Goal: Task Accomplishment & Management: Complete application form

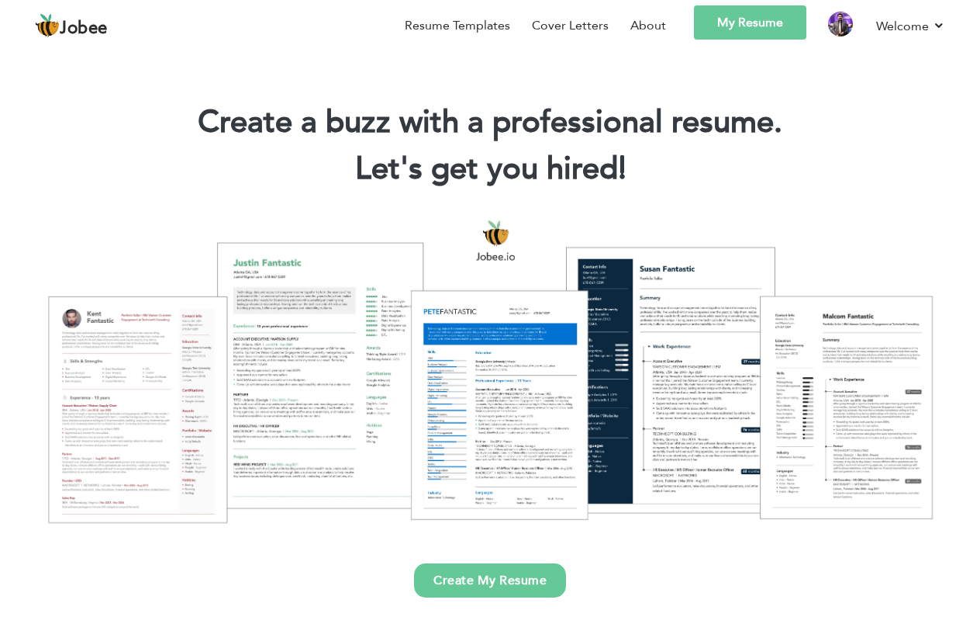
click at [741, 31] on link "My Resume" at bounding box center [750, 22] width 112 height 34
click at [844, 28] on img at bounding box center [840, 24] width 25 height 25
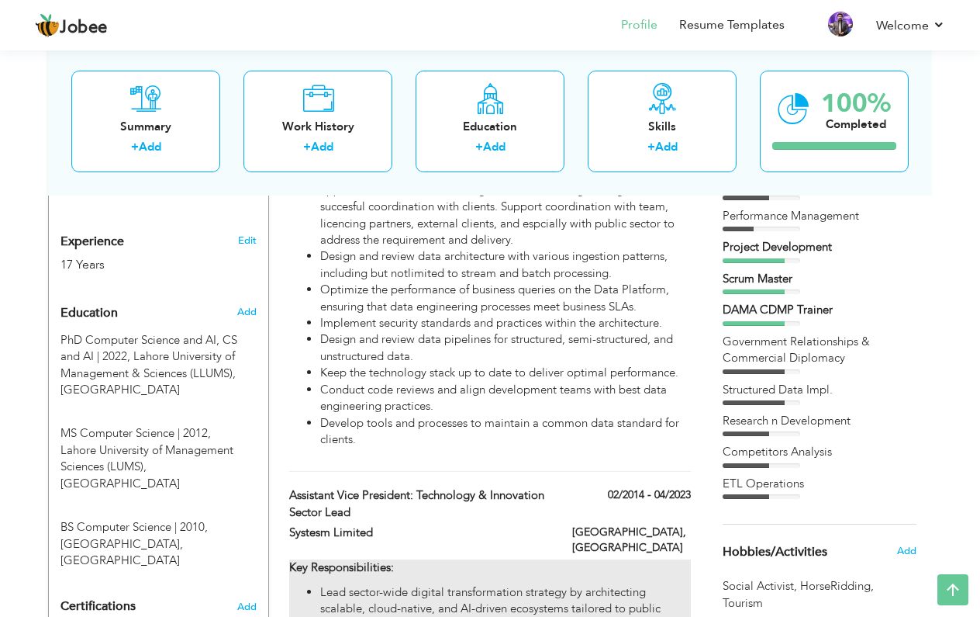
scroll to position [608, 0]
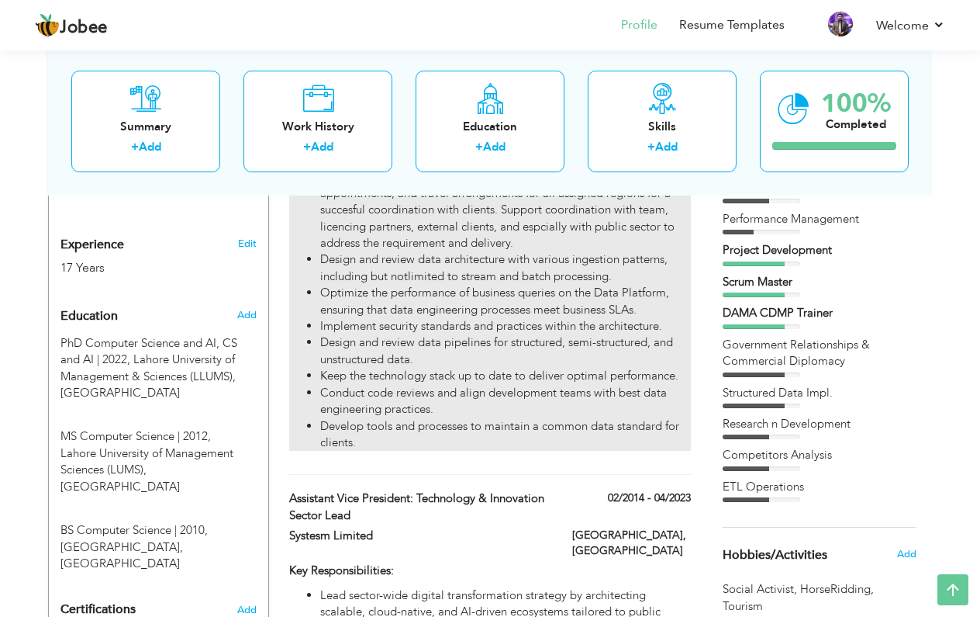
click at [367, 339] on li "Design and review data pipelines for structured, semi-structured, and unstructu…" at bounding box center [505, 350] width 371 height 33
type input "Vice President (VP) Data Analytics Delivery and Data Governance"
type input "Systems Limited"
type input "05/2023"
type input "03/2025"
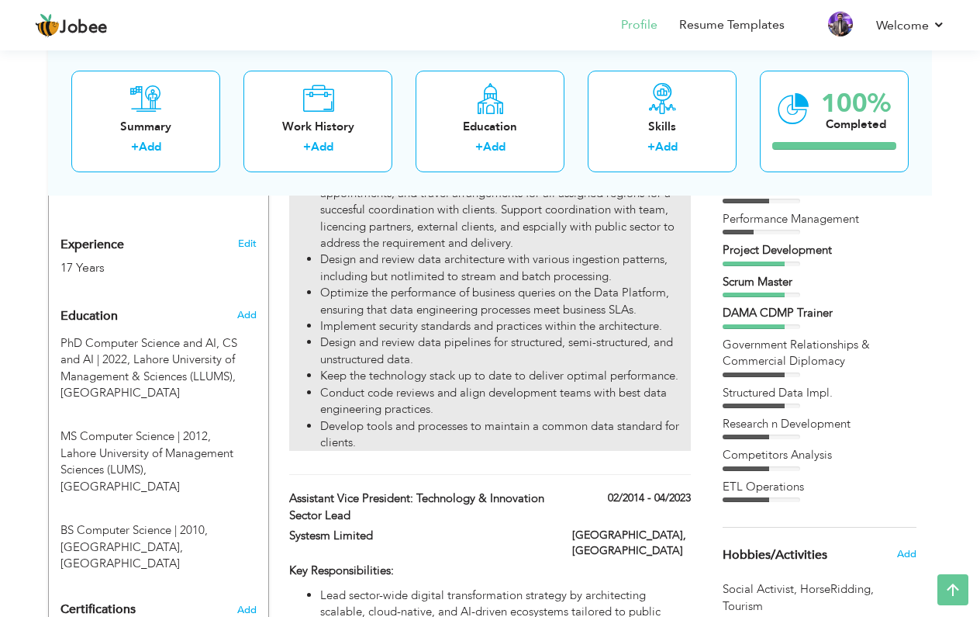
type input "[GEOGRAPHIC_DATA]"
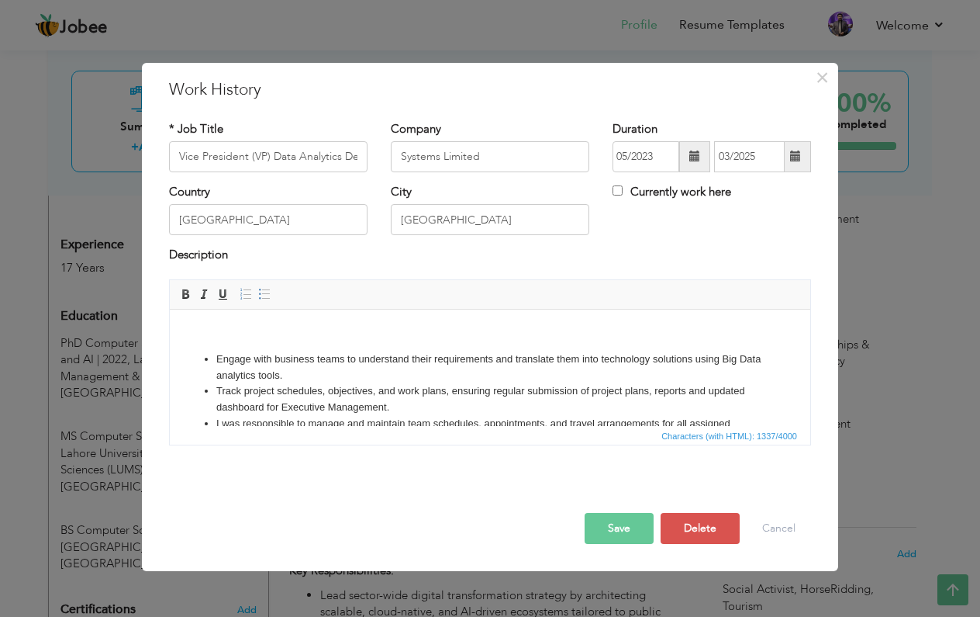
click at [409, 416] on li "I was responsible to manage and maintain team schedules, appointments, and trav…" at bounding box center [490, 439] width 548 height 48
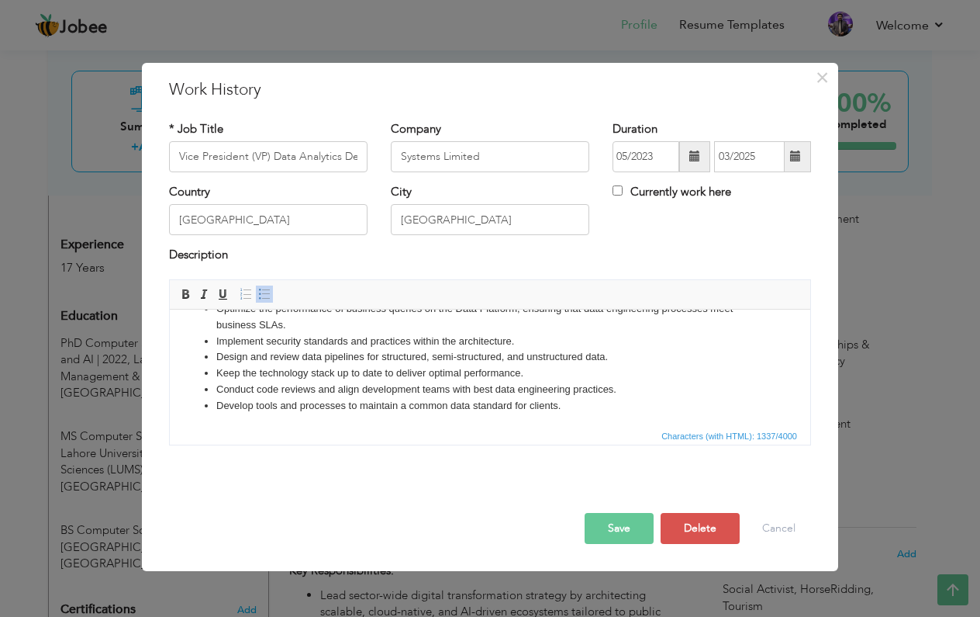
scroll to position [195, 0]
click at [576, 402] on li "Develop tools and processes to maintain a common data standard for clients." at bounding box center [490, 406] width 548 height 16
paste body
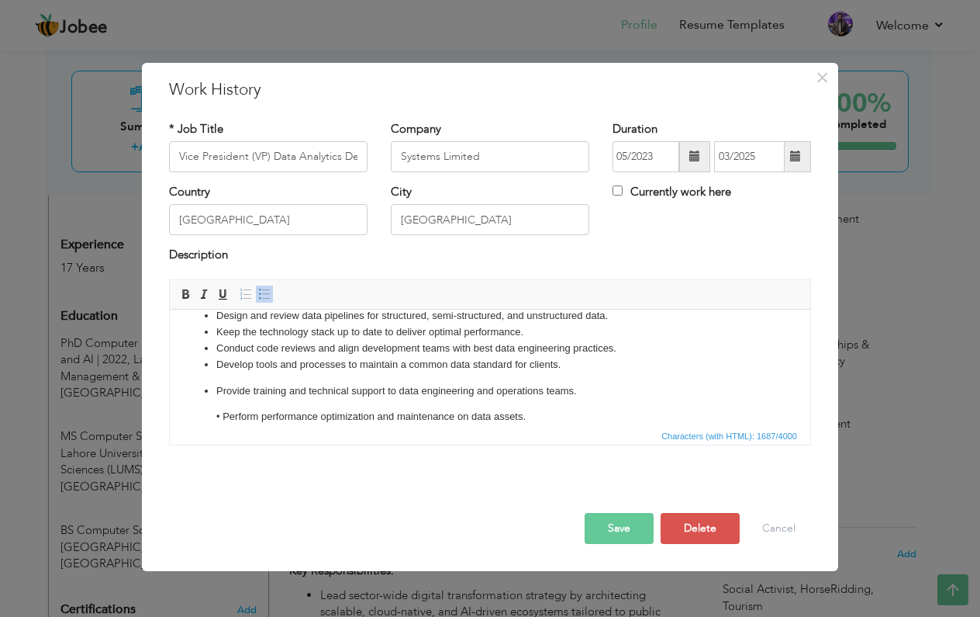
scroll to position [235, 0]
click at [222, 388] on p "Provide training and technical support to data engineering and operations teams." at bounding box center [490, 392] width 548 height 16
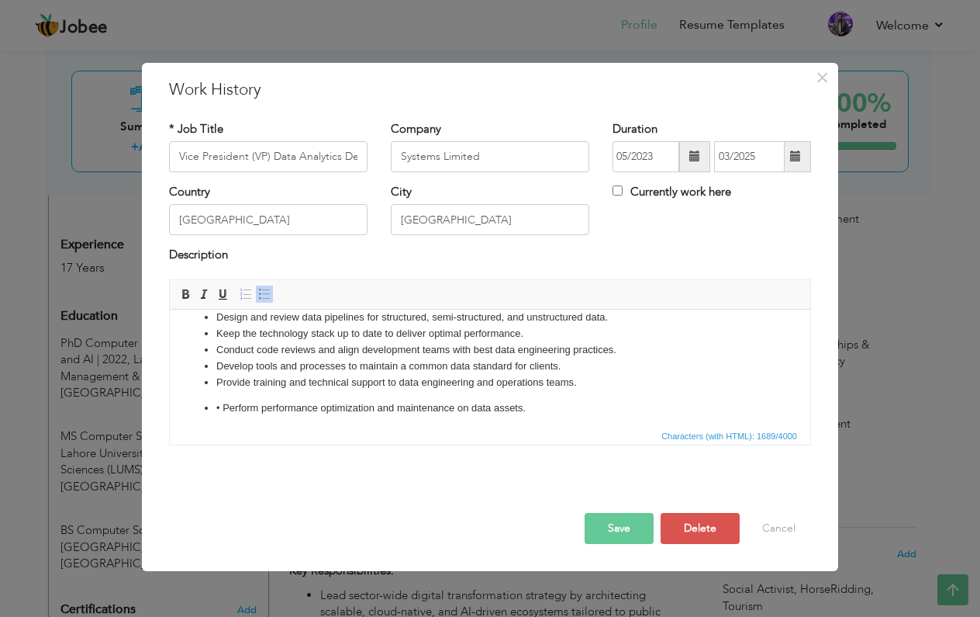
click at [225, 404] on p "• Perform performance optimization and maintenance on data assets." at bounding box center [490, 407] width 548 height 16
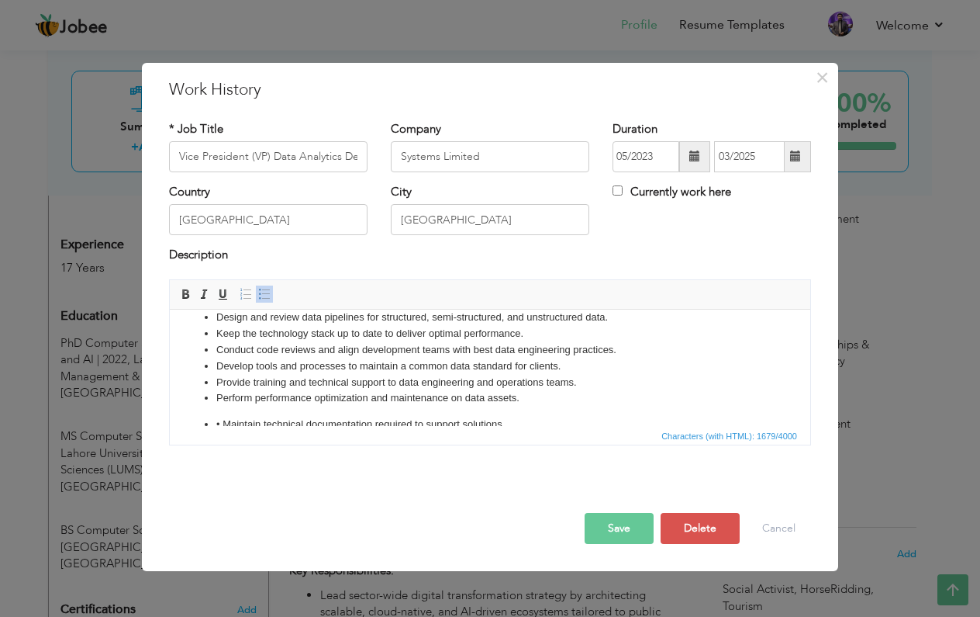
click at [225, 420] on p "• Maintain technical documentation required to support solutions." at bounding box center [490, 424] width 548 height 16
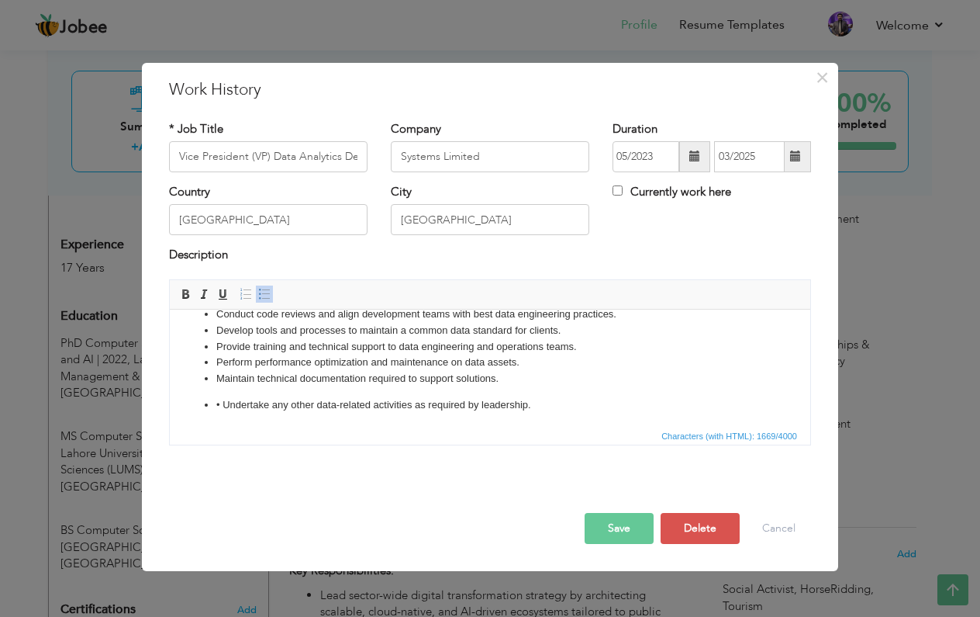
scroll to position [268, 0]
click at [224, 405] on p "• Undertake any other data-related activities as required by leadership." at bounding box center [490, 406] width 548 height 16
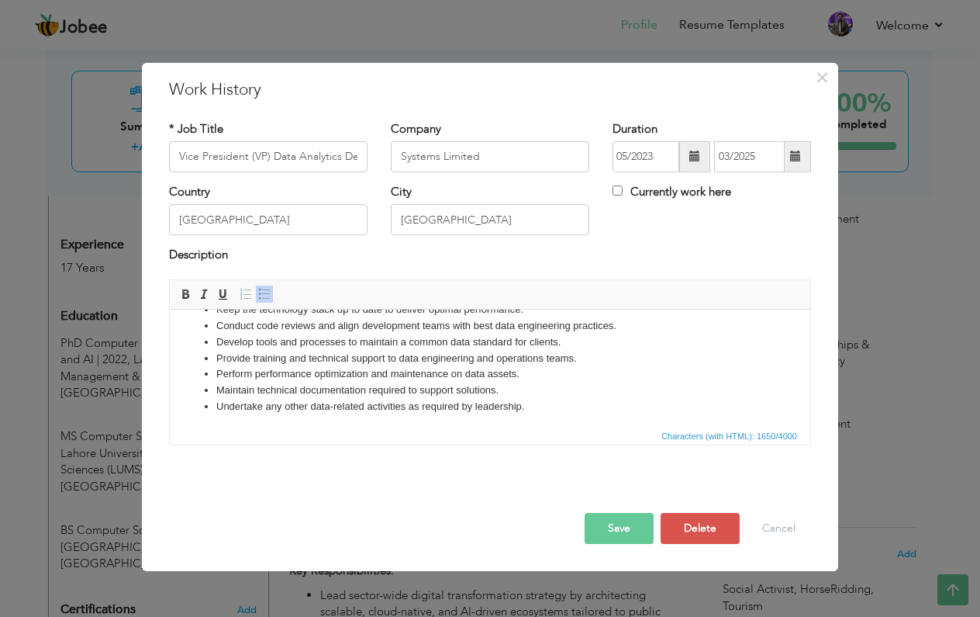
click at [620, 530] on button "Save" at bounding box center [619, 528] width 69 height 31
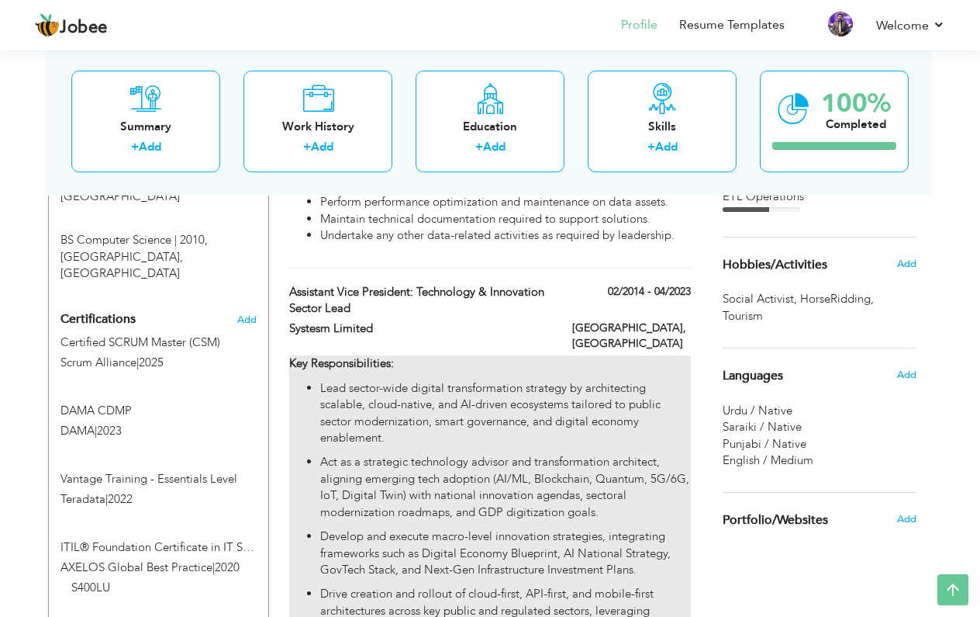
scroll to position [842, 0]
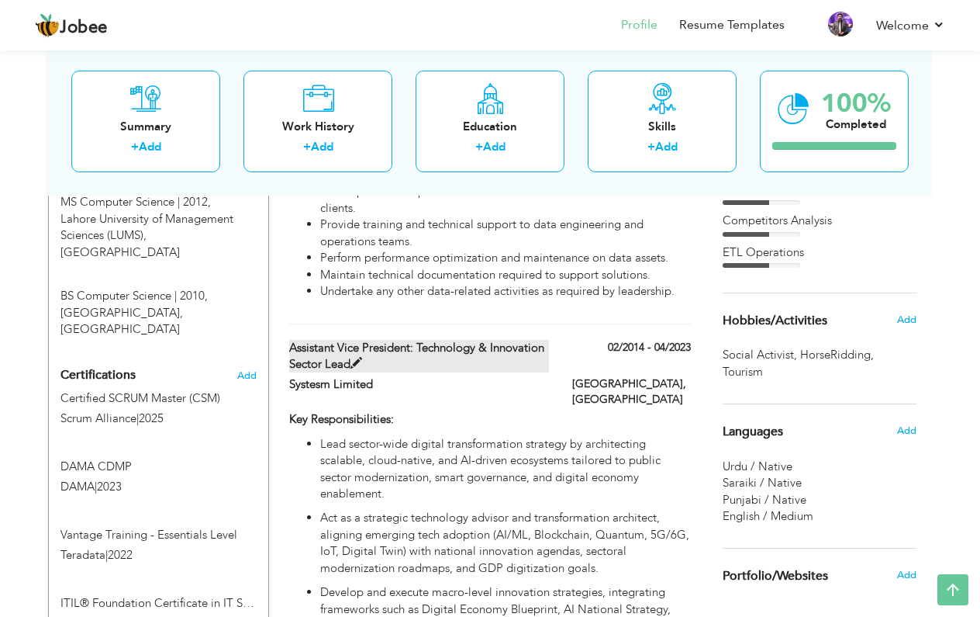
click at [479, 340] on label "Assistant Vice President: Technology & Innovation Sector Lead" at bounding box center [419, 356] width 261 height 33
type input "Assistant Vice President: Technology & Innovation Sector Lead"
type input "Systesm Limited"
type input "02/2014"
type input "04/2023"
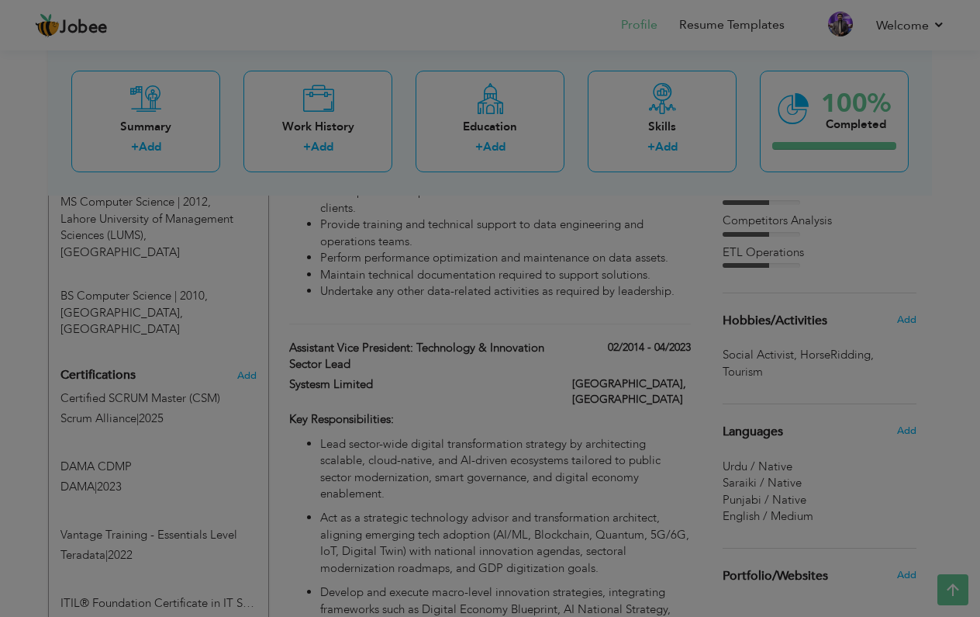
scroll to position [258, 0]
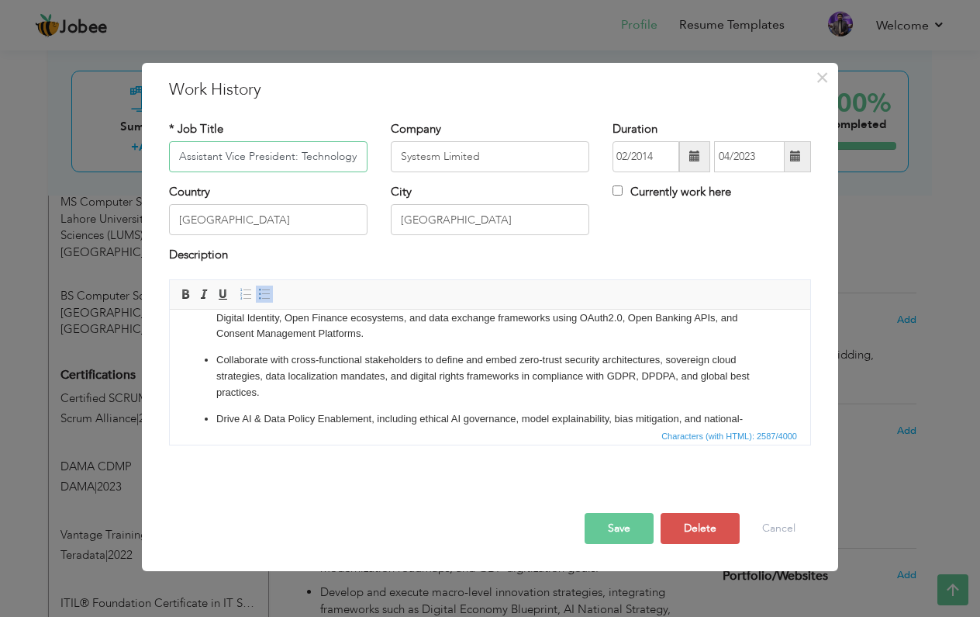
click at [289, 154] on input "Assistant Vice President: Technology & Innovation Sector Lead" at bounding box center [268, 156] width 199 height 31
paste input "Deputy Director Projects (Technical) and Project Director"
type input "Deputy Director Projects (Technical) and Project Director"
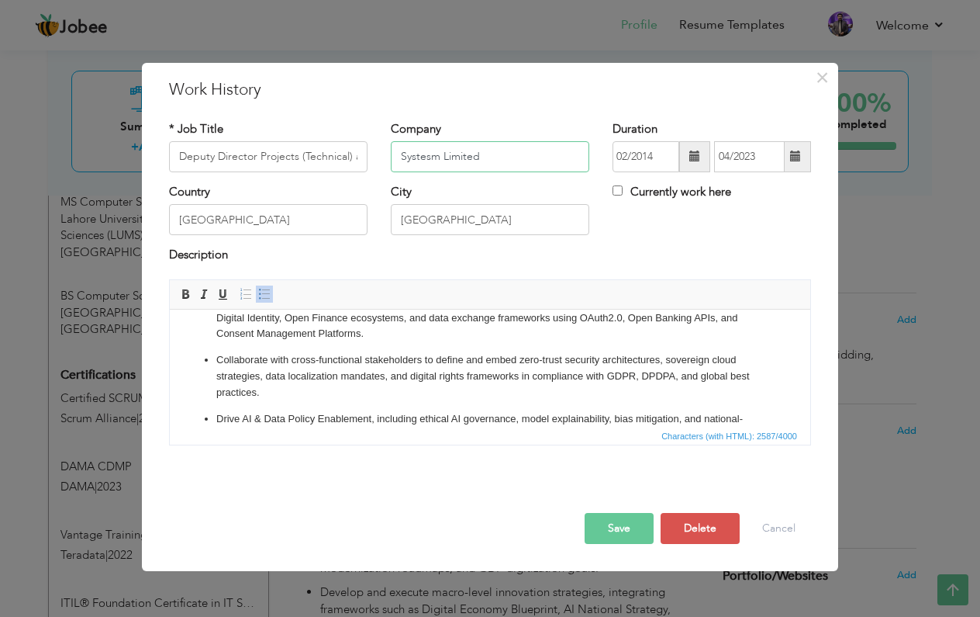
click at [455, 160] on input "Systesm Limited" at bounding box center [490, 156] width 199 height 31
paste input "PECIAL TECHNOLOGY ZONES AUTHORITY ([PERSON_NAME]) CABINET DIVISION, GOVERNMENT …"
type input "SPECIAL TECHNOLOGY ZONES AUTHORITY ([PERSON_NAME]) CABINET DIVISION, GOVERNMENT…"
click at [699, 156] on span at bounding box center [695, 155] width 11 height 11
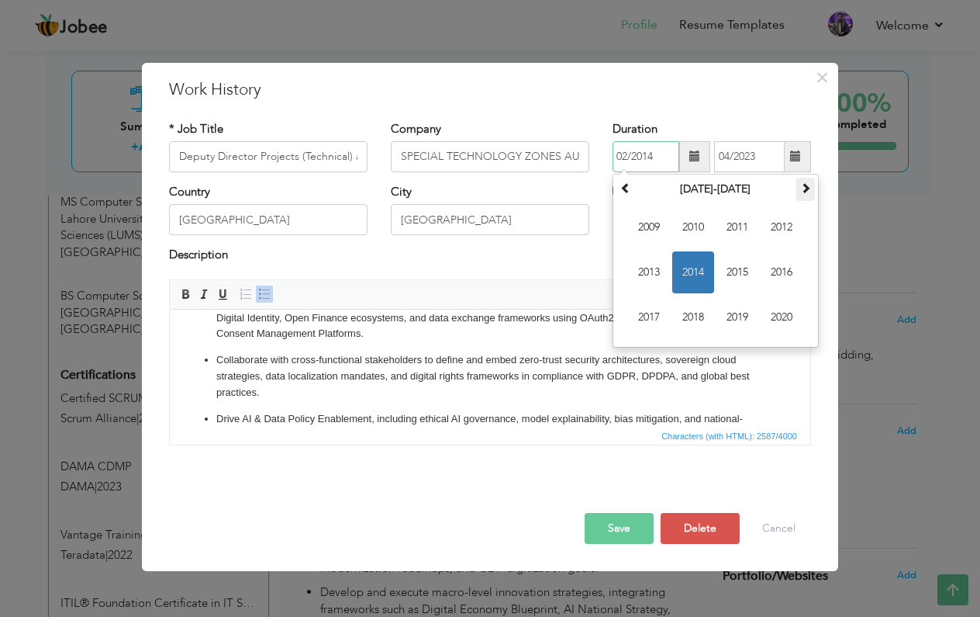
click at [814, 194] on th at bounding box center [806, 189] width 19 height 23
click at [779, 228] on span "2022" at bounding box center [782, 227] width 42 height 42
click at [648, 229] on span "Jan" at bounding box center [649, 227] width 42 height 42
type input "01/2022"
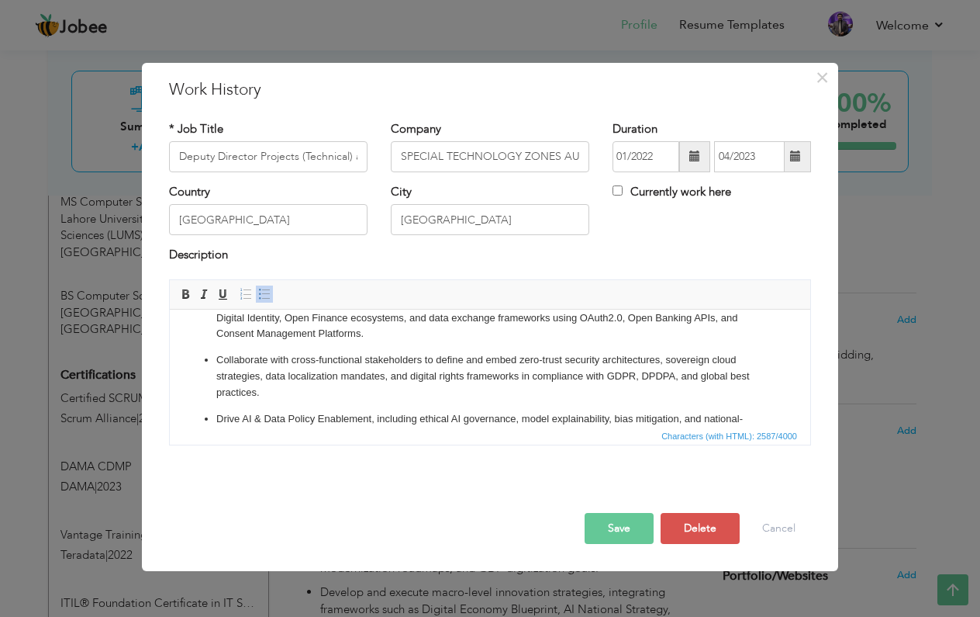
click at [804, 156] on span at bounding box center [796, 156] width 30 height 31
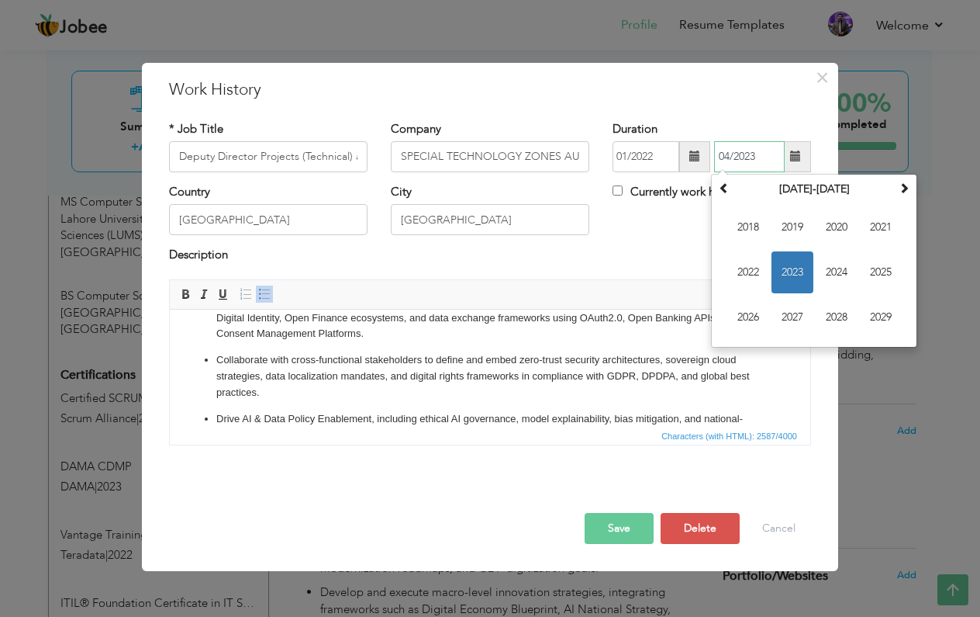
click at [795, 268] on span "2023" at bounding box center [793, 272] width 42 height 42
click at [880, 230] on span "Apr" at bounding box center [881, 227] width 42 height 42
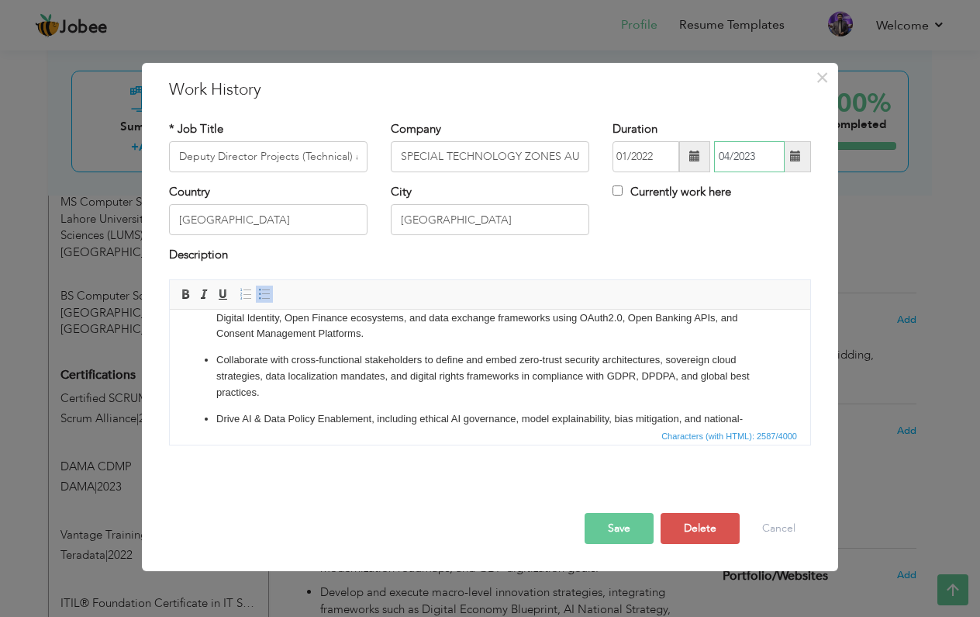
click at [748, 160] on input "04/2023" at bounding box center [749, 156] width 71 height 31
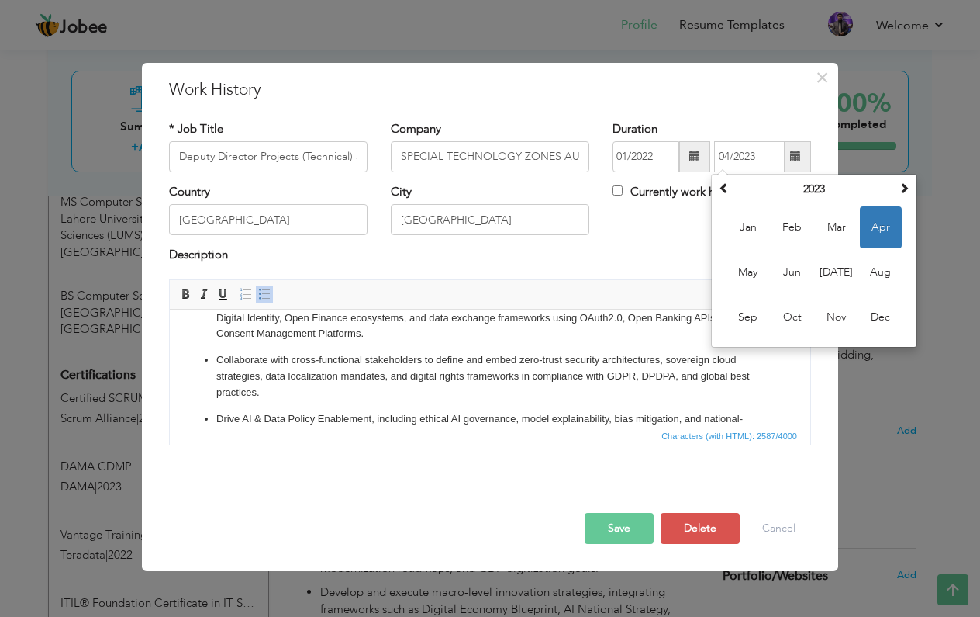
click at [622, 244] on div "Country [GEOGRAPHIC_DATA] City [GEOGRAPHIC_DATA] Currently work here" at bounding box center [490, 215] width 666 height 63
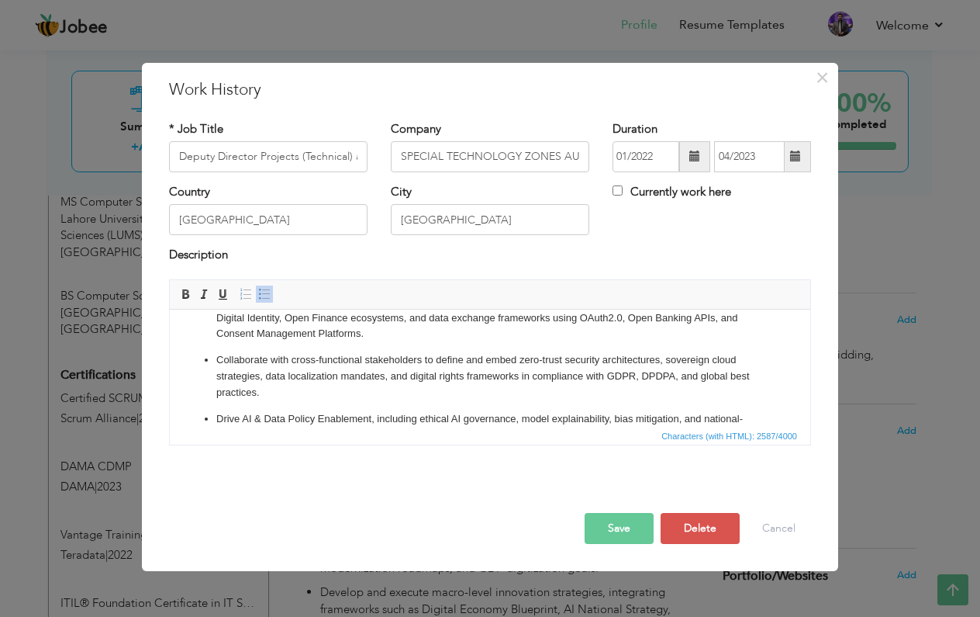
click at [275, 368] on p "Collaborate with cross-functional stakeholders to define and embed zero-trust s…" at bounding box center [490, 375] width 548 height 48
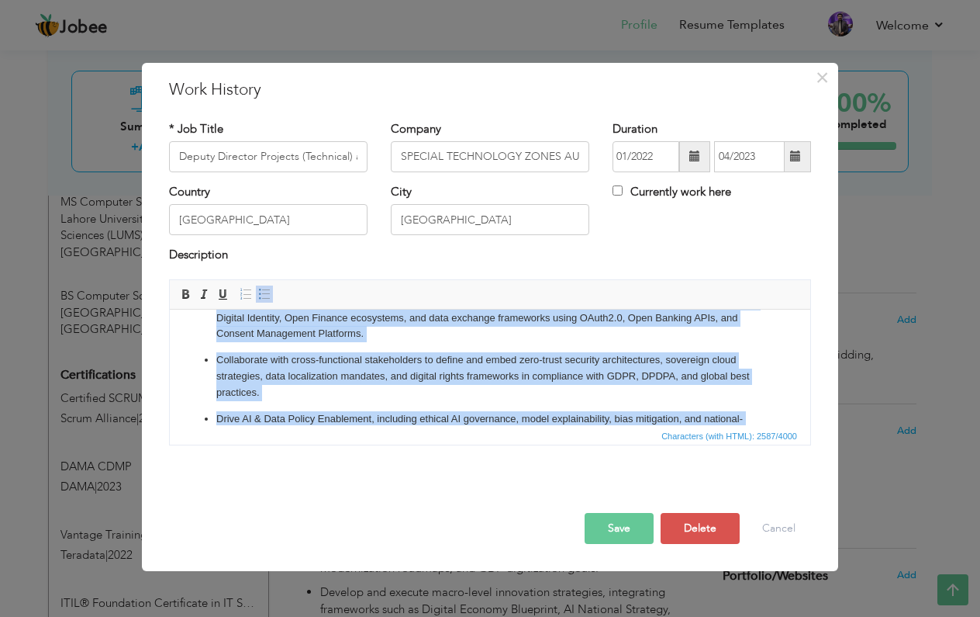
paste body
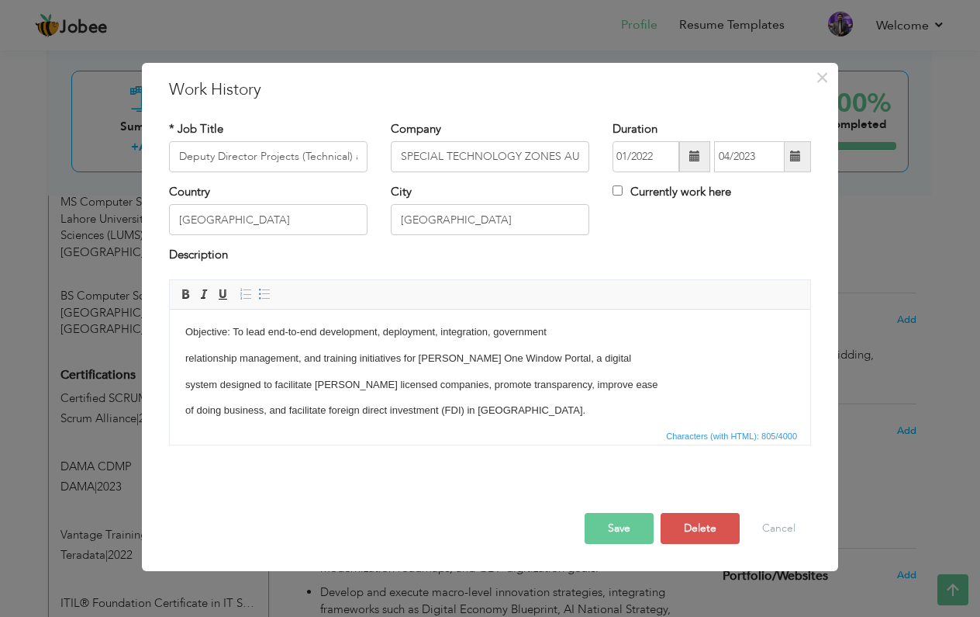
scroll to position [0, 0]
click at [237, 333] on p "Objective: To lead end-to-end development, deployment, integration, government" at bounding box center [490, 331] width 610 height 16
drag, startPoint x: 231, startPoint y: 333, endPoint x: 344, endPoint y: 614, distance: 303.2
click at [170, 332] on html "Objective: To lead end-to-end development, deployment, integration, government …" at bounding box center [490, 436] width 641 height 257
click at [181, 289] on span at bounding box center [185, 294] width 12 height 12
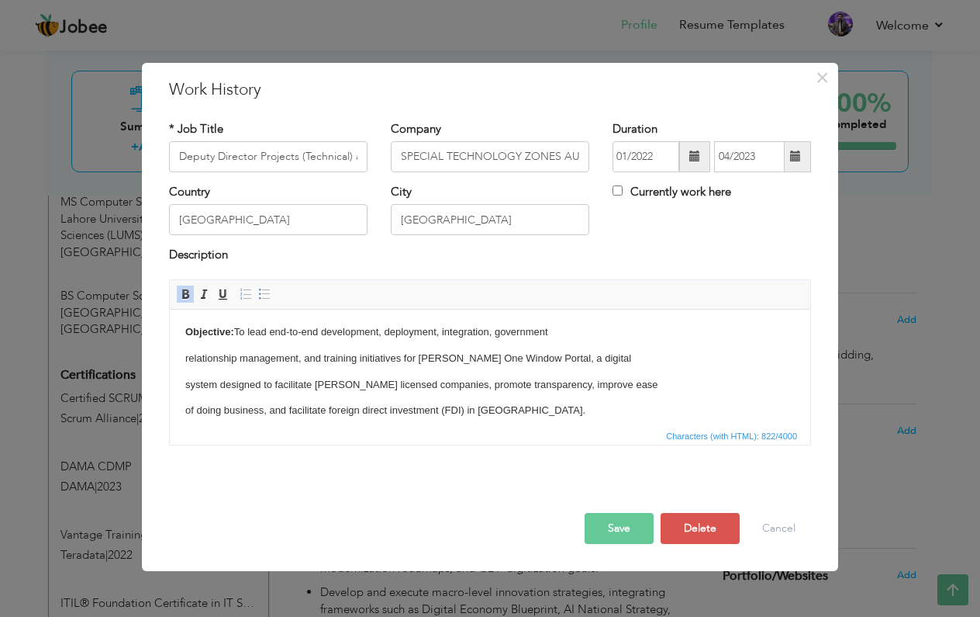
click at [185, 356] on html "Objective: To lead end-to-end development, deployment, integration, government …" at bounding box center [490, 436] width 641 height 257
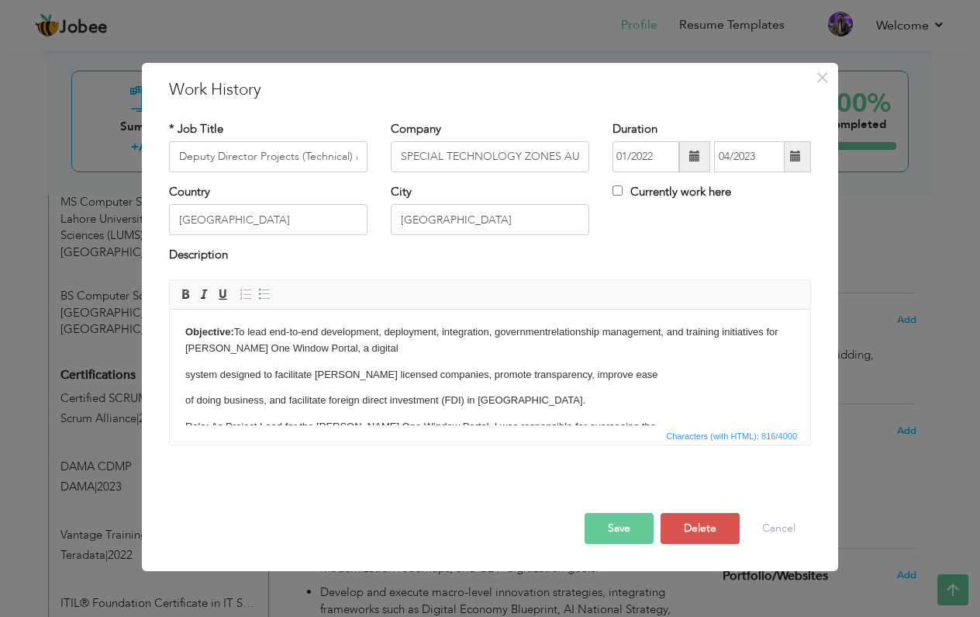
click at [184, 372] on html "Objective: To lead end-to-end development, deployment, integration, government …" at bounding box center [490, 431] width 641 height 247
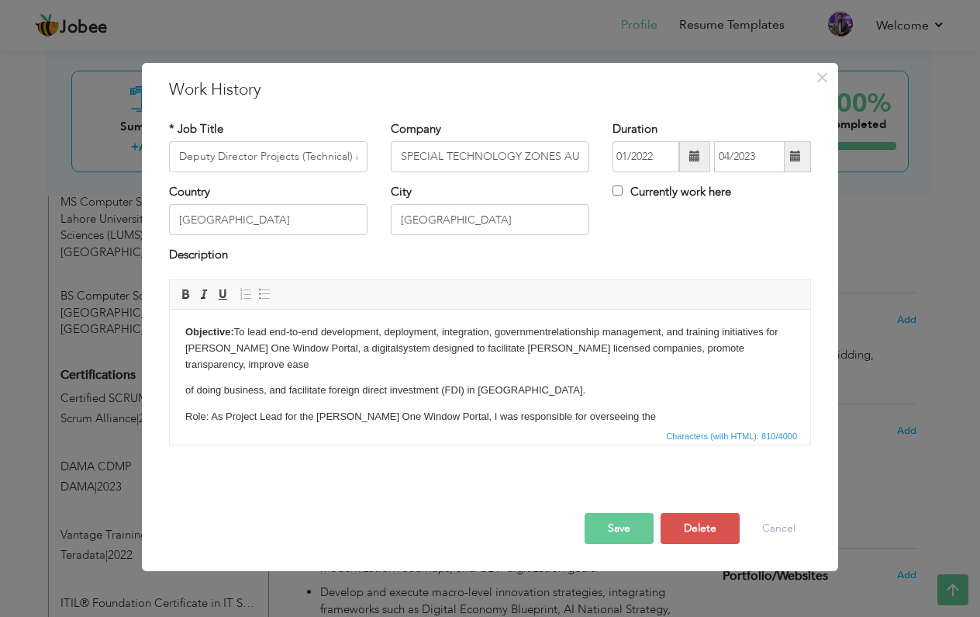
click at [183, 375] on html "Objective: To lead end-to-end development, deployment, integration, government …" at bounding box center [490, 426] width 641 height 237
click at [188, 365] on p "Objective: To lead end-to-end development, deployment, integration, government …" at bounding box center [490, 347] width 610 height 48
drag, startPoint x: 186, startPoint y: 389, endPoint x: 209, endPoint y: 389, distance: 23.3
click at [209, 389] on p "Role: As Project Lead for the [PERSON_NAME] One Window Portal, I was responsibl…" at bounding box center [490, 390] width 610 height 16
click at [185, 290] on span at bounding box center [185, 294] width 12 height 12
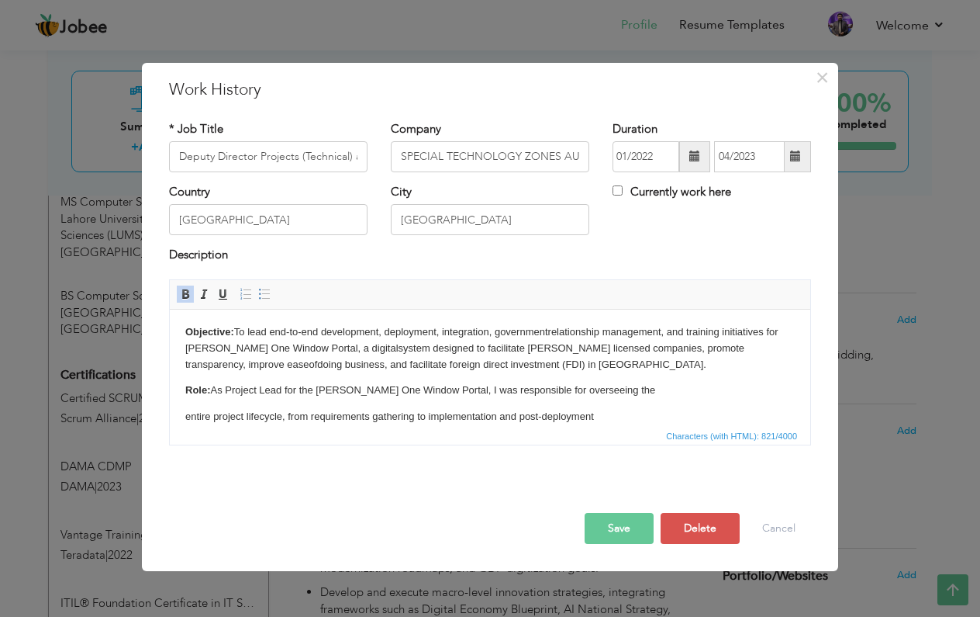
click at [224, 413] on p "entire project lifecycle, from requirements gathering to implementation and pos…" at bounding box center [490, 416] width 610 height 16
click at [184, 419] on html "Objective: To lead end-to-end development, deployment, integration, government …" at bounding box center [490, 413] width 641 height 210
click at [187, 413] on p "entire project lifecycle, from requirements gathering to implementation and pos…" at bounding box center [490, 416] width 610 height 16
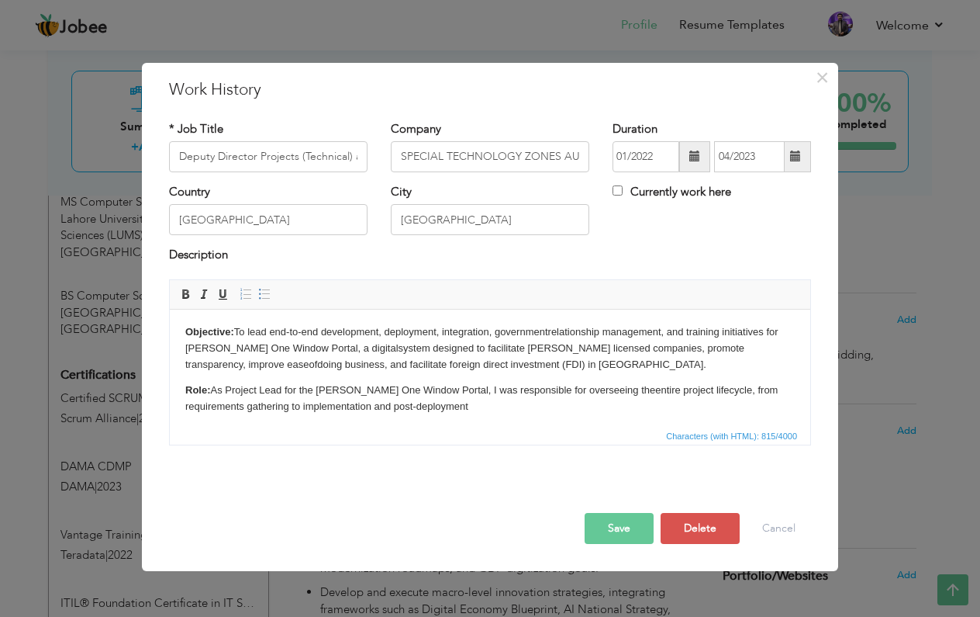
click at [478, 406] on p "Role: As Project Lead for the [PERSON_NAME] One Window Portal, I was responsibl…" at bounding box center [490, 398] width 610 height 33
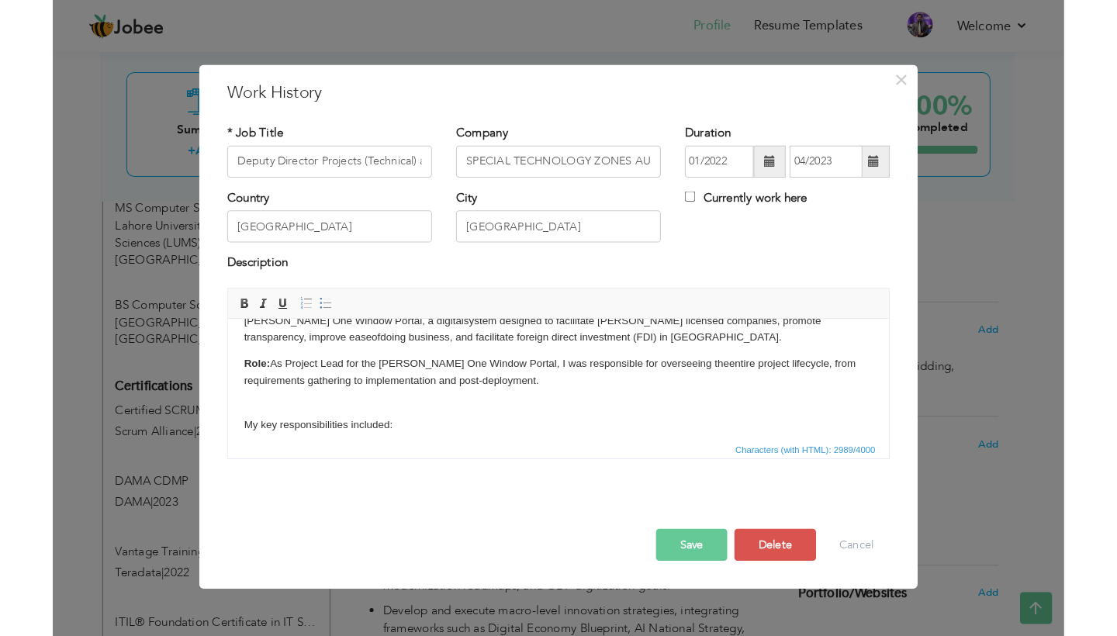
scroll to position [52, 0]
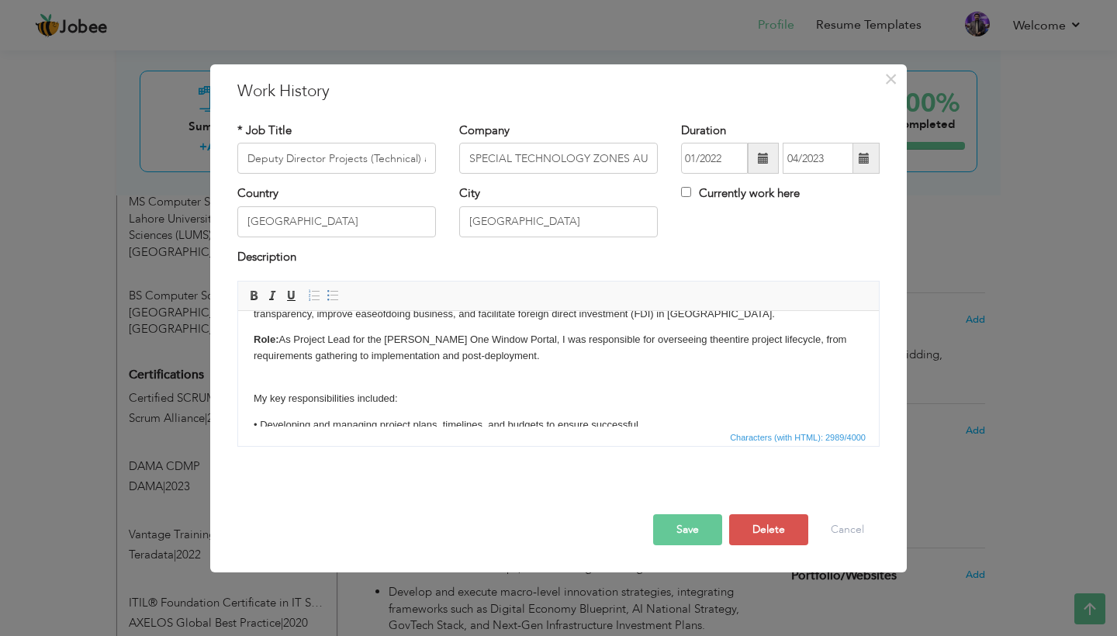
click at [347, 394] on p "My key responsibilities included:" at bounding box center [559, 399] width 610 height 16
click at [252, 296] on span at bounding box center [253, 295] width 12 height 12
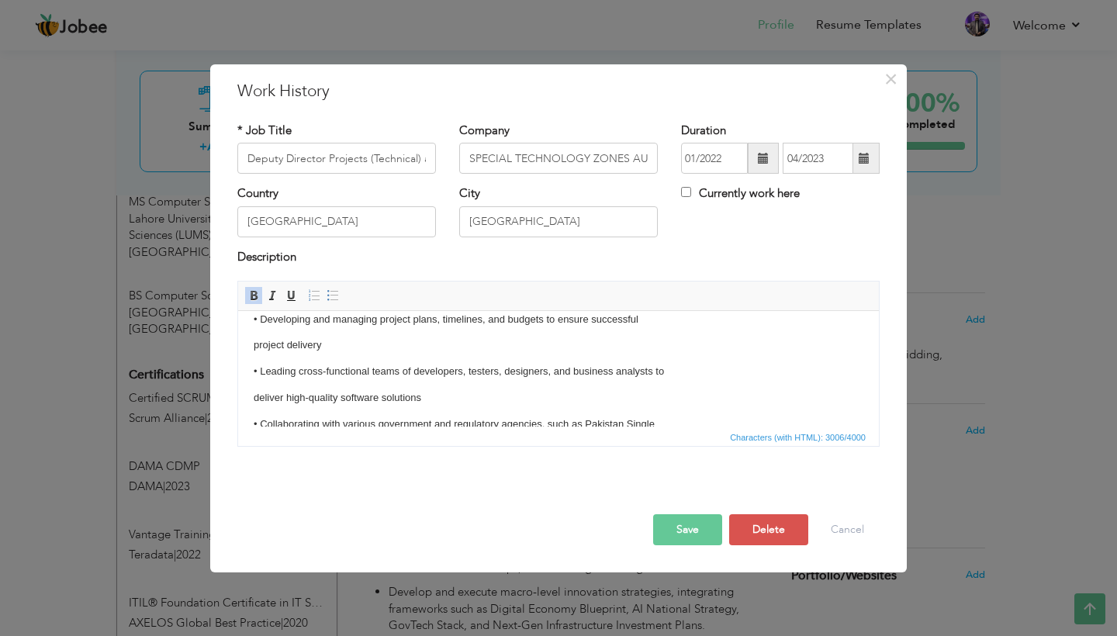
scroll to position [128, 0]
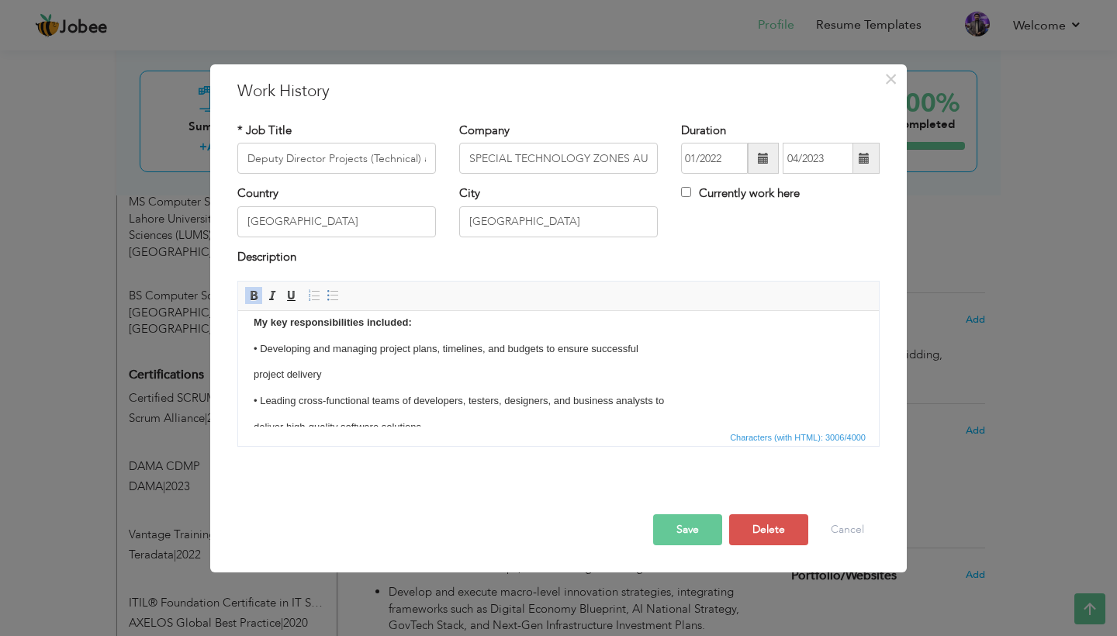
click at [259, 344] on p "• Developing and managing project plans, timelines, and budgets to ensure succe…" at bounding box center [559, 349] width 610 height 16
click at [333, 291] on span at bounding box center [333, 295] width 12 height 12
click at [251, 372] on html "Objective: To lead end-to-end development, deployment, integration, government …" at bounding box center [558, 644] width 641 height 925
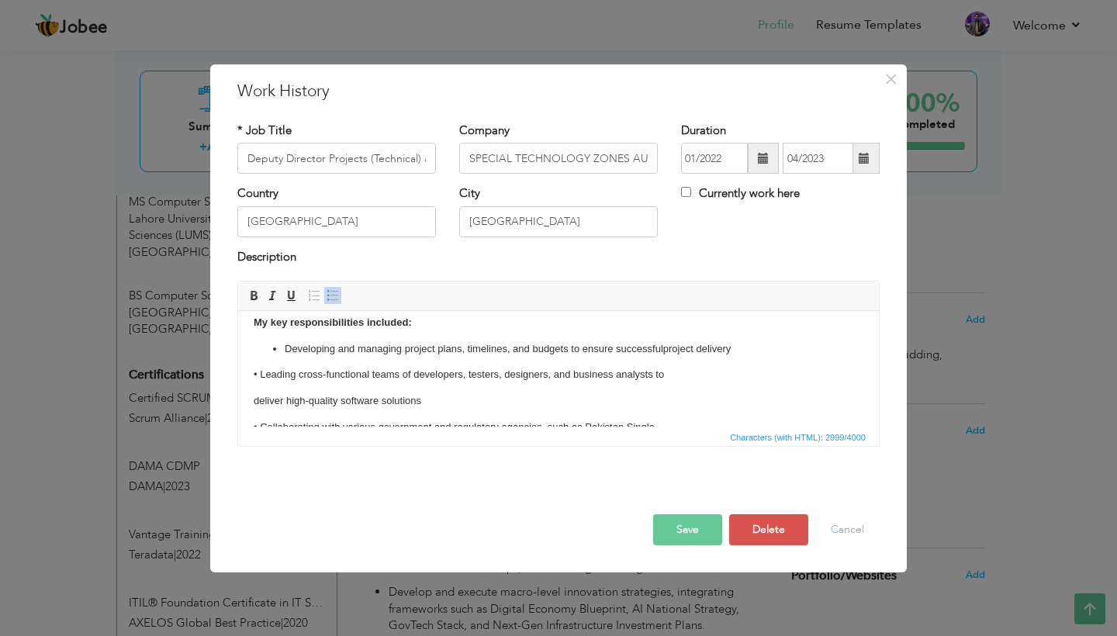
click at [259, 372] on p "• Leading cross-functional teams of developers, testers, designers, and busines…" at bounding box center [559, 375] width 610 height 16
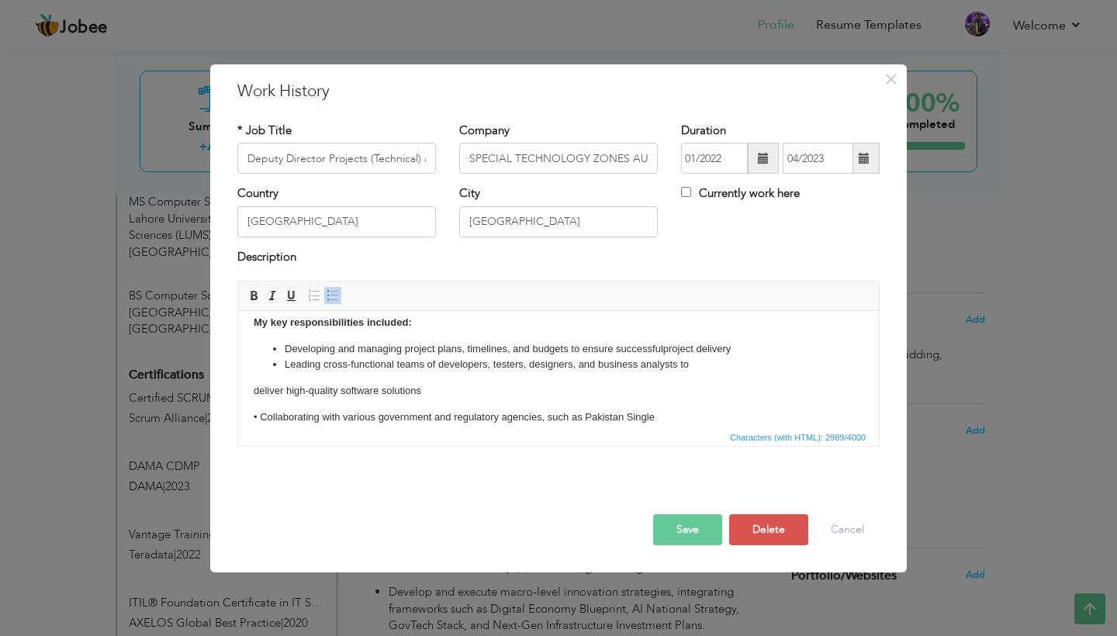
click at [247, 390] on html "Objective: To lead end-to-end development, deployment, integration, government …" at bounding box center [558, 626] width 641 height 888
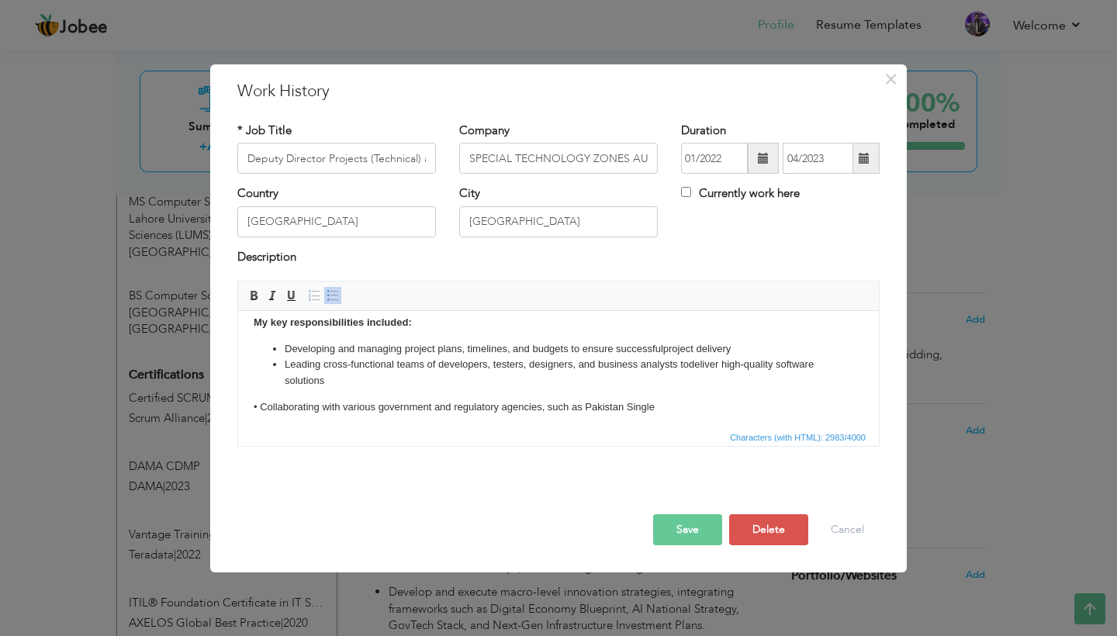
click at [262, 402] on p "• Collaborating with various government and regulatory agencies, such as Pakist…" at bounding box center [559, 407] width 610 height 16
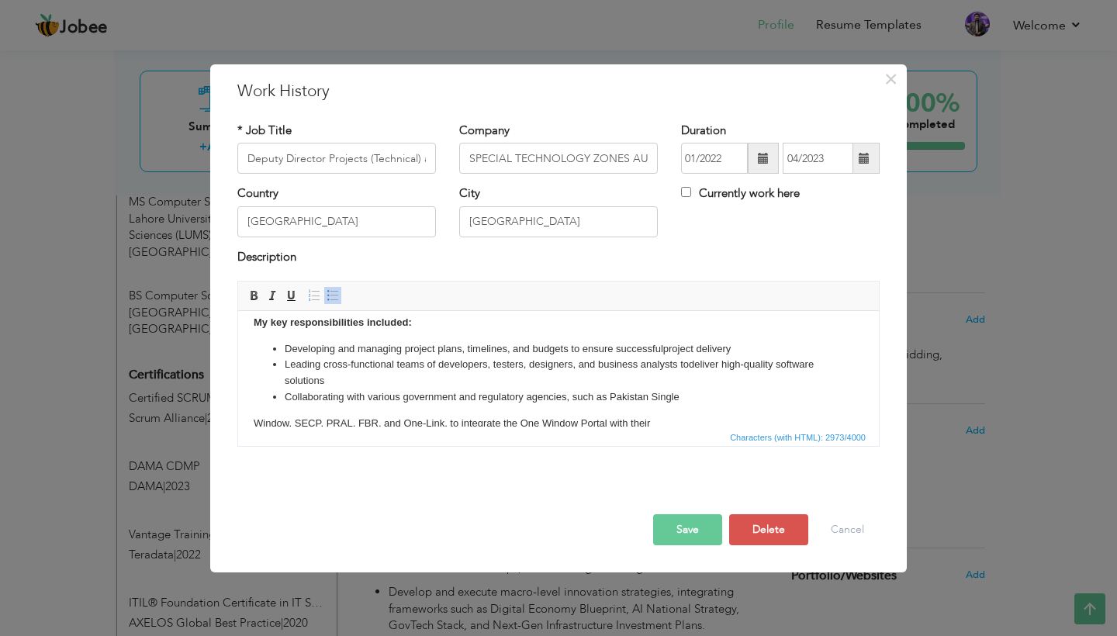
click at [251, 418] on html "Objective: To lead end-to-end development, deployment, integration, government …" at bounding box center [558, 616] width 641 height 868
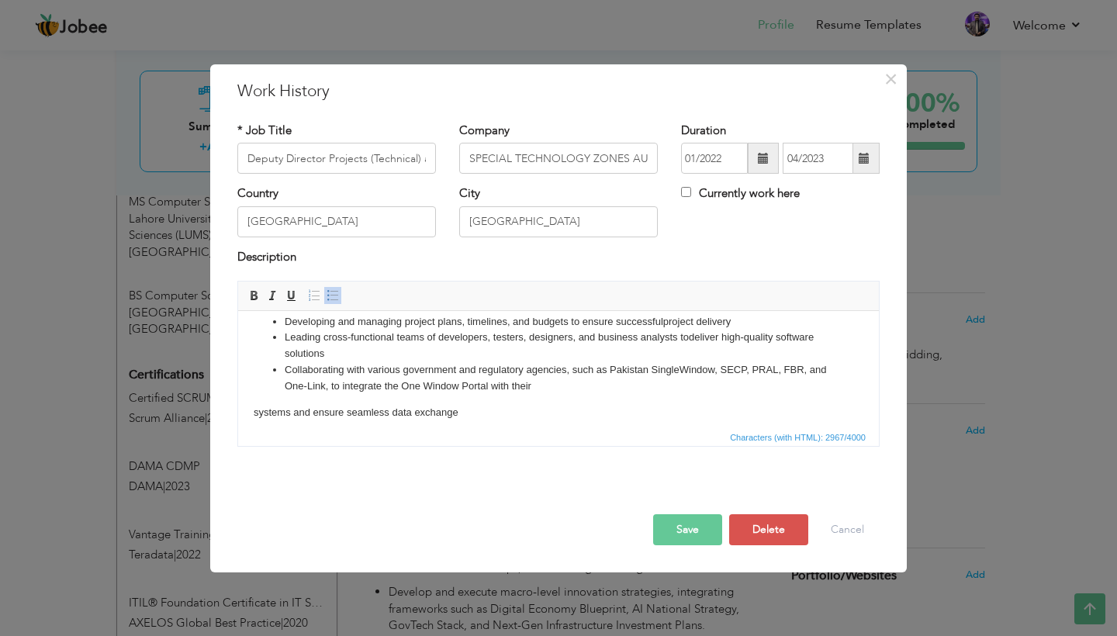
scroll to position [164, 0]
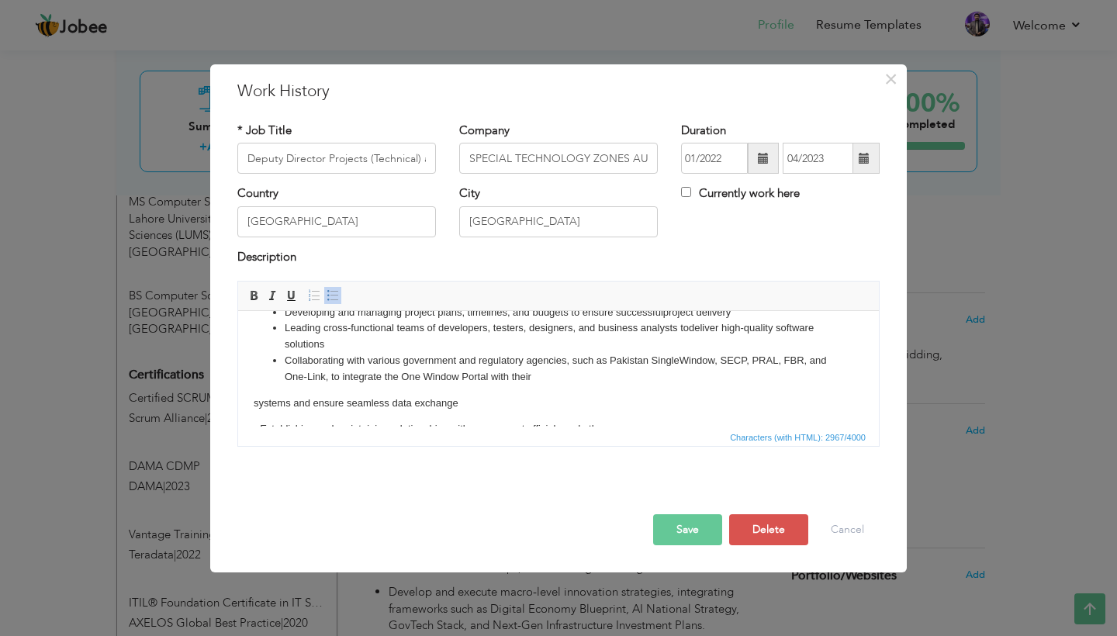
click at [251, 397] on html "Objective: To lead end-to-end development, deployment, integration, government …" at bounding box center [558, 575] width 641 height 858
click at [259, 399] on p "• Establishing and maintaining relationships with government officials and other" at bounding box center [559, 404] width 610 height 16
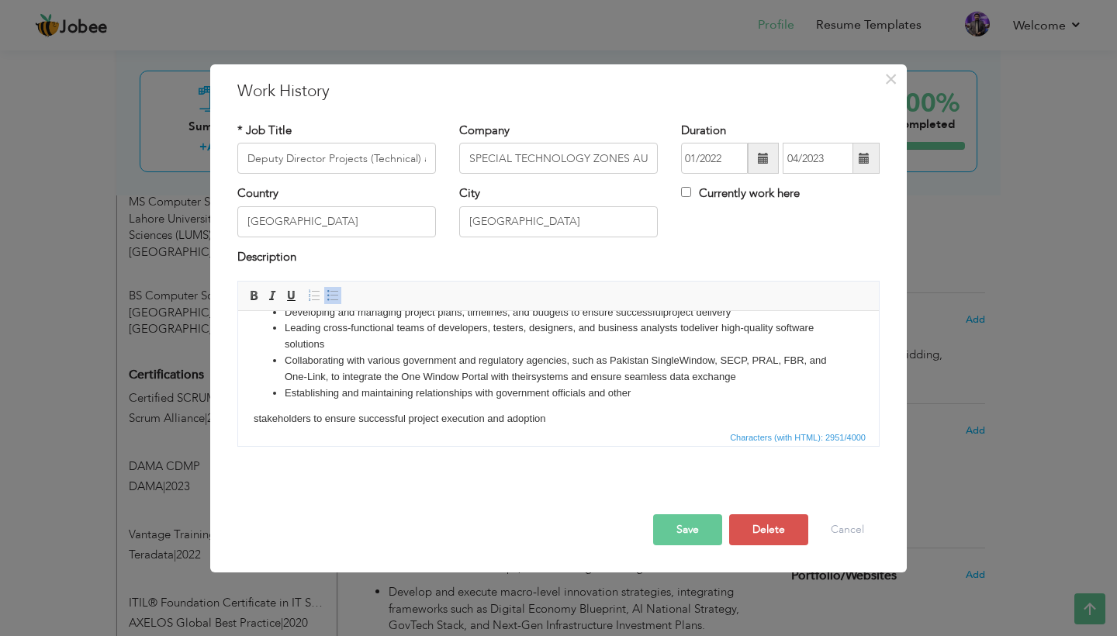
click at [252, 413] on html "Objective: To lead end-to-end development, deployment, integration, government …" at bounding box center [558, 556] width 641 height 821
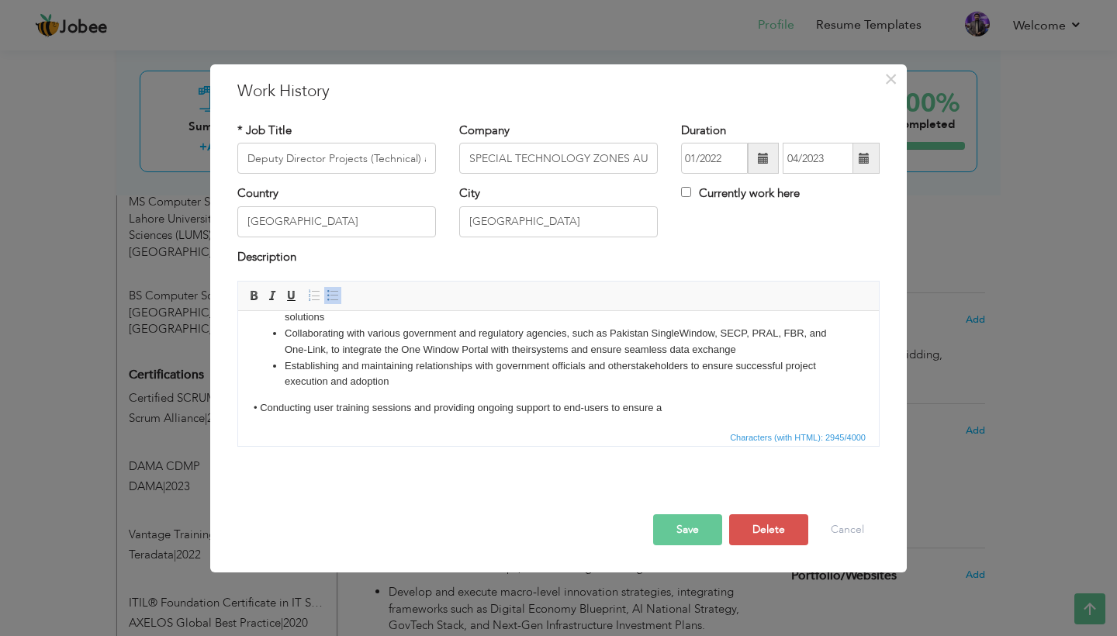
scroll to position [195, 0]
click at [260, 397] on p "• Conducting user training sessions and providing ongoing support to end-users …" at bounding box center [559, 405] width 610 height 16
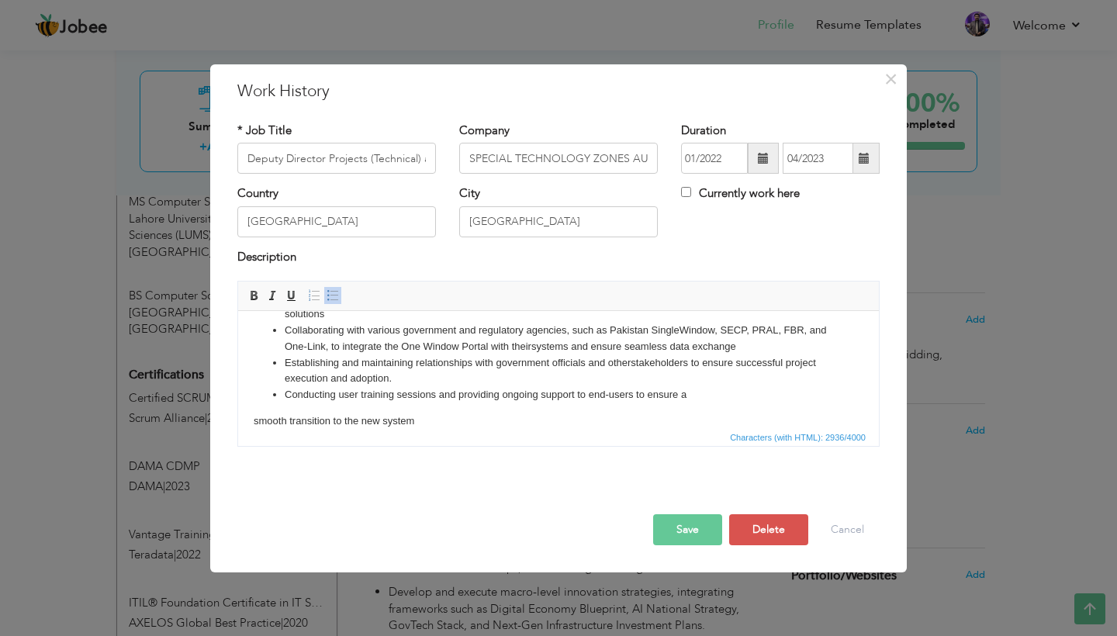
click at [249, 417] on html "Objective: To lead end-to-end development, deployment, integration, government …" at bounding box center [558, 516] width 641 height 801
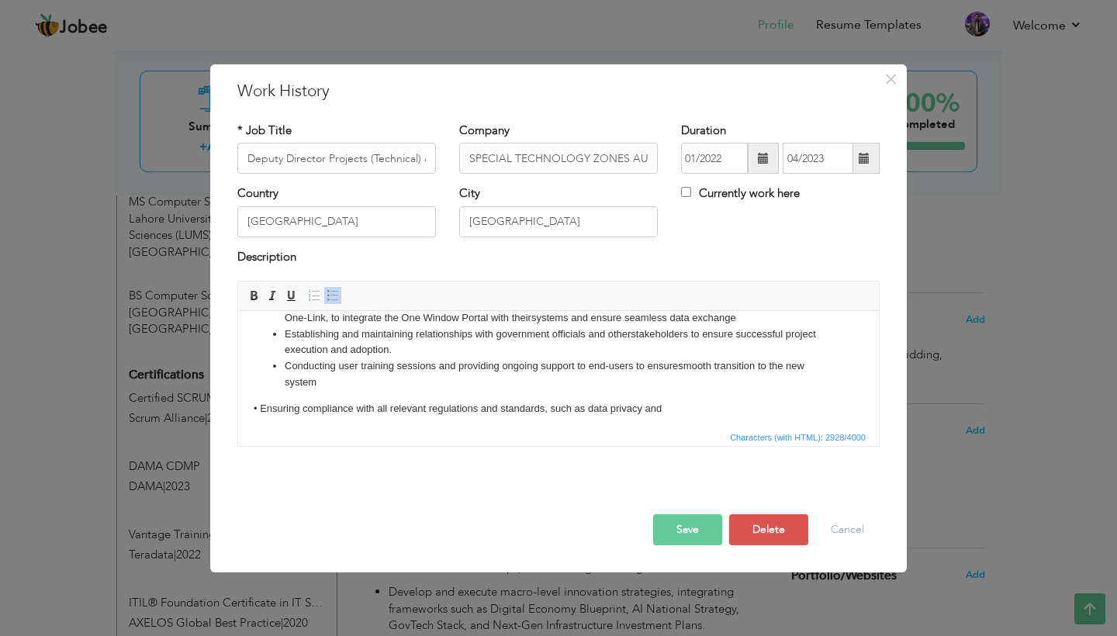
scroll to position [237, 0]
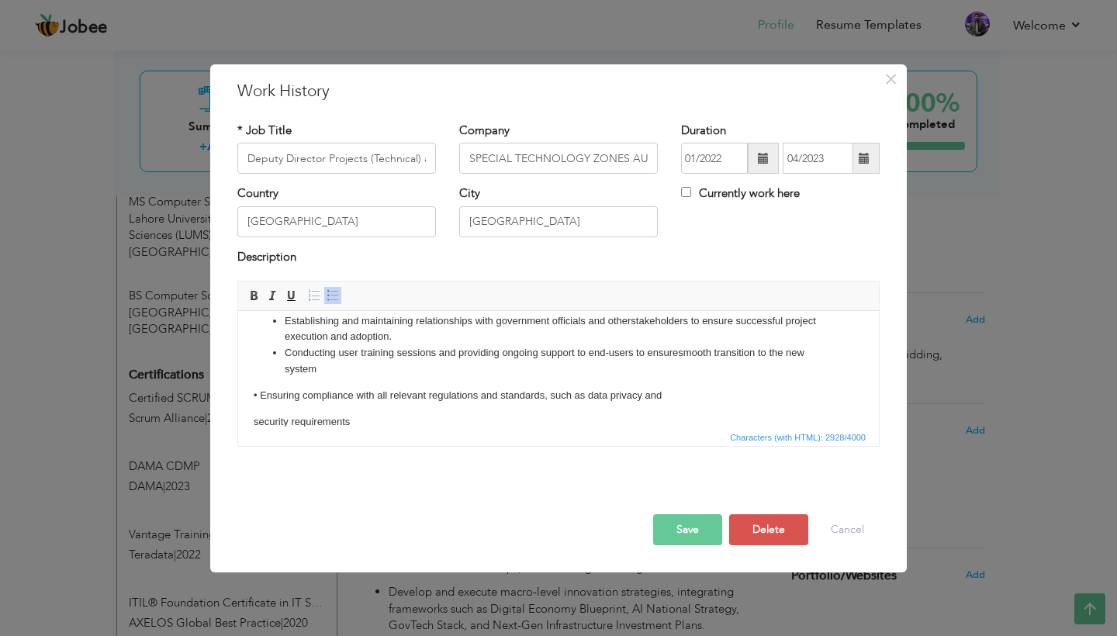
click at [261, 391] on p "• Ensuring compliance with all relevant regulations and standards, such as data…" at bounding box center [559, 396] width 610 height 16
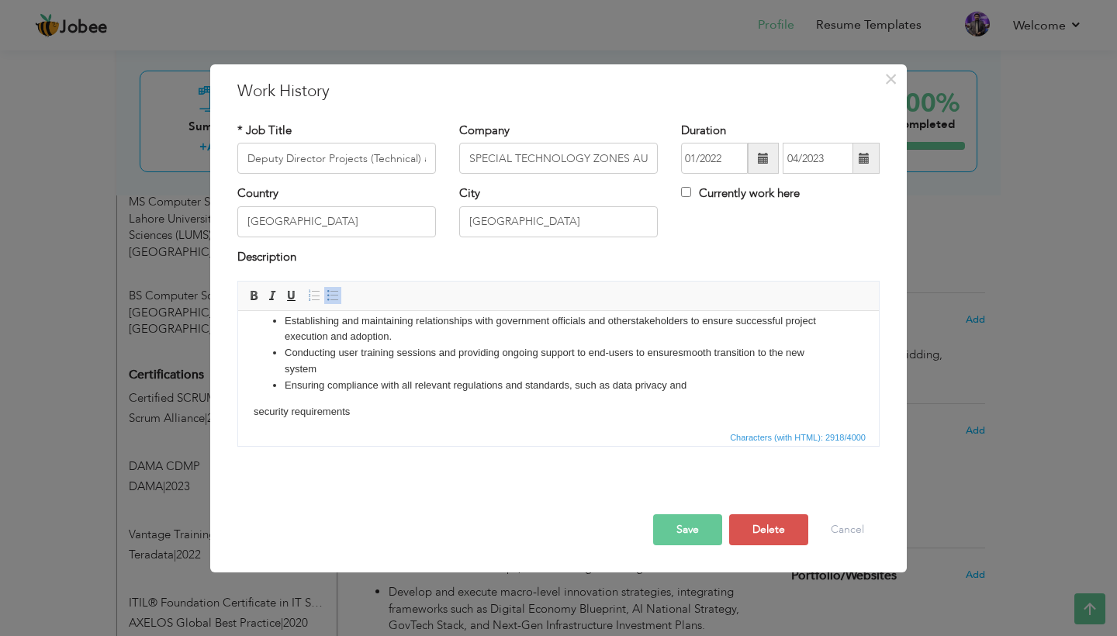
click at [253, 405] on html "Objective: To lead end-to-end development, deployment, integration, government …" at bounding box center [558, 464] width 641 height 781
click at [258, 404] on p "• Strategic Drafting for International Investment Facilitation Center :Oversee …" at bounding box center [559, 412] width 610 height 16
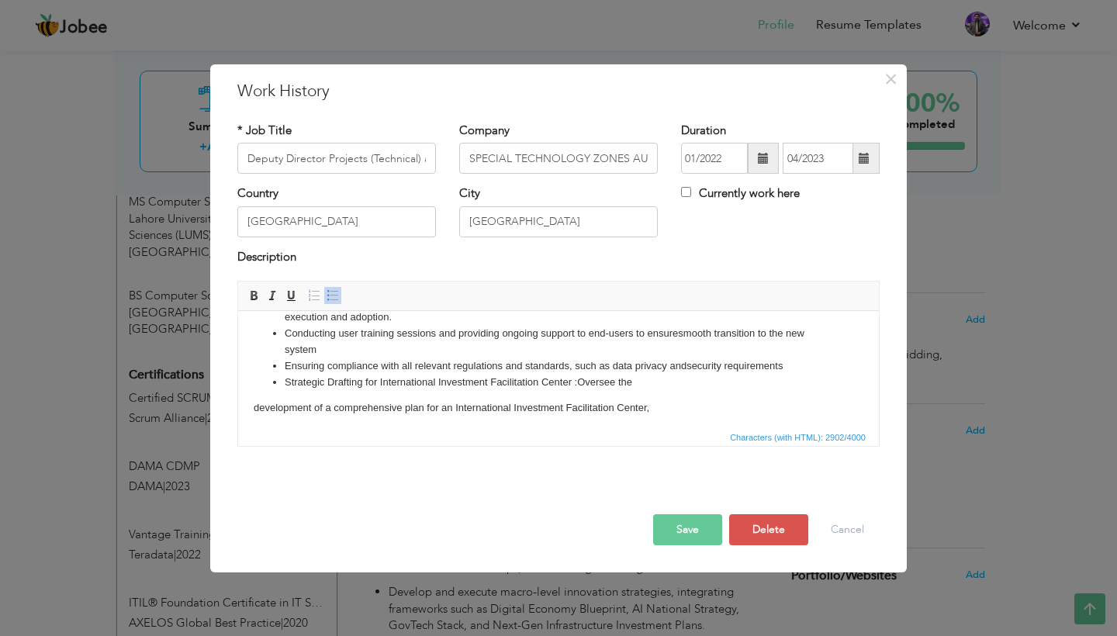
scroll to position [260, 0]
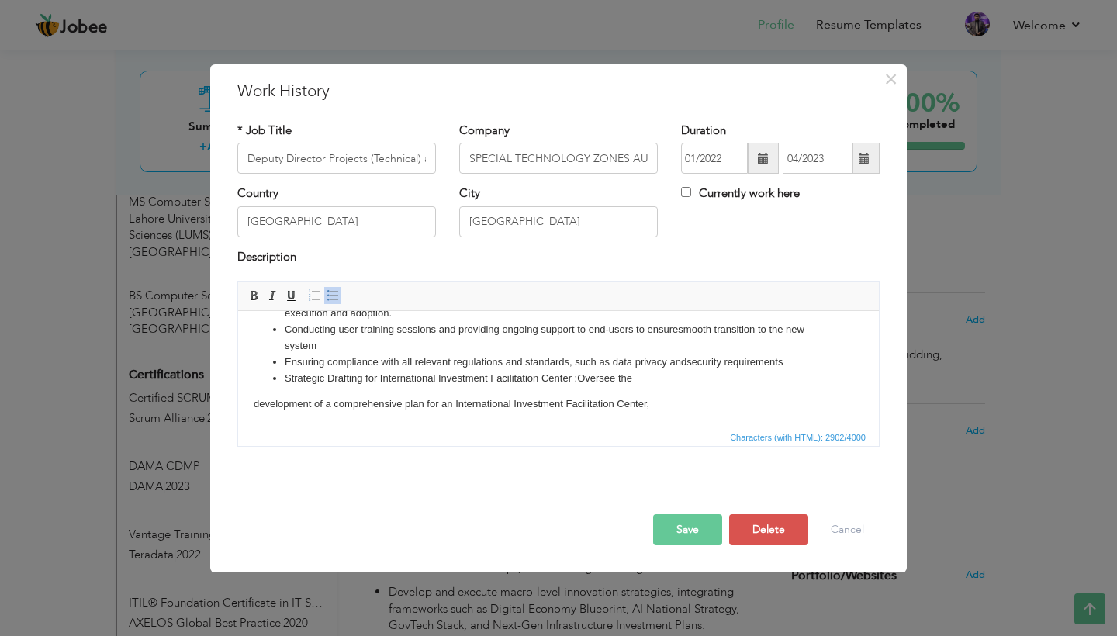
click at [254, 396] on p "development of a comprehensive plan for an International Investment Facilitatio…" at bounding box center [559, 404] width 610 height 16
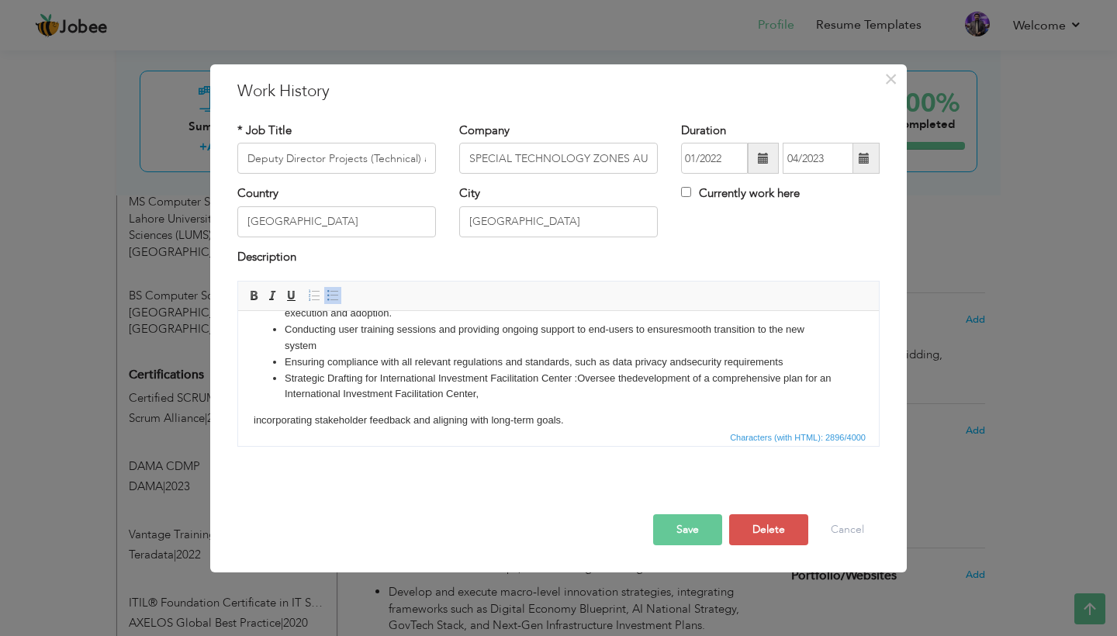
click at [253, 414] on html "Objective: To lead end-to-end development, deployment, integration, government …" at bounding box center [558, 417] width 641 height 735
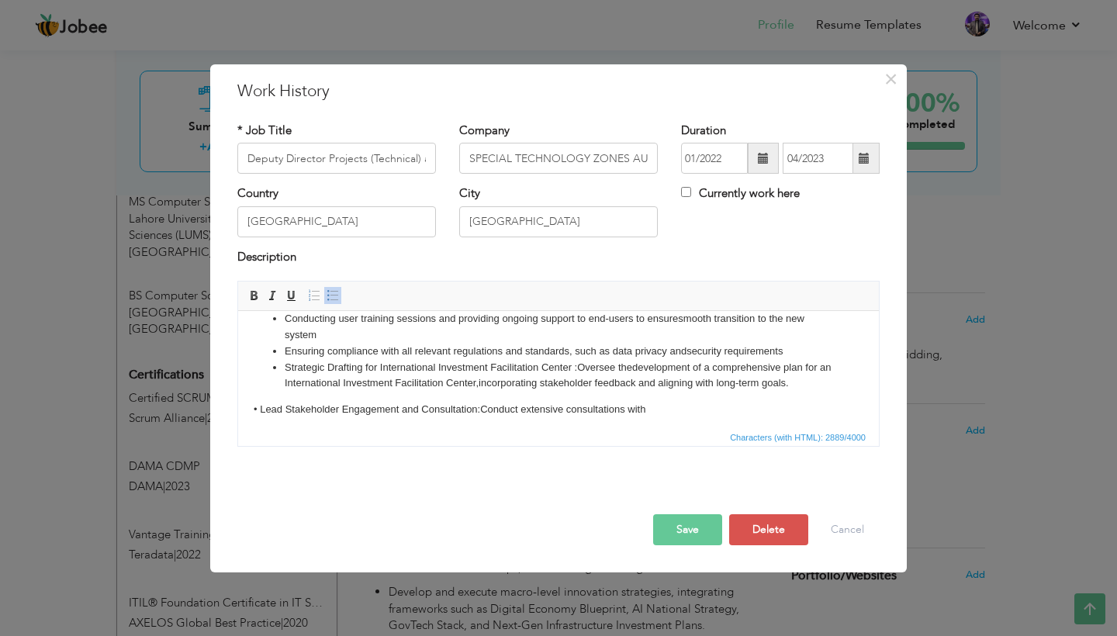
scroll to position [277, 0]
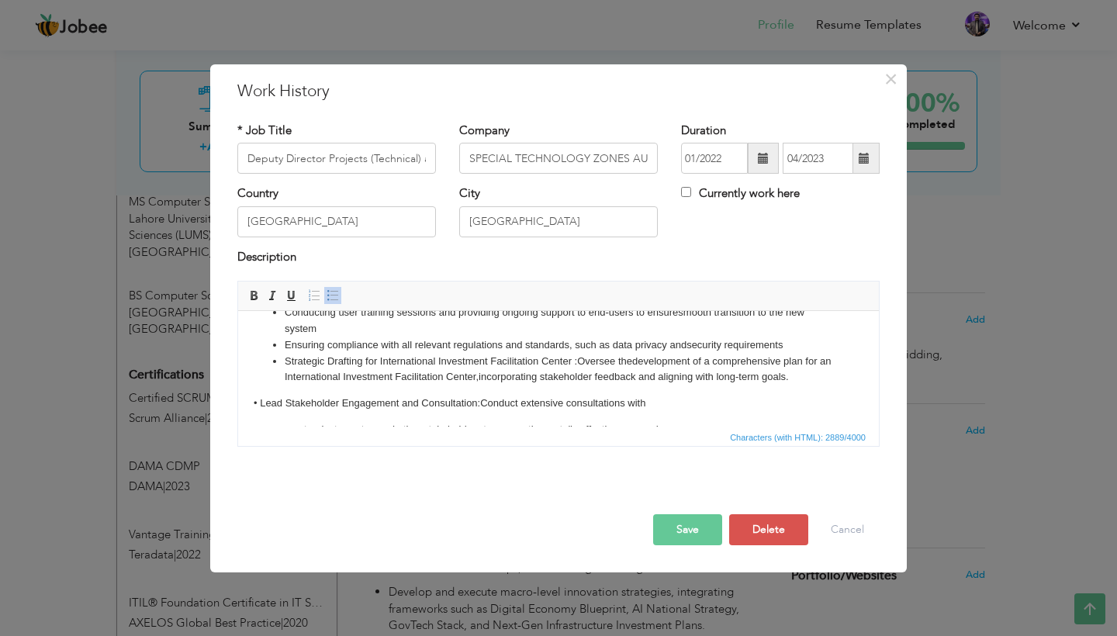
click at [261, 397] on p "• Lead Stakeholder Engagement and Consultation:Conduct extensive consultations …" at bounding box center [559, 404] width 610 height 16
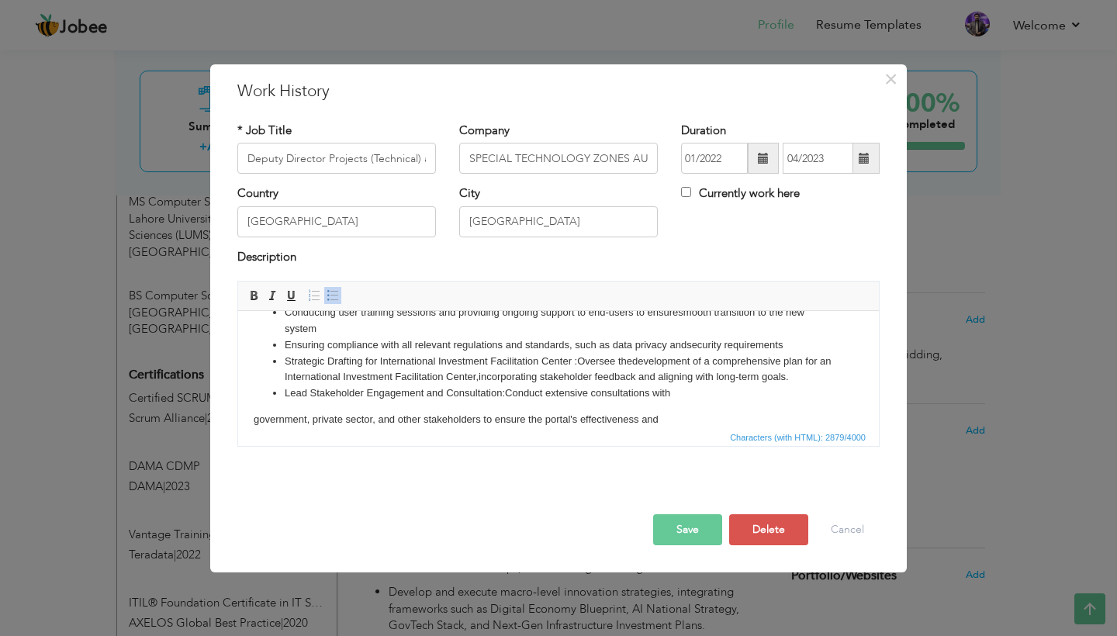
click at [251, 413] on html "Objective: To lead end-to-end development, deployment, integration, government …" at bounding box center [558, 382] width 641 height 699
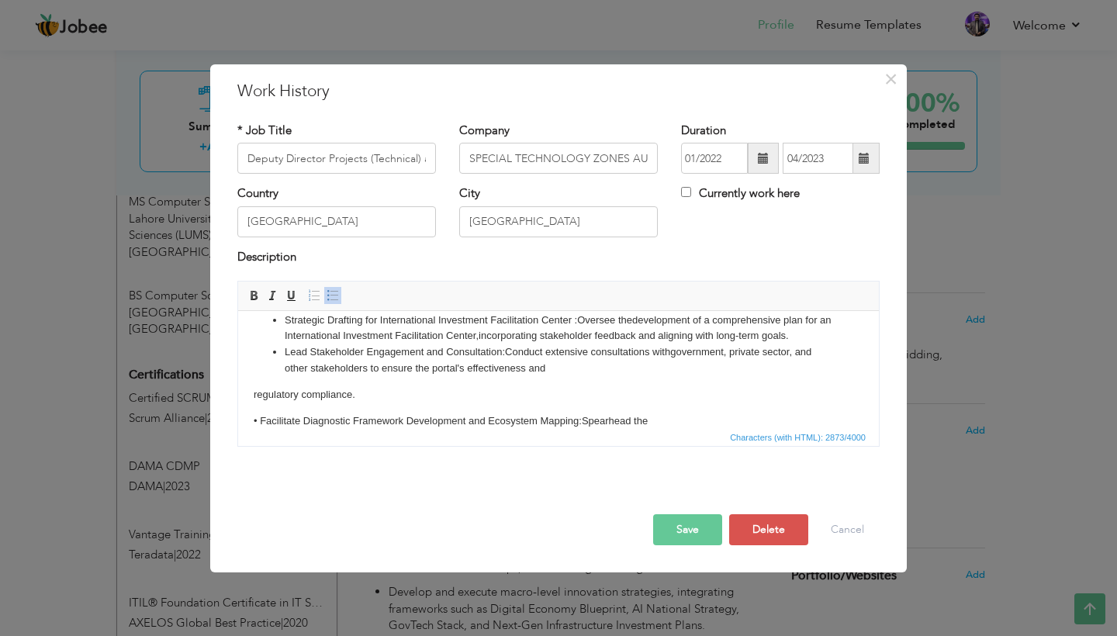
scroll to position [341, 0]
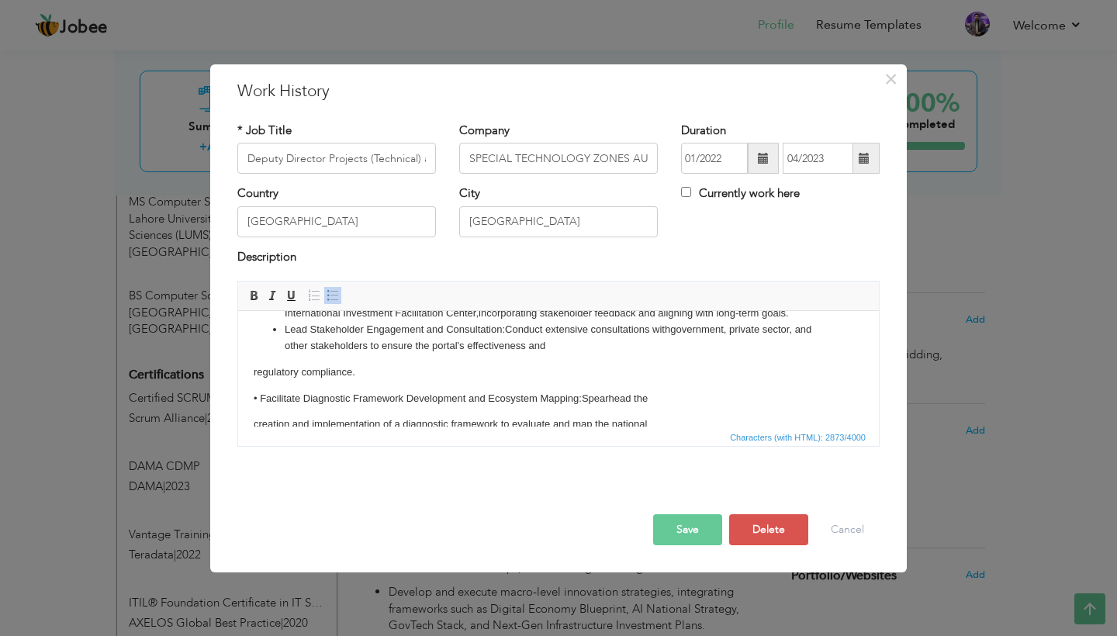
click at [251, 366] on html "Objective: To lead end-to-end development, deployment, integration, government …" at bounding box center [558, 314] width 641 height 689
click at [261, 365] on p "• Facilitate Diagnostic Framework Development and Ecosystem Mapping:Spearhead t…" at bounding box center [559, 373] width 610 height 16
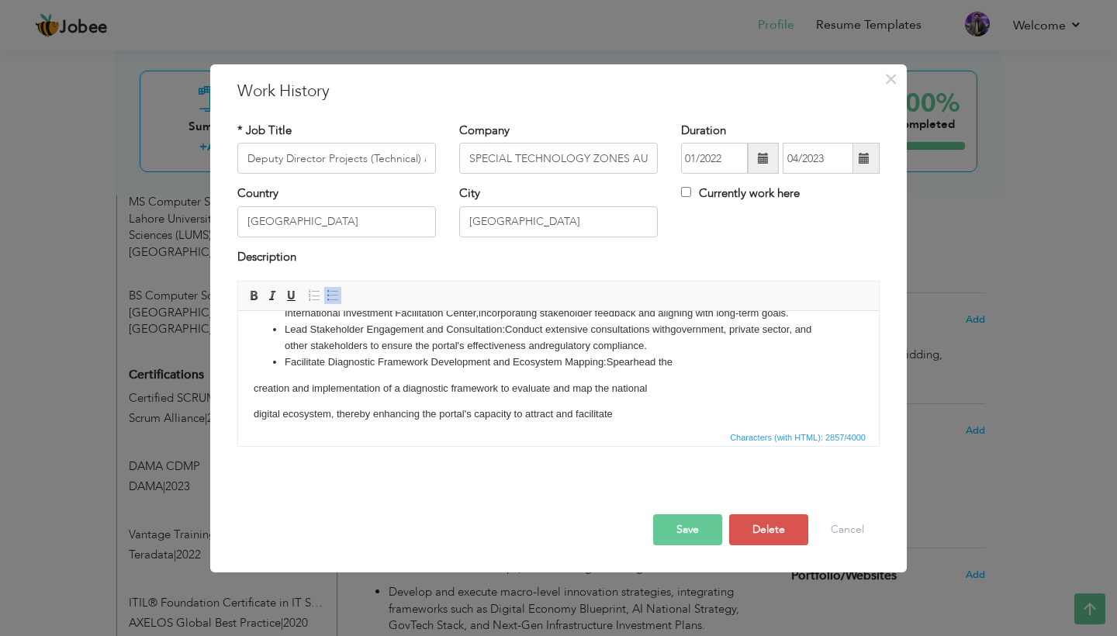
click at [254, 381] on p "creation and implementation of a diagnostic framework to evaluate and map the n…" at bounding box center [559, 389] width 610 height 16
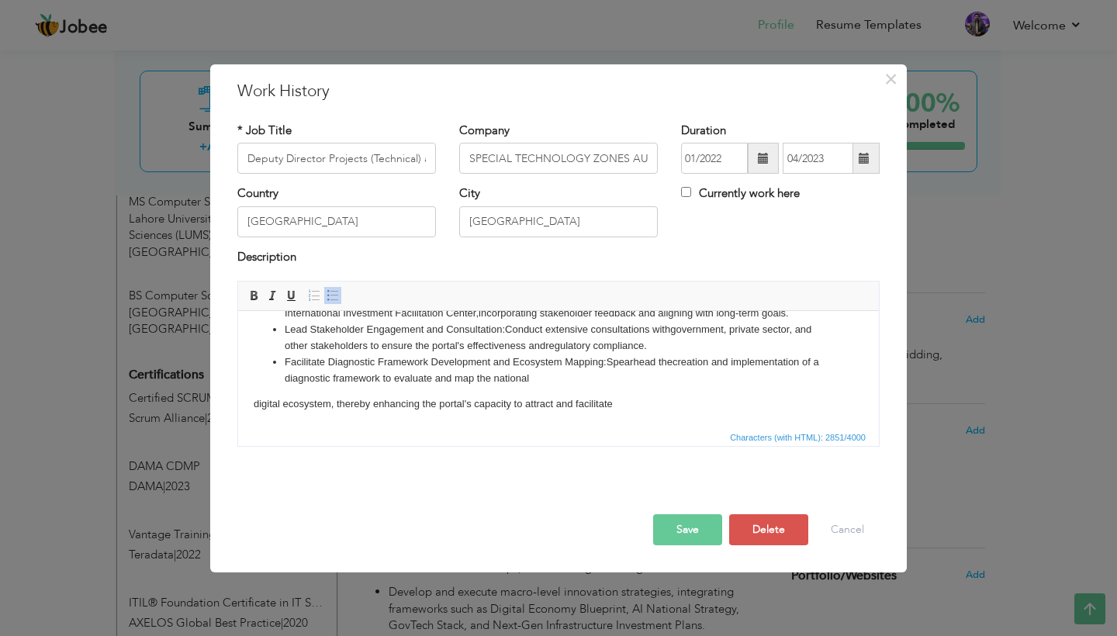
click at [251, 398] on html "Objective: To lead end-to-end development, deployment, integration, government …" at bounding box center [558, 291] width 641 height 642
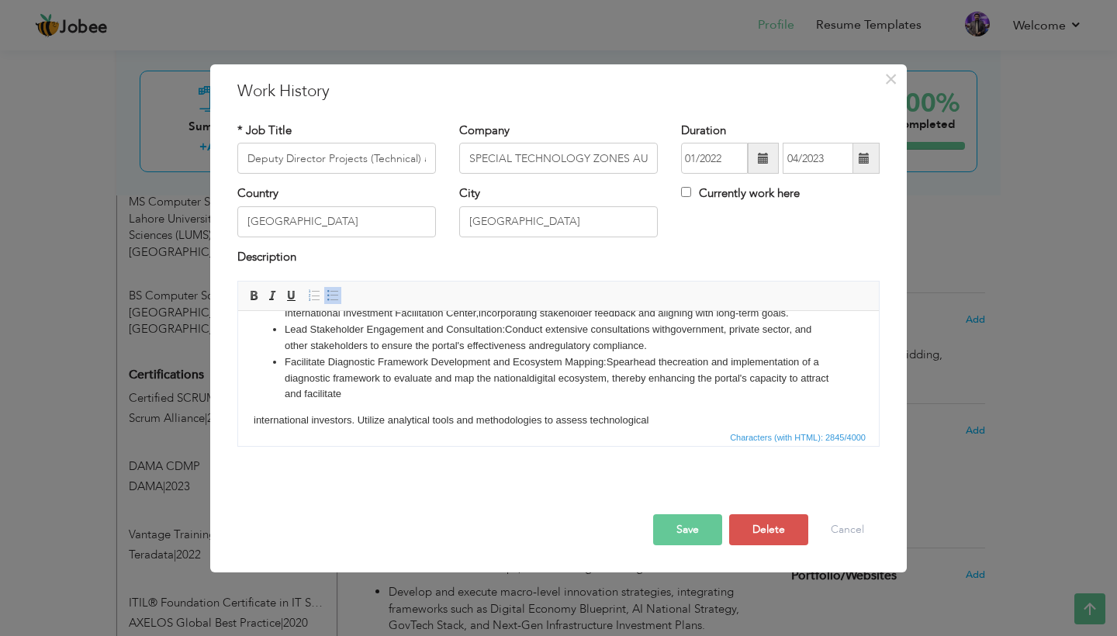
click at [255, 413] on p "international investors. Utilize analytical tools and methodologies to assess t…" at bounding box center [559, 421] width 610 height 16
click at [266, 413] on p "trends and investment patterns, aligning them with strategic growth objectives." at bounding box center [559, 421] width 610 height 16
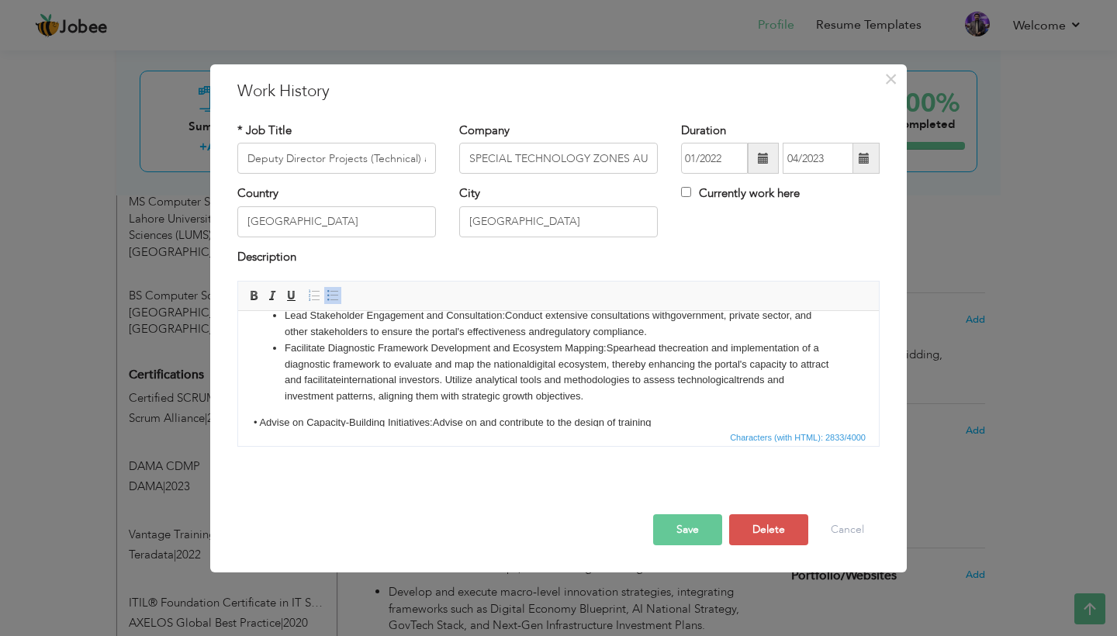
scroll to position [365, 0]
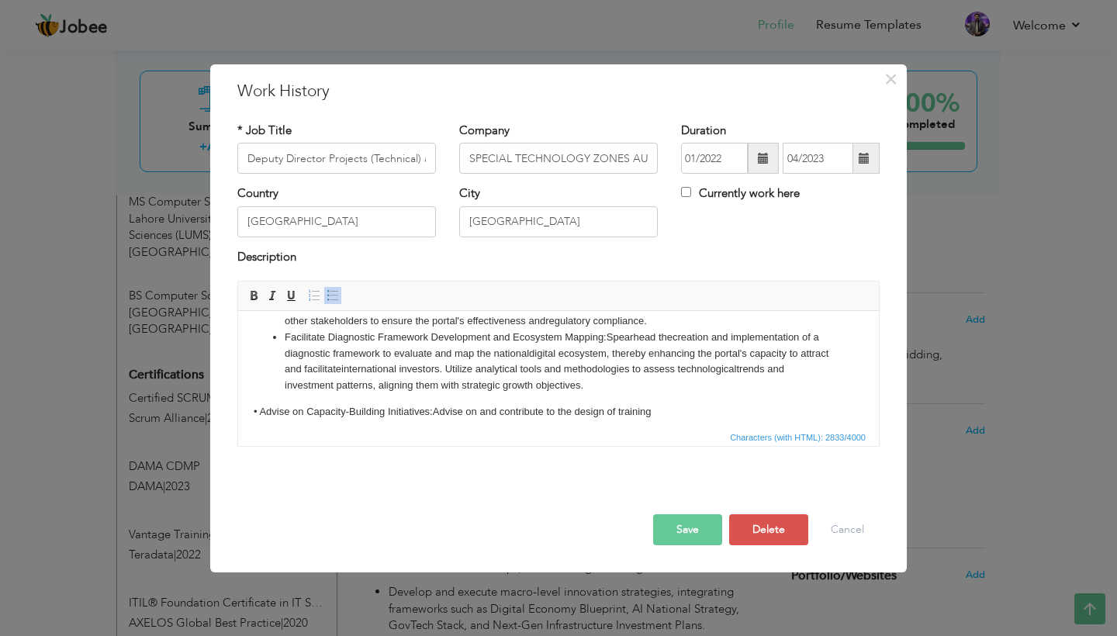
click at [265, 404] on p "• Advise on Capacity-Building Initiatives:Advise on and contribute to the desig…" at bounding box center [559, 412] width 610 height 16
click at [250, 418] on html "Objective: To lead end-to-end development, deployment, integration, government …" at bounding box center [558, 238] width 641 height 586
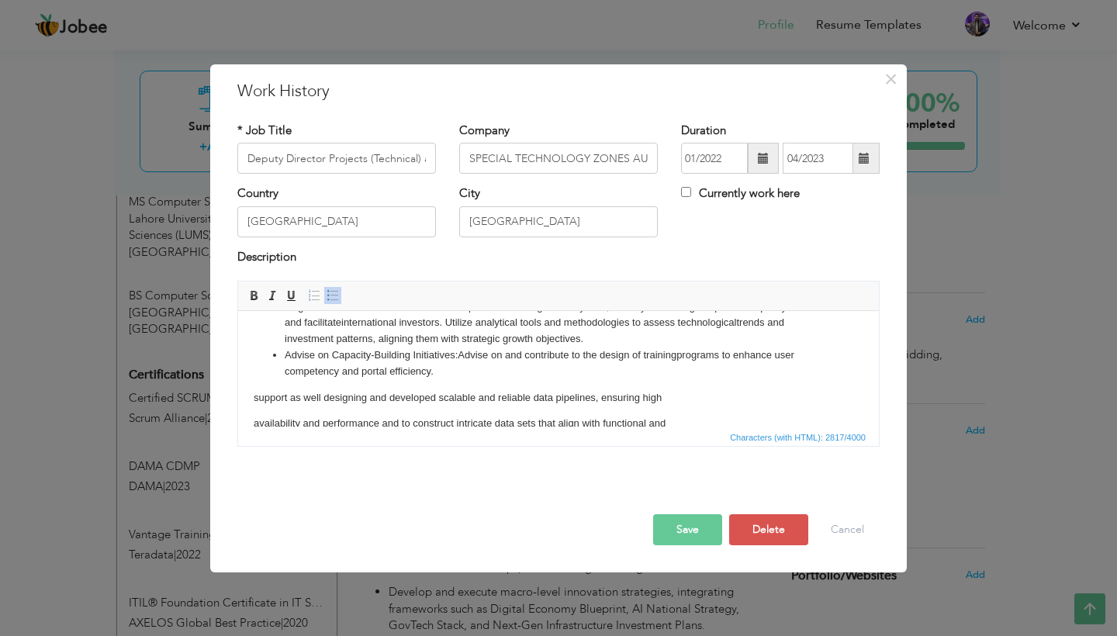
scroll to position [413, 0]
click at [249, 385] on html "Objective: To lead end-to-end development, deployment, integration, government …" at bounding box center [558, 185] width 641 height 576
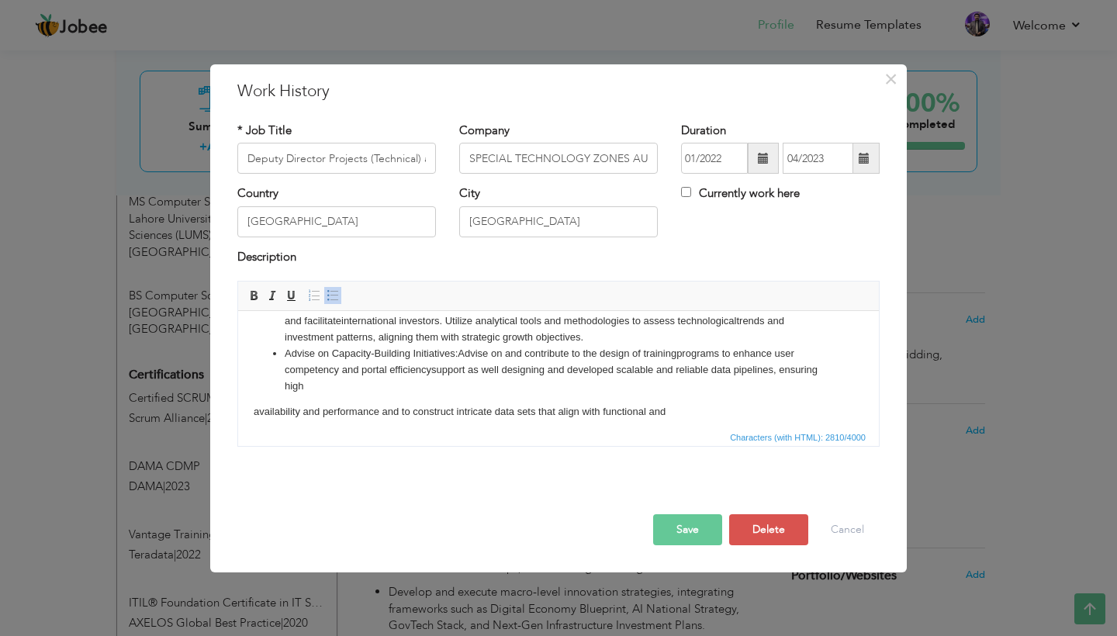
click at [251, 403] on html "Objective: To lead end-to-end development, deployment, integration, government …" at bounding box center [558, 179] width 641 height 565
click at [251, 406] on html "Objective: To lead end-to-end development, deployment, integration, government …" at bounding box center [558, 168] width 641 height 539
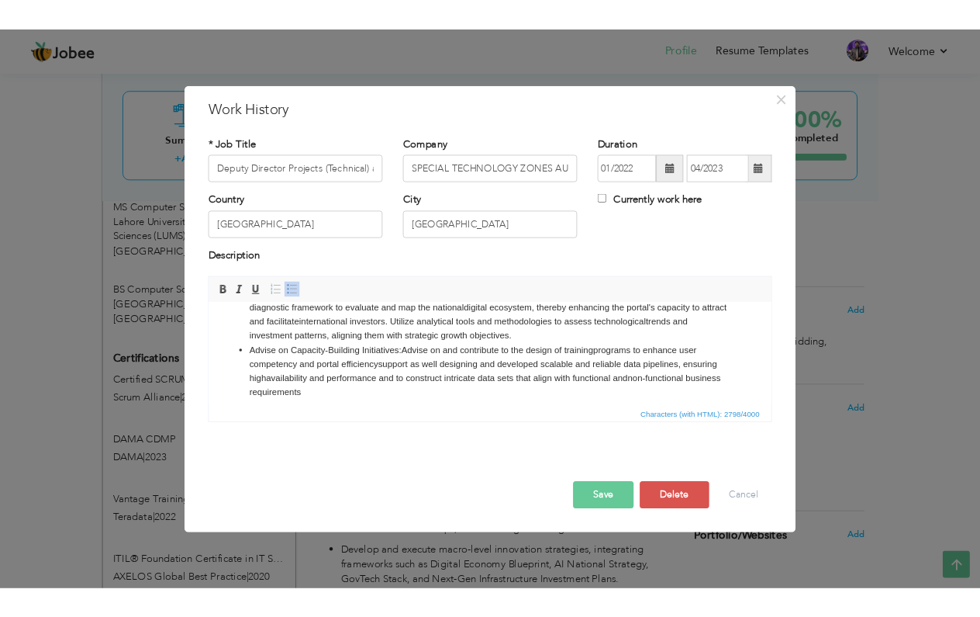
scroll to position [401, 0]
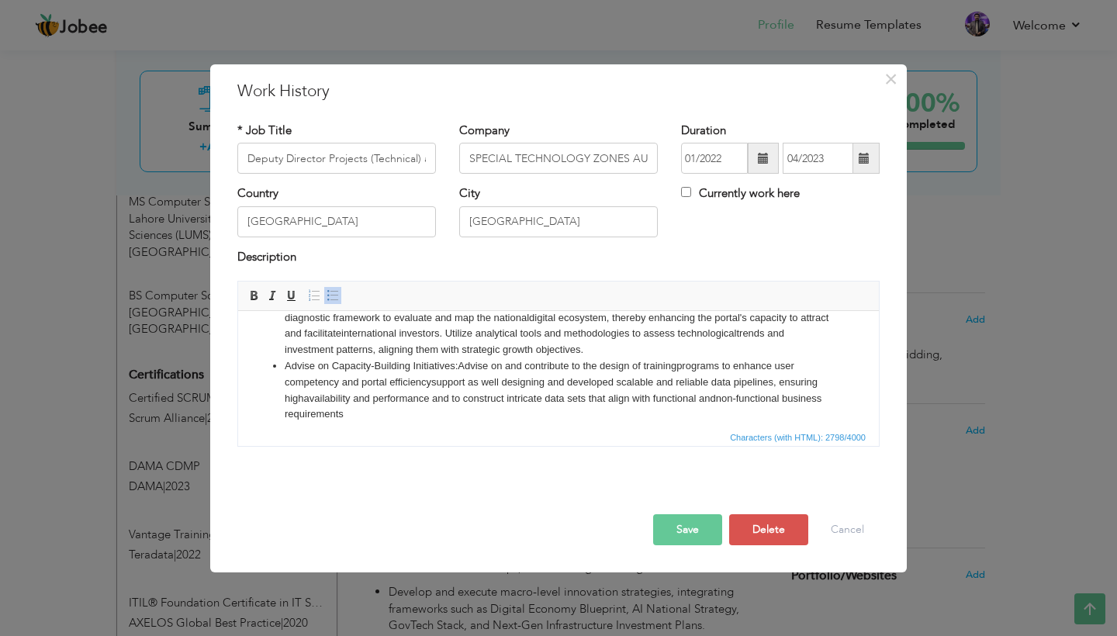
click at [379, 403] on li "Advise on Capacity-Building Initiatives:Advise on and contribute to the design …" at bounding box center [559, 390] width 548 height 64
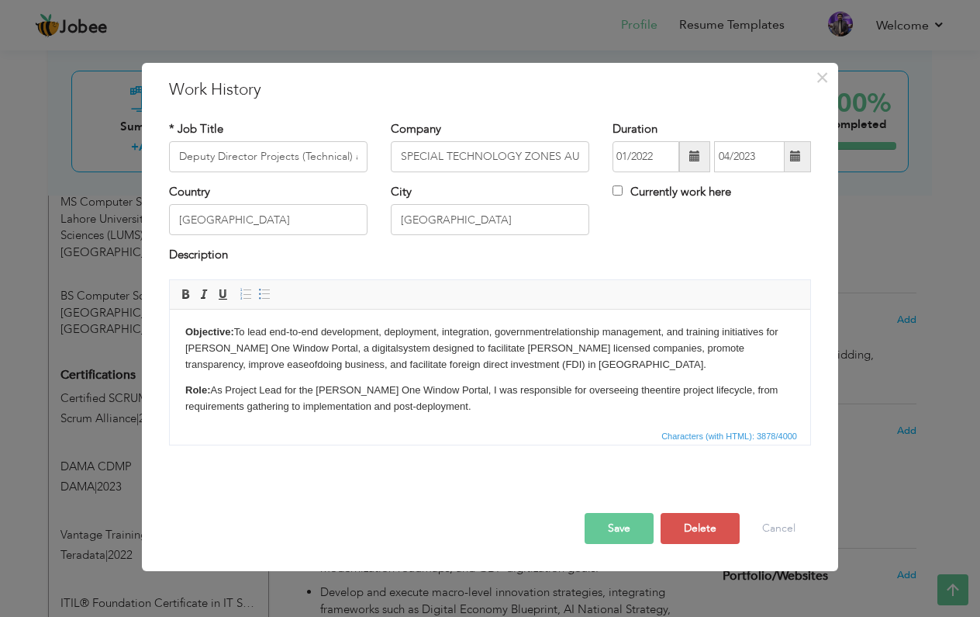
scroll to position [499, 0]
drag, startPoint x: 240, startPoint y: 354, endPoint x: 177, endPoint y: 351, distance: 62.9
click at [182, 289] on span at bounding box center [185, 294] width 12 height 12
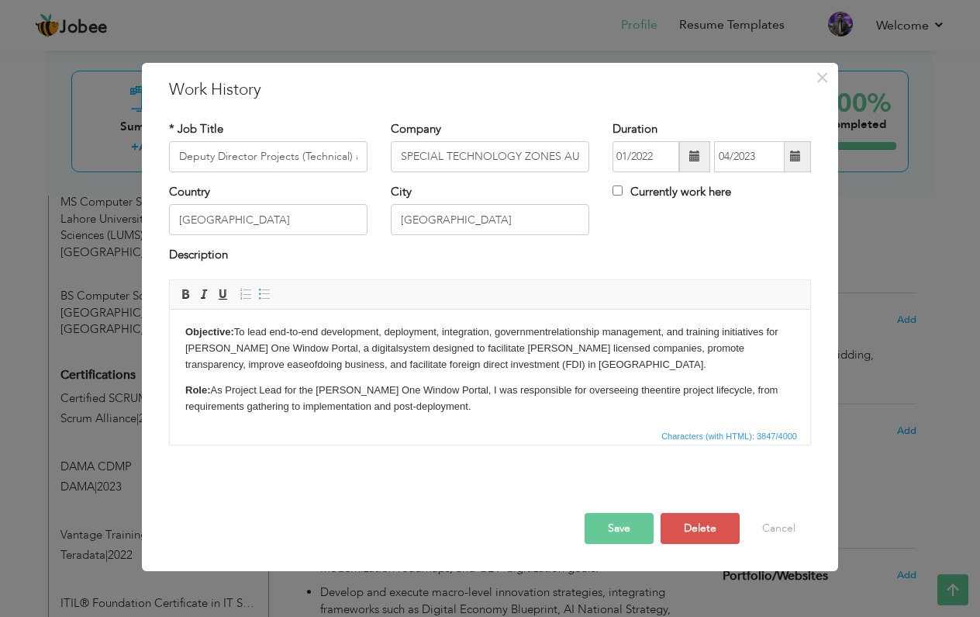
click p "tool for businesses operating within [GEOGRAPHIC_DATA], providing a streamlined…"
click p "interacting with government agencies and improving the ease of doing business i…"
click at [602, 530] on button "Save" at bounding box center [619, 528] width 69 height 31
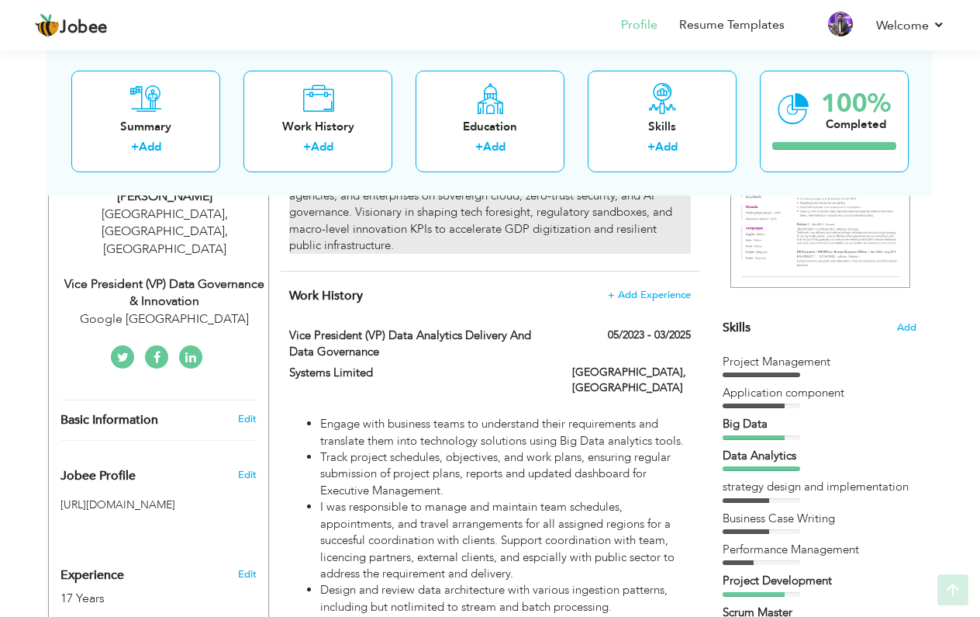
scroll to position [351, 0]
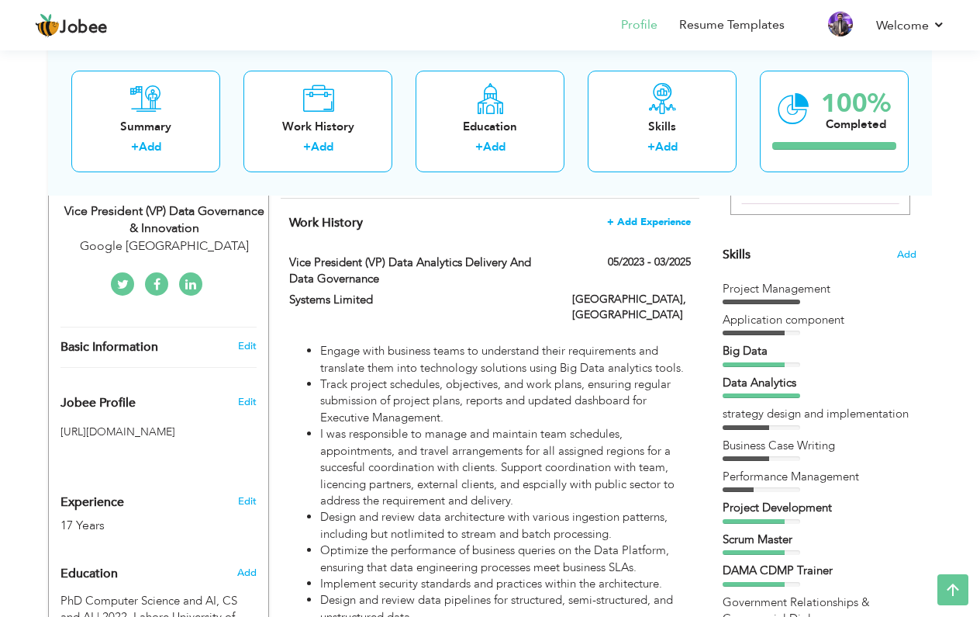
click at [657, 216] on span "+ Add Experience" at bounding box center [649, 221] width 84 height 11
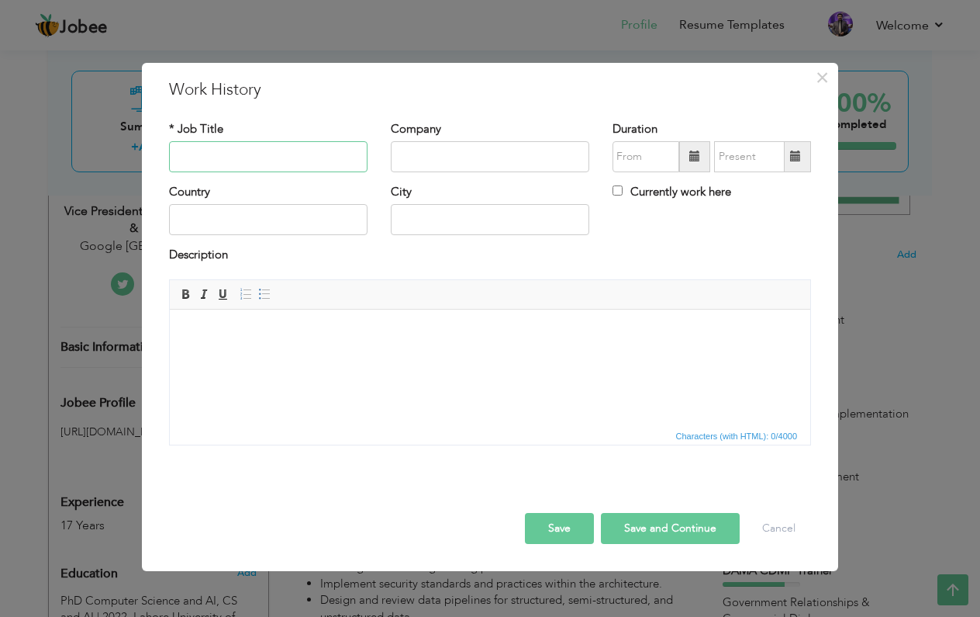
paste input "Senior Program Manager - Data Division"
type input "Senior Program Manager - Data Division"
click at [500, 144] on input "text" at bounding box center [490, 156] width 199 height 31
paste input "PAKISTAN SOFTWARE EXPORT BOARD (PSEB) - MINISTRY OF IT &"
type input "PAKISTAN SOFTWARE EXPORT BOARD (PSEB) - MINISTRY OF IT &"
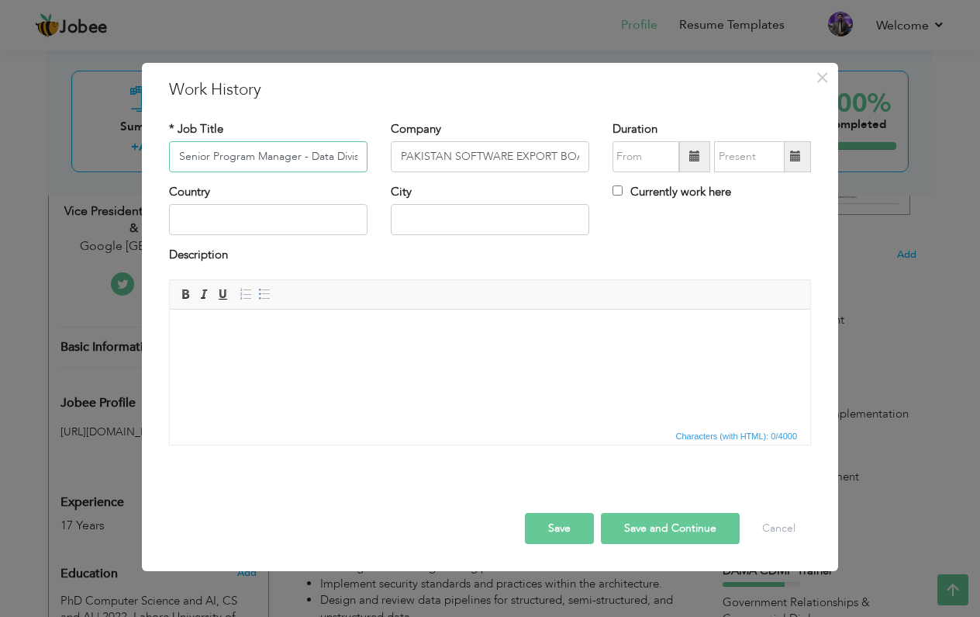
click at [264, 163] on input "Senior Program Manager - Data Division" at bounding box center [268, 156] width 199 height 31
type input "Senior Program Manager - Data and Infra Division"
click at [520, 156] on input "PAKISTAN SOFTWARE EXPORT BOARD (PSEB) - MINISTRY OF IT &" at bounding box center [490, 156] width 199 height 31
paste input "TELECOM - [GEOGRAPHIC_DATA], [GEOGRAPHIC_DATA]"
type input "PAKISTAN SOFTWARE EXPORT BOARD (PSEB) - MINISTRY OF IT & TELECOM - [GEOGRAPHIC_…"
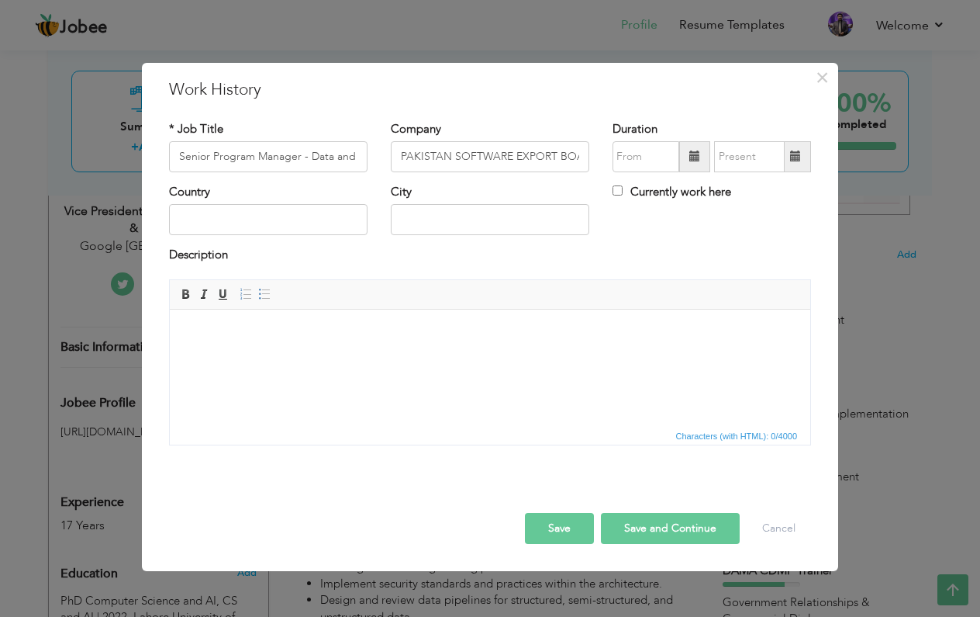
click at [693, 151] on span at bounding box center [695, 155] width 11 height 11
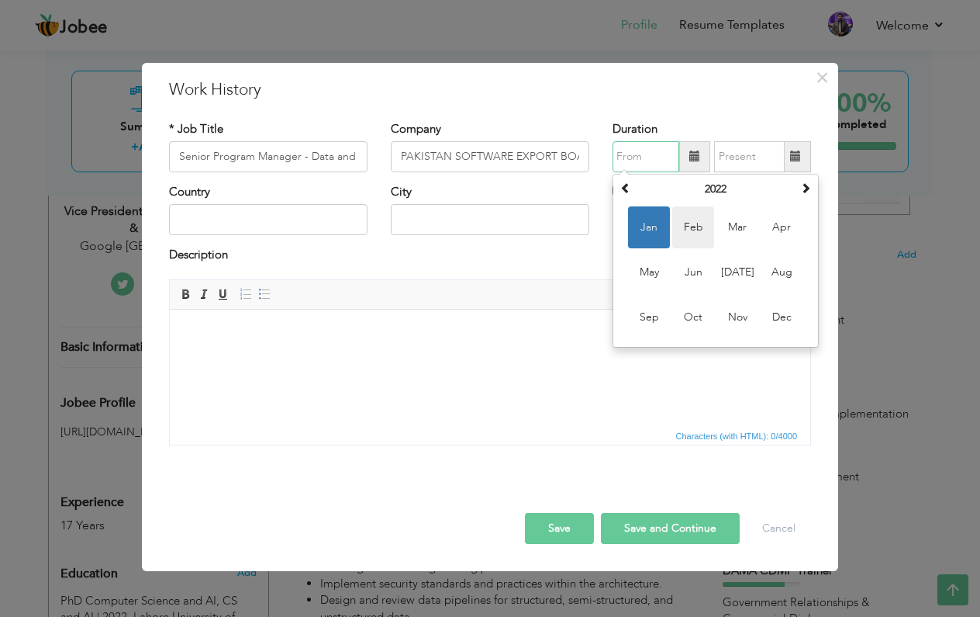
click at [700, 233] on span "Feb" at bounding box center [694, 227] width 42 height 42
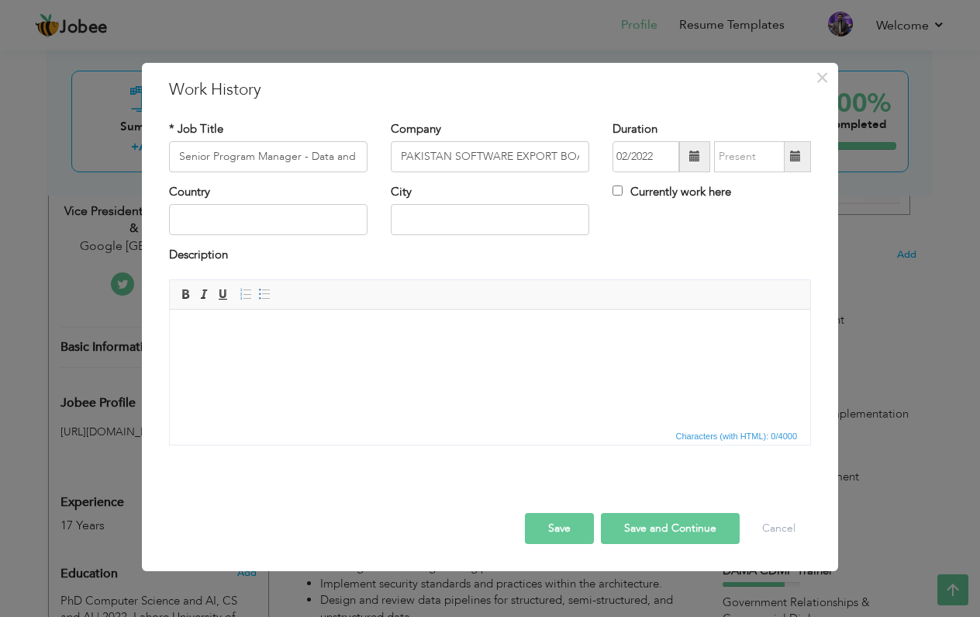
click at [691, 160] on span at bounding box center [695, 155] width 11 height 11
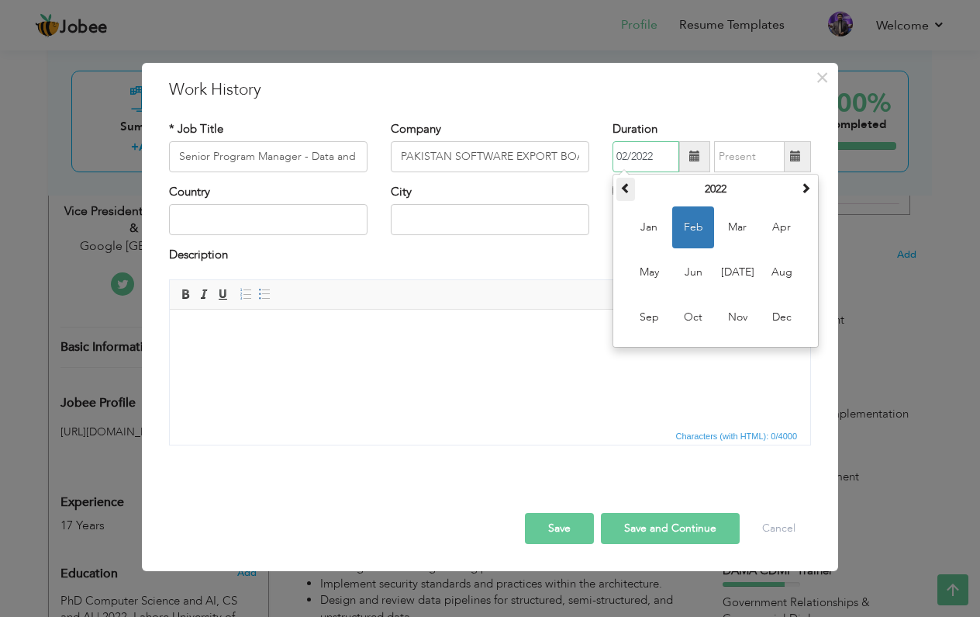
click at [632, 191] on th at bounding box center [626, 189] width 19 height 23
click at [694, 227] on span "Feb" at bounding box center [694, 227] width 42 height 42
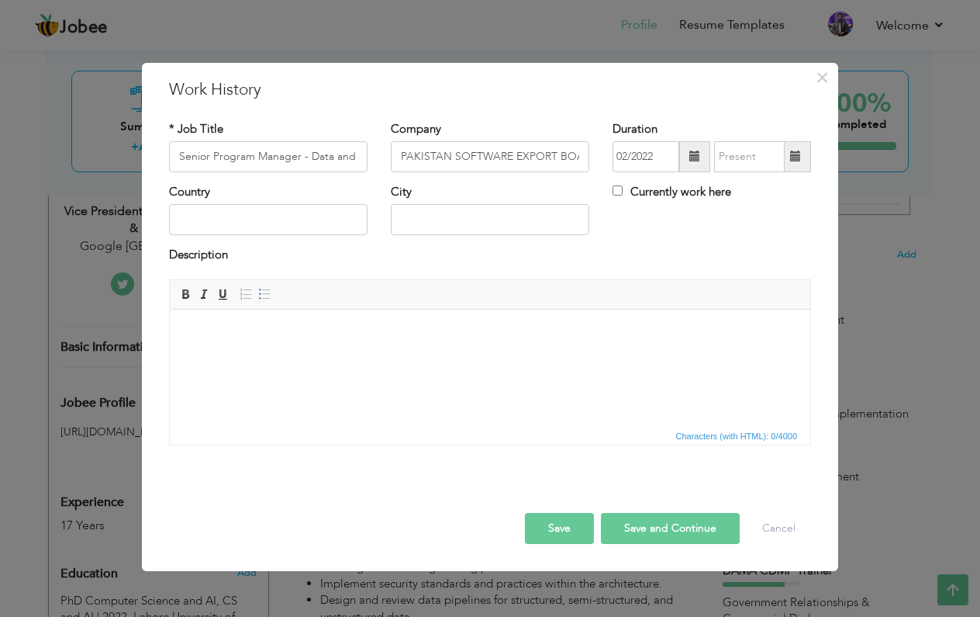
type input "02/2020"
click at [798, 154] on span at bounding box center [795, 155] width 11 height 11
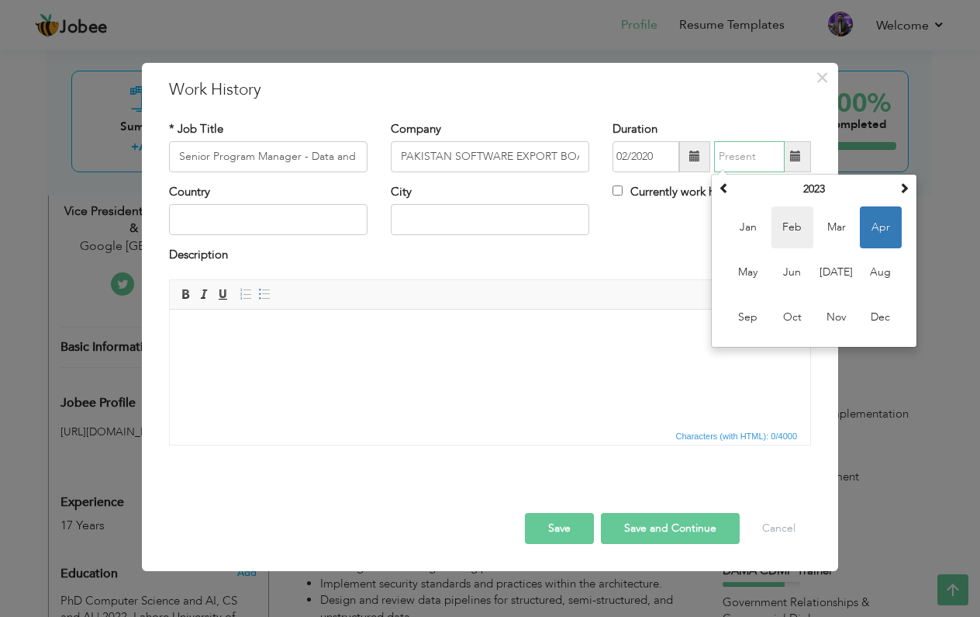
click at [796, 220] on span "Feb" at bounding box center [793, 227] width 42 height 42
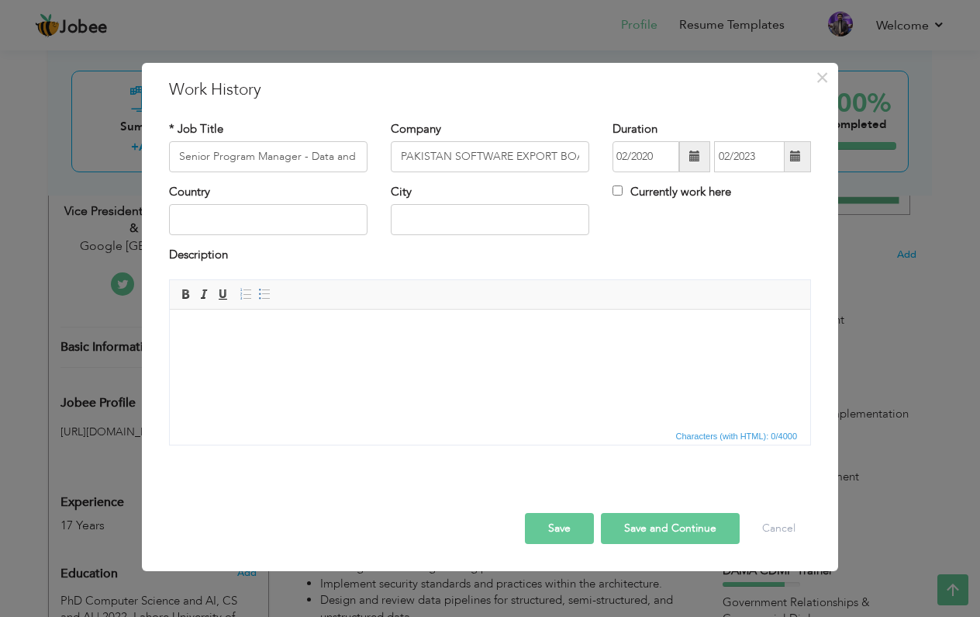
click at [803, 161] on span at bounding box center [796, 156] width 30 height 31
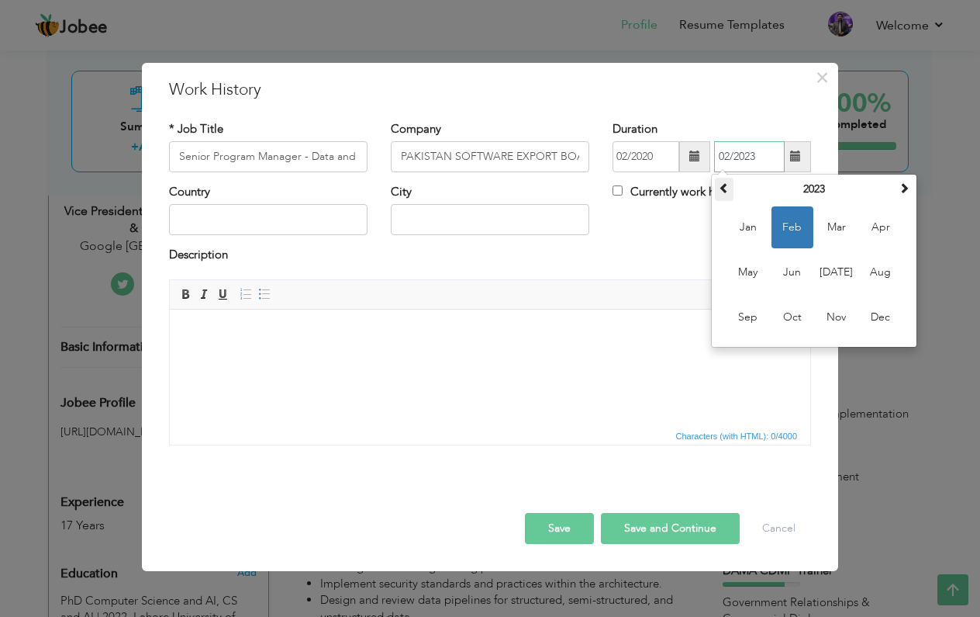
click at [728, 188] on span at bounding box center [724, 187] width 11 height 11
click at [789, 222] on span "Feb" at bounding box center [793, 227] width 42 height 42
type input "02/2022"
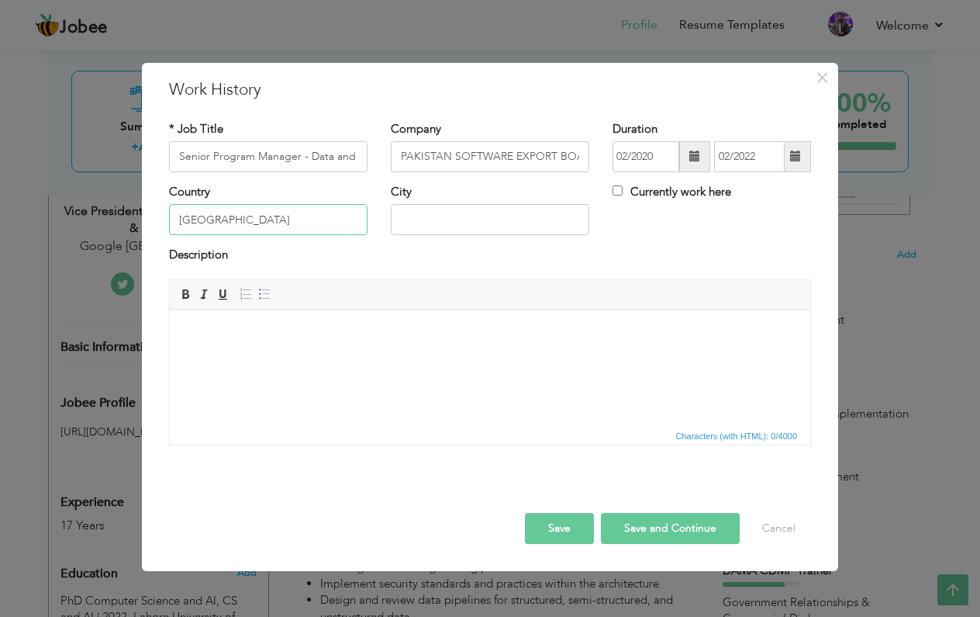
type input "[GEOGRAPHIC_DATA]"
click at [308, 345] on html at bounding box center [490, 331] width 641 height 47
paste body
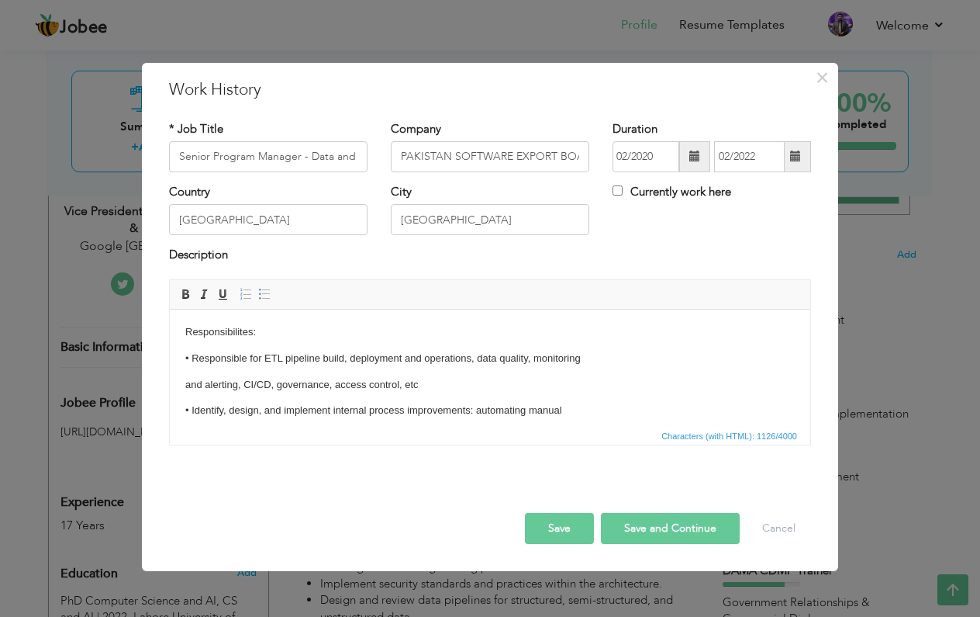
scroll to position [0, 0]
click at [217, 350] on p "Responsibilites:" at bounding box center [490, 358] width 610 height 16
click at [185, 295] on span at bounding box center [185, 294] width 12 height 12
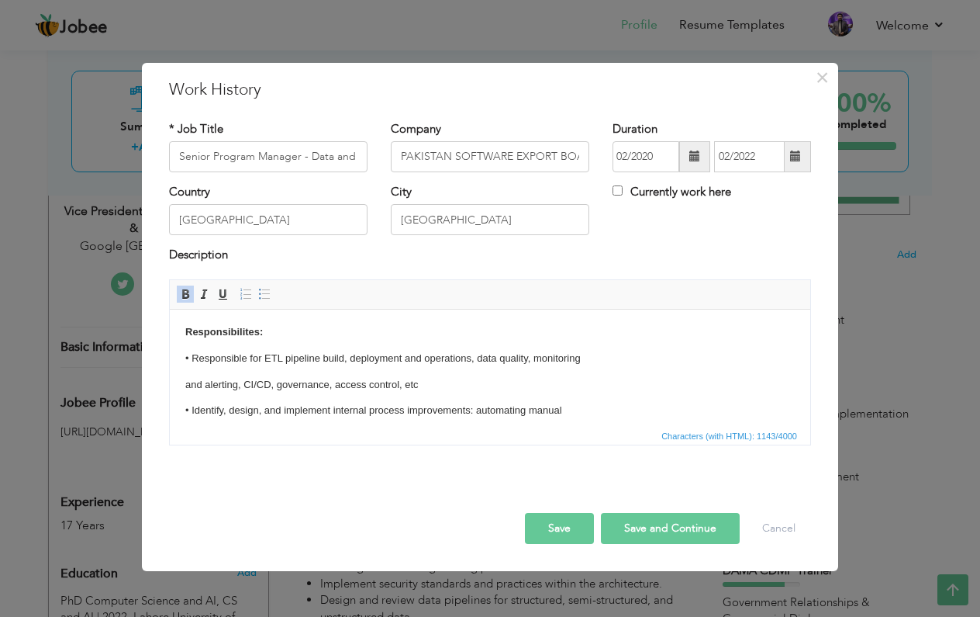
click at [193, 376] on p "• Responsible for ETL pipeline build, deployment and operations, data quality, …" at bounding box center [490, 384] width 610 height 16
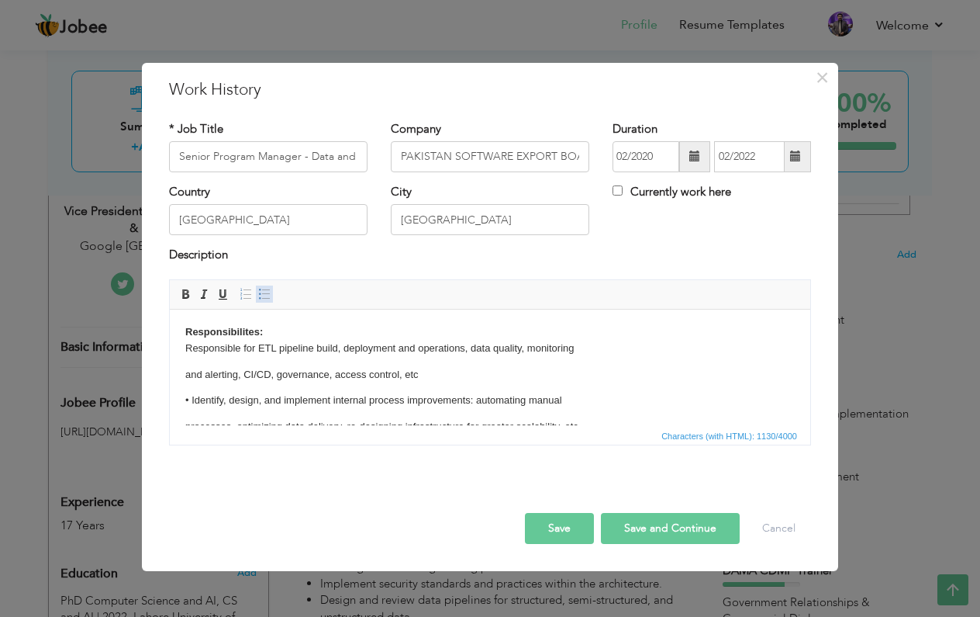
click at [272, 292] on link "Insert/Remove Bulleted List" at bounding box center [264, 293] width 17 height 17
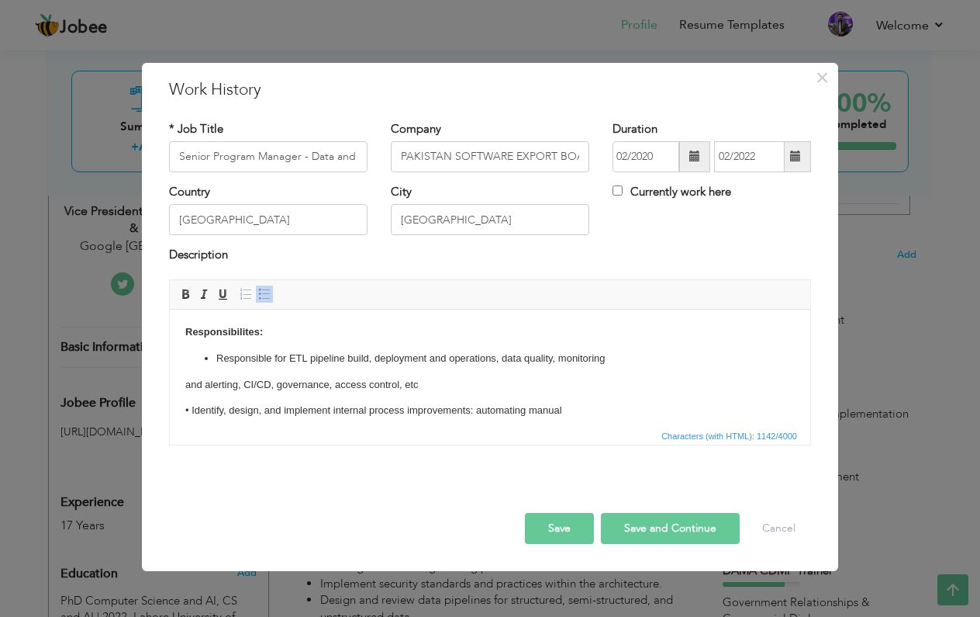
click at [191, 402] on p "and alerting, CI/CD, governance, access control, etc" at bounding box center [490, 410] width 610 height 16
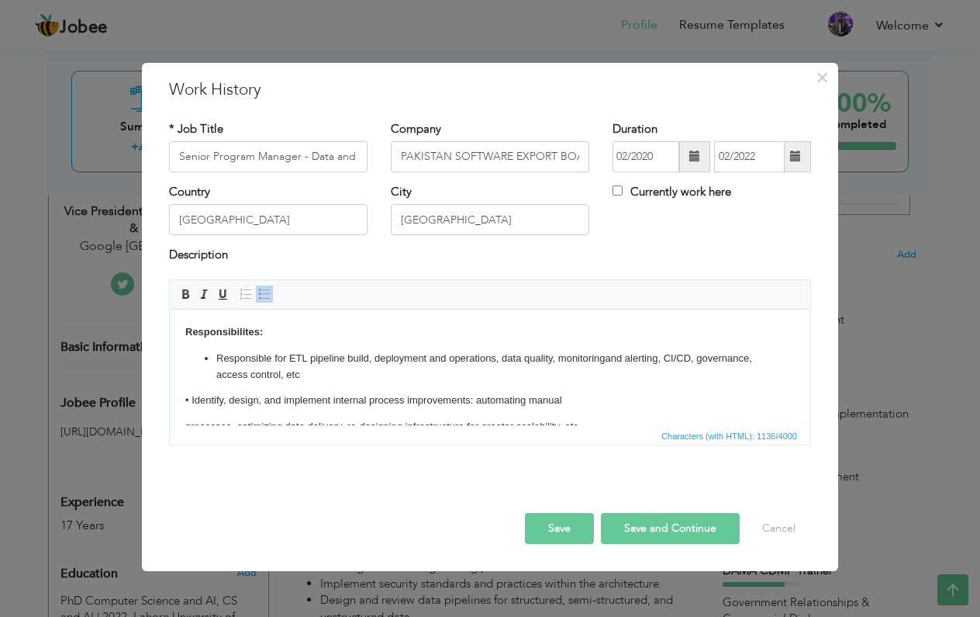
click at [194, 418] on p "• Identify, design, and implement internal process improvements: automating man…" at bounding box center [490, 426] width 610 height 16
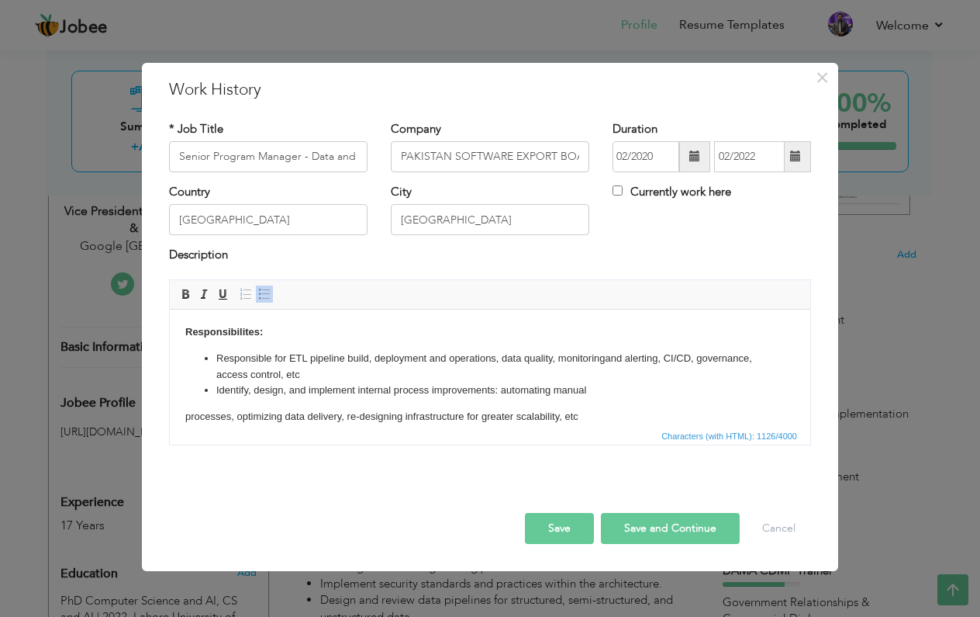
click at [183, 414] on html "Responsibilites: Responsible for ETL pipeline build, deployment and operations,…" at bounding box center [490, 505] width 641 height 394
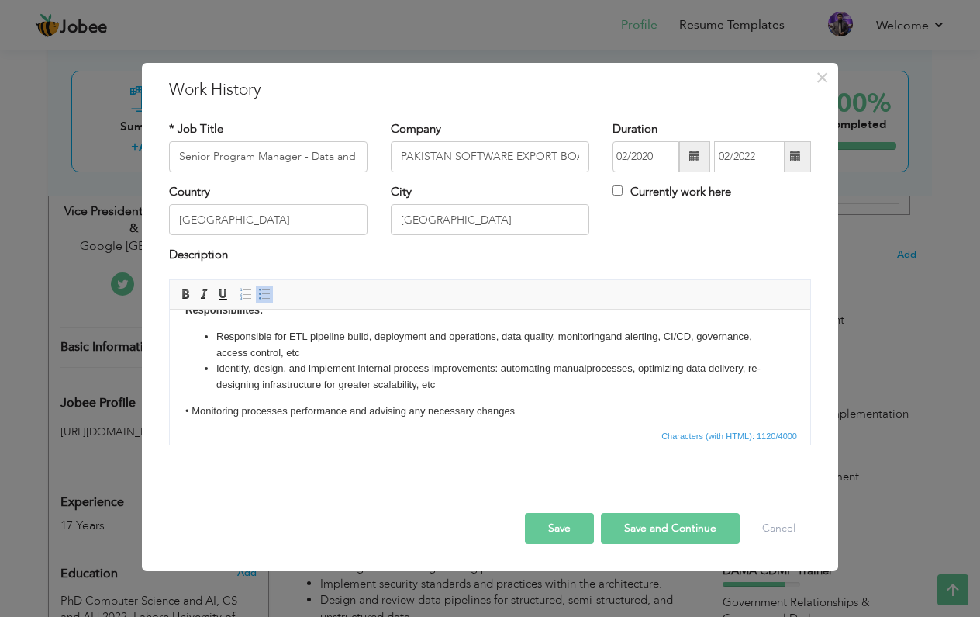
scroll to position [47, 0]
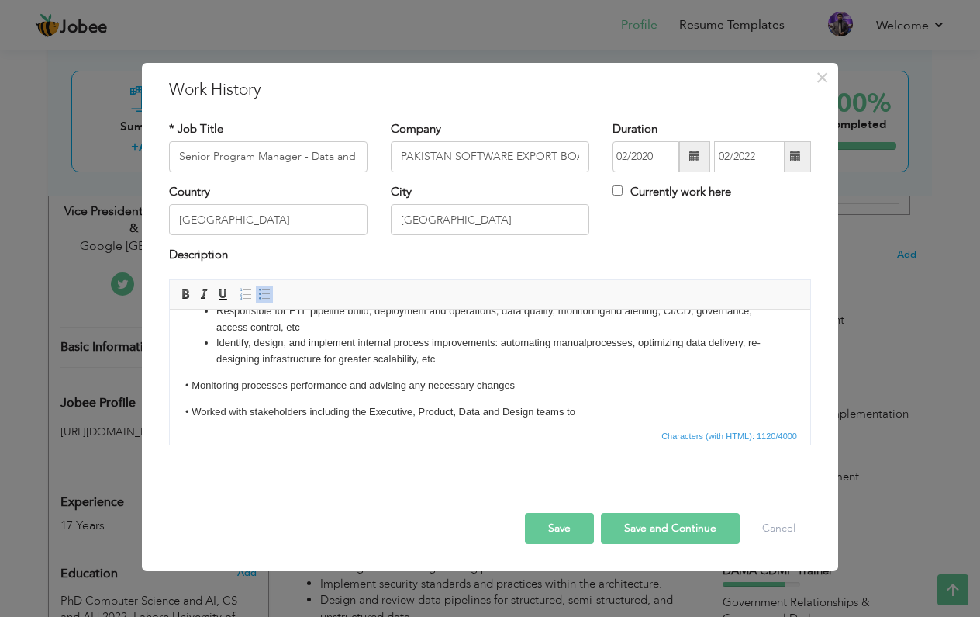
click at [200, 403] on p "• Monitoring processes performance and advising any necessary changes" at bounding box center [490, 411] width 610 height 16
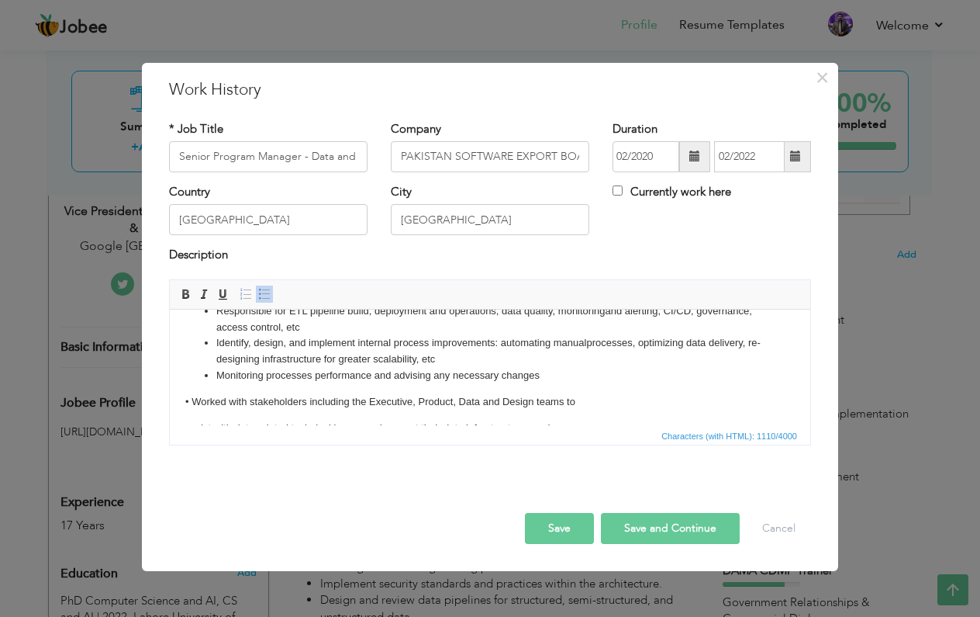
click at [192, 420] on p "• Worked with stakeholders including the Executive, Product, Data and Design te…" at bounding box center [490, 428] width 610 height 16
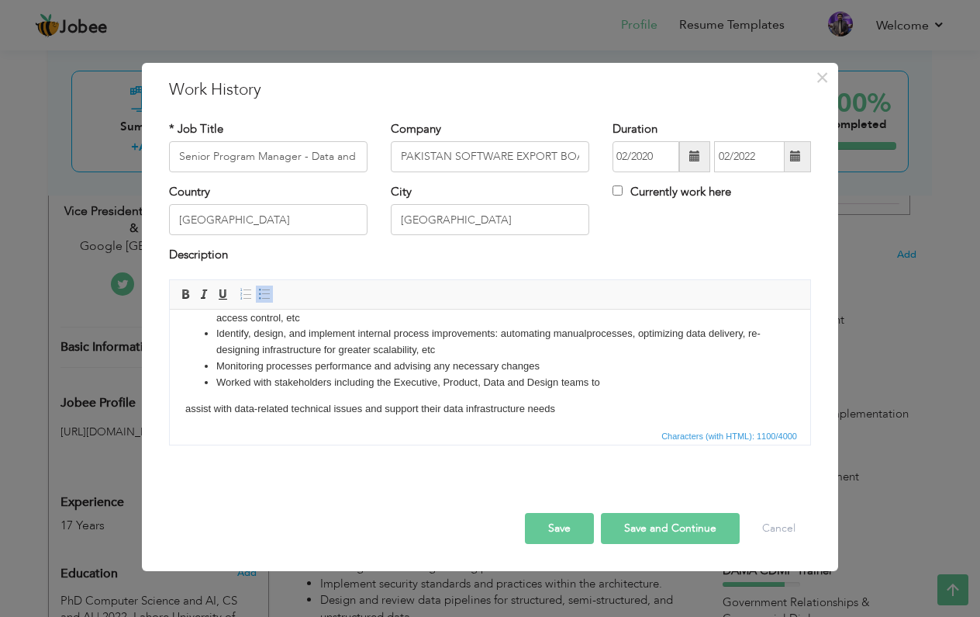
scroll to position [58, 0]
click at [187, 424] on p "assist with data-related technical issues and support their data infrastructure…" at bounding box center [490, 432] width 610 height 16
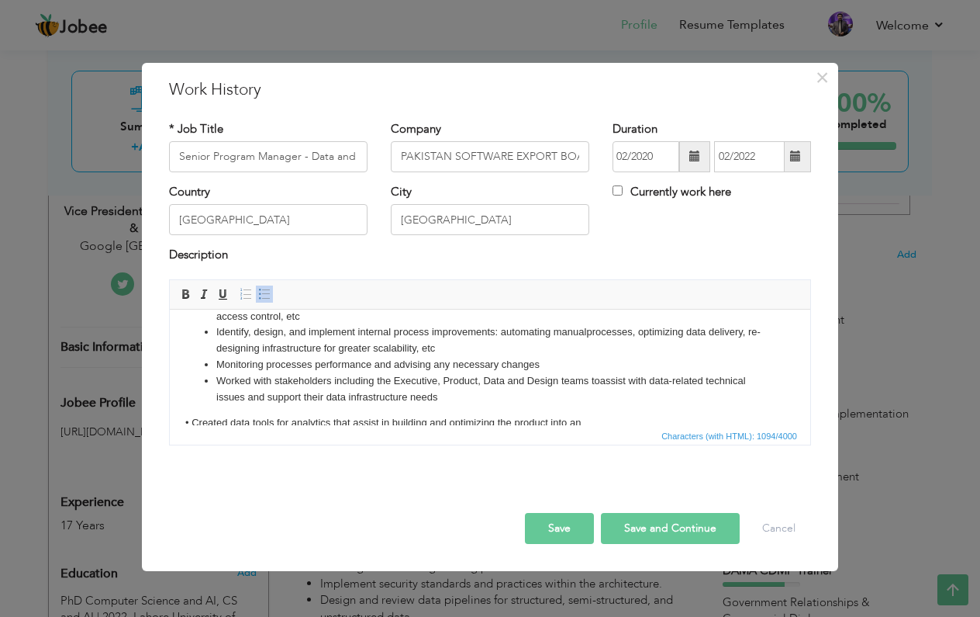
click at [187, 441] on p "• Created data tools for analytics that assist in building and optimizing the p…" at bounding box center [490, 449] width 610 height 16
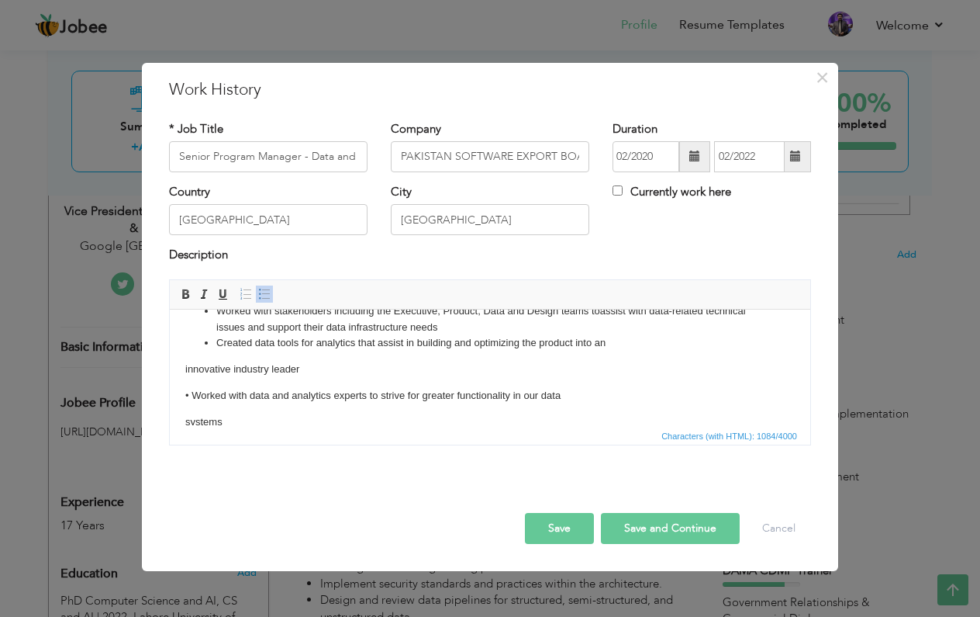
scroll to position [129, 0]
click at [182, 366] on html "Responsibilites: Responsible for ETL pipeline build, deployment and operations,…" at bounding box center [490, 351] width 641 height 344
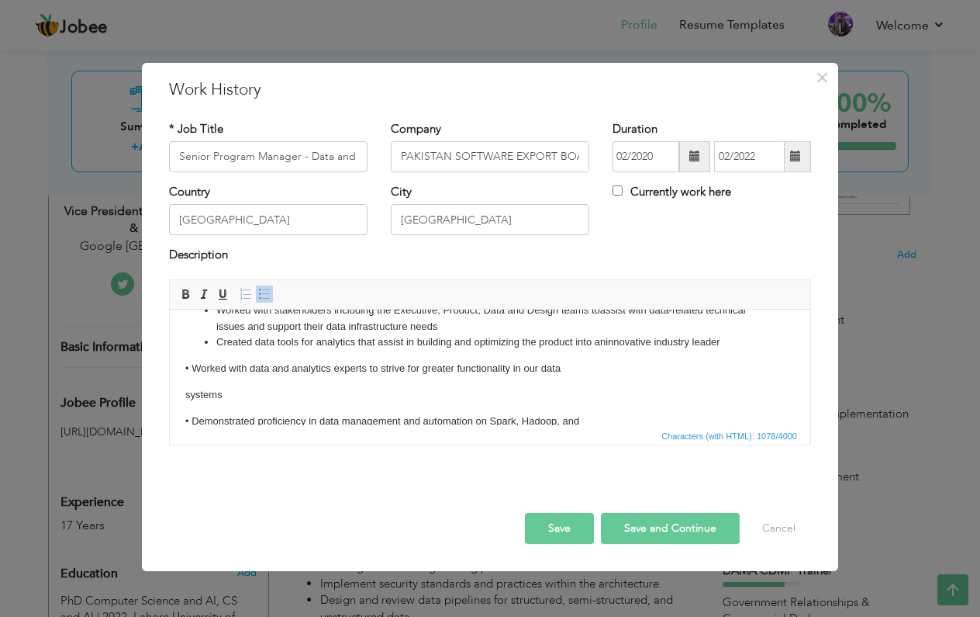
click at [192, 386] on p "• Worked with data and analytics experts to strive for greater functionality in…" at bounding box center [490, 394] width 610 height 16
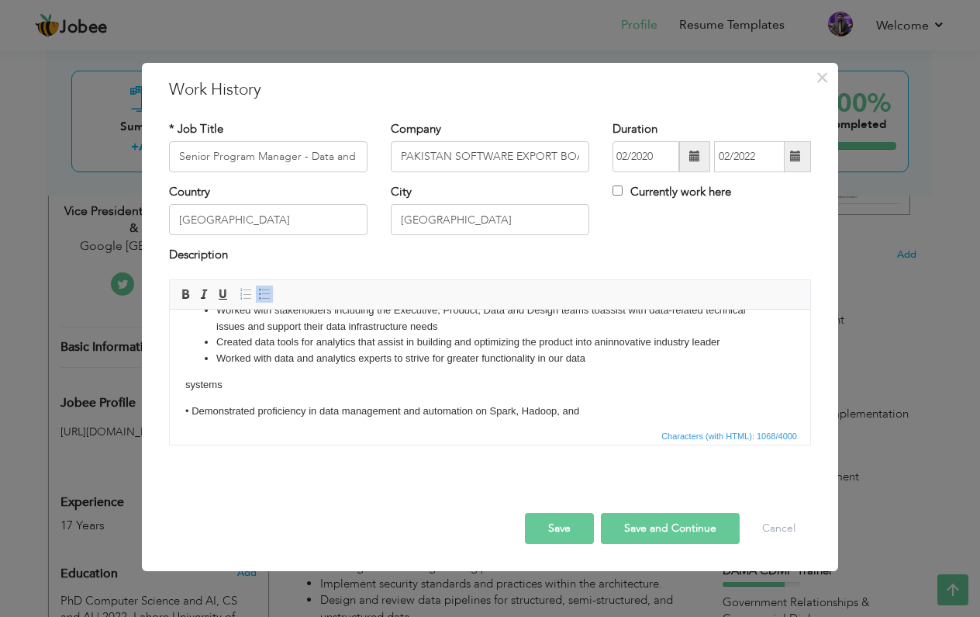
click at [189, 403] on p "systems" at bounding box center [490, 411] width 610 height 16
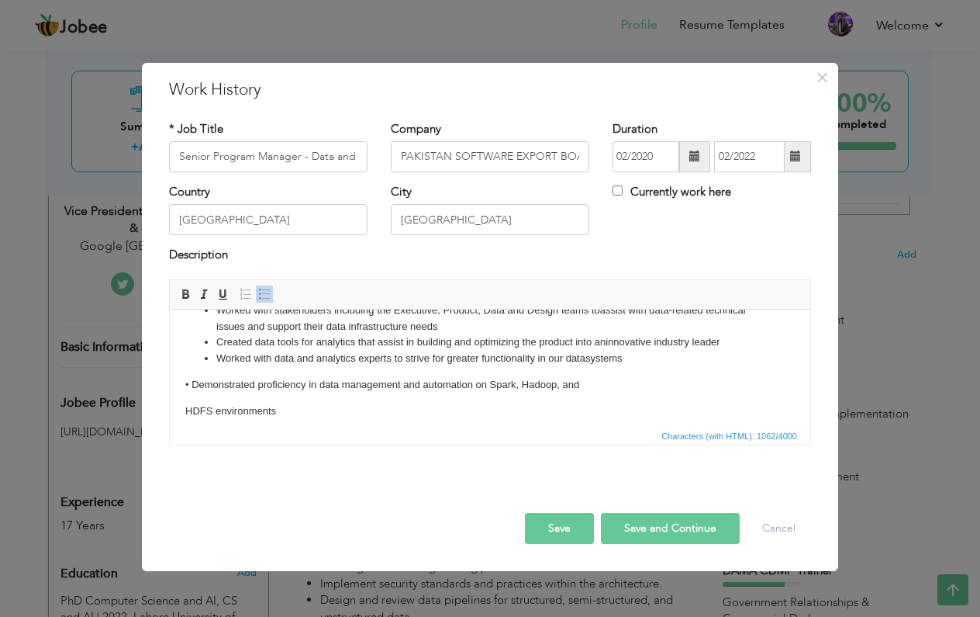
click at [193, 403] on p "• Demonstrated proficiency in data management and automation on Spark, Hadoop, …" at bounding box center [490, 411] width 610 height 16
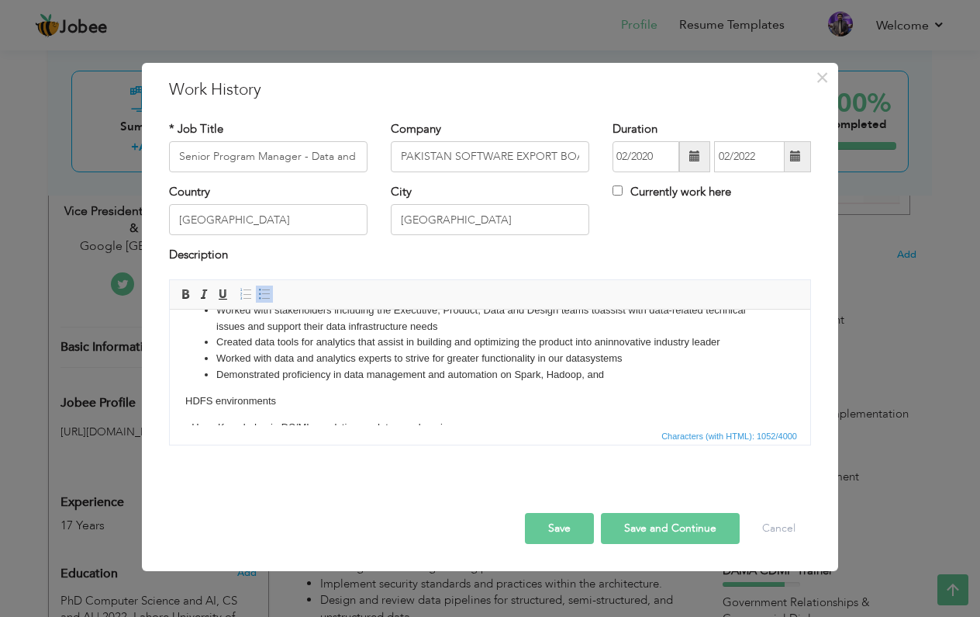
click at [190, 419] on p "HDFS environments" at bounding box center [490, 427] width 610 height 16
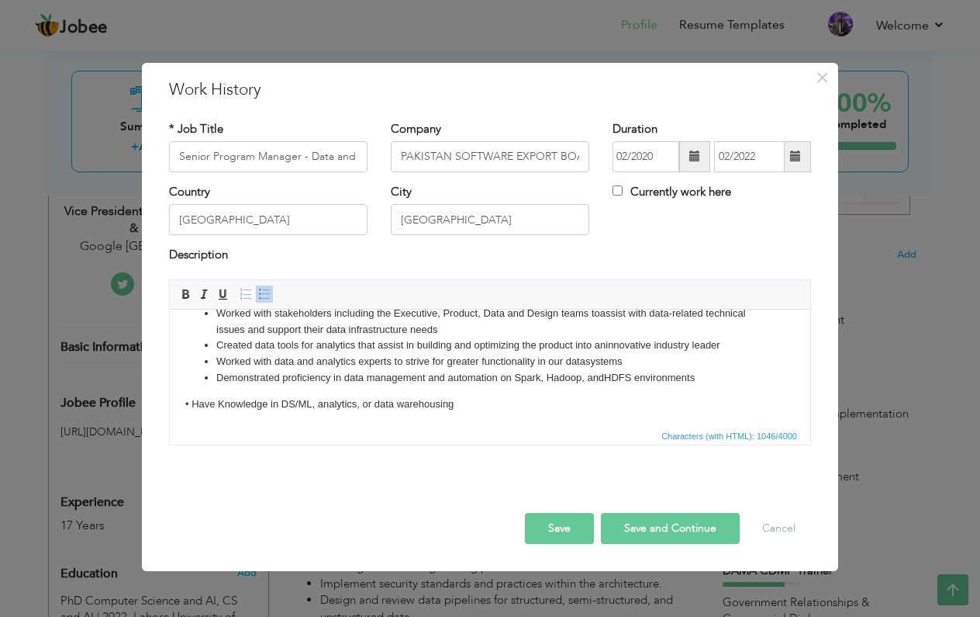
click p "• Have Knowledge in DS/ML, analytics, or data warehousing"
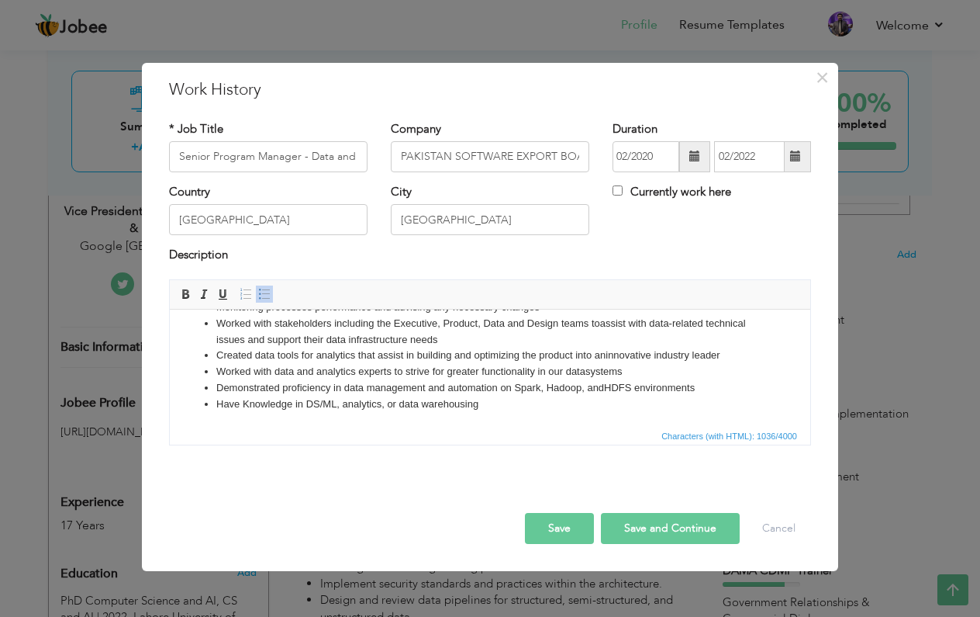
click at [503, 408] on li "Have Knowledge in DS/ML, analytics, or data warehousing" at bounding box center [490, 404] width 548 height 16
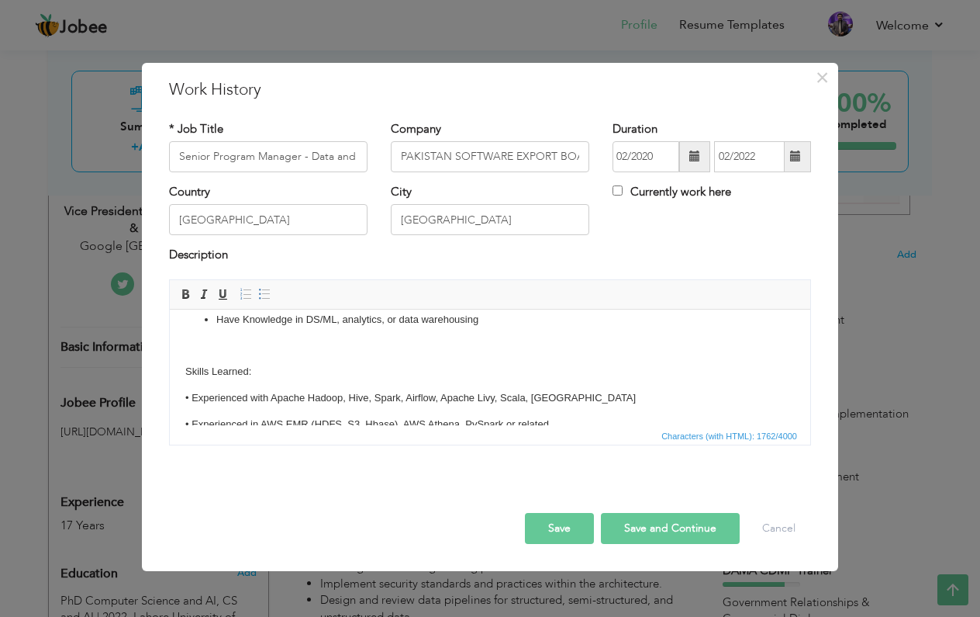
scroll to position [240, 0]
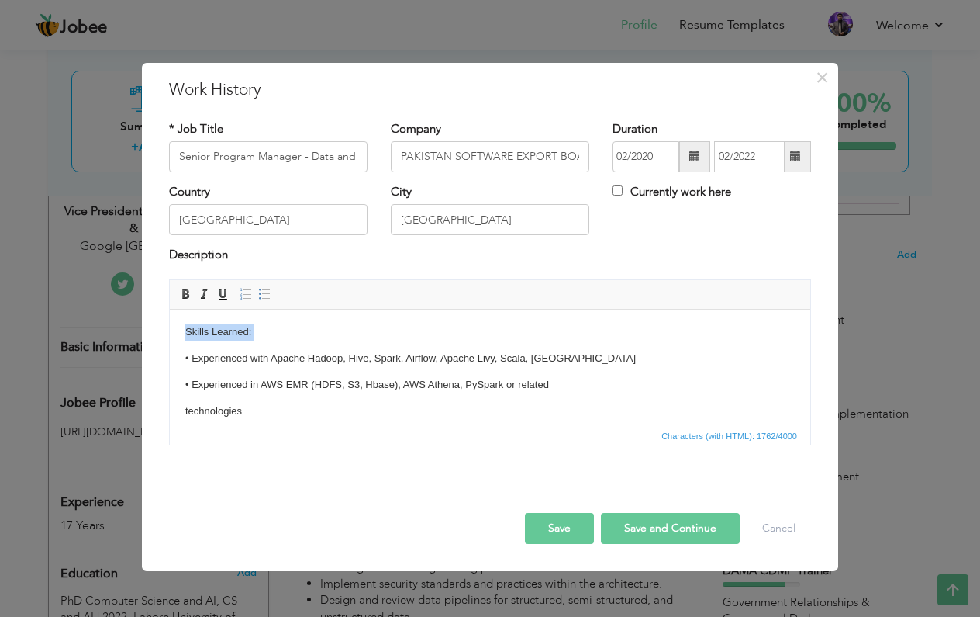
drag, startPoint x: 275, startPoint y: 337, endPoint x: 338, endPoint y: 612, distance: 281.9
click at [170, 325] on html "Responsibilites: Responsible for ETL pipeline build, deployment and operations,…" at bounding box center [490, 329] width 641 height 523
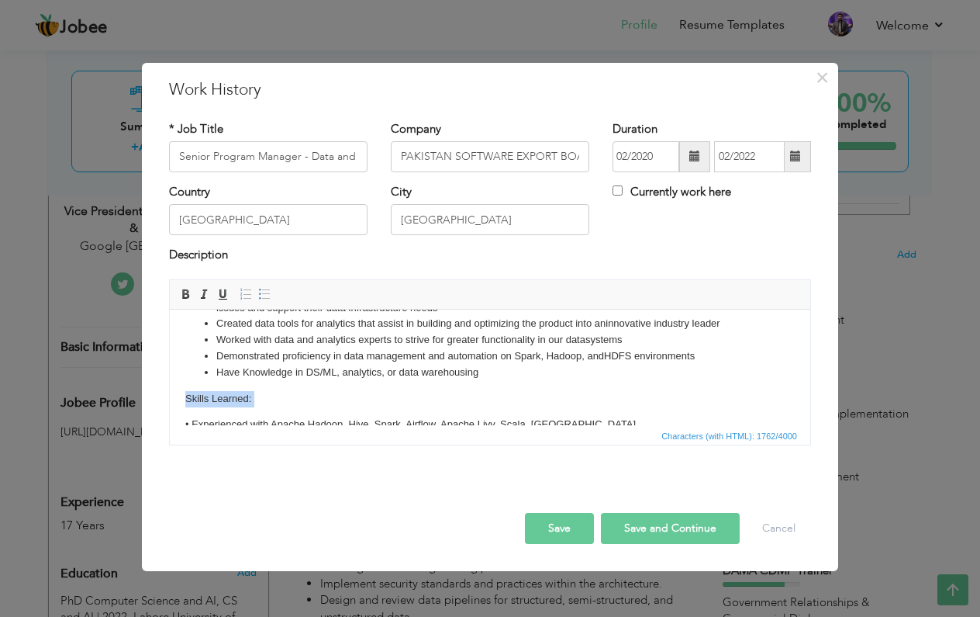
scroll to position [154, 0]
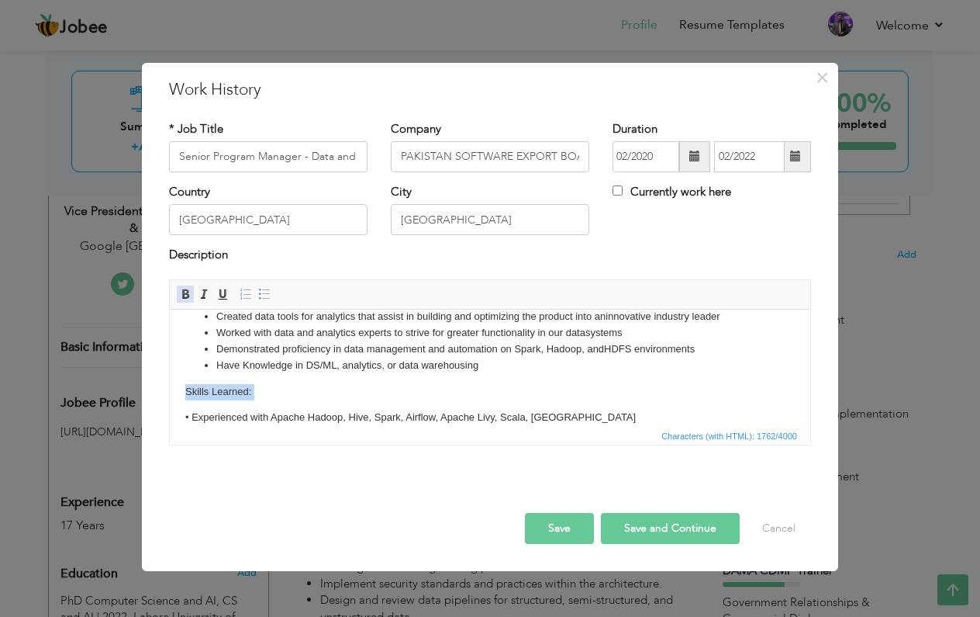
click at [182, 290] on span at bounding box center [185, 294] width 12 height 12
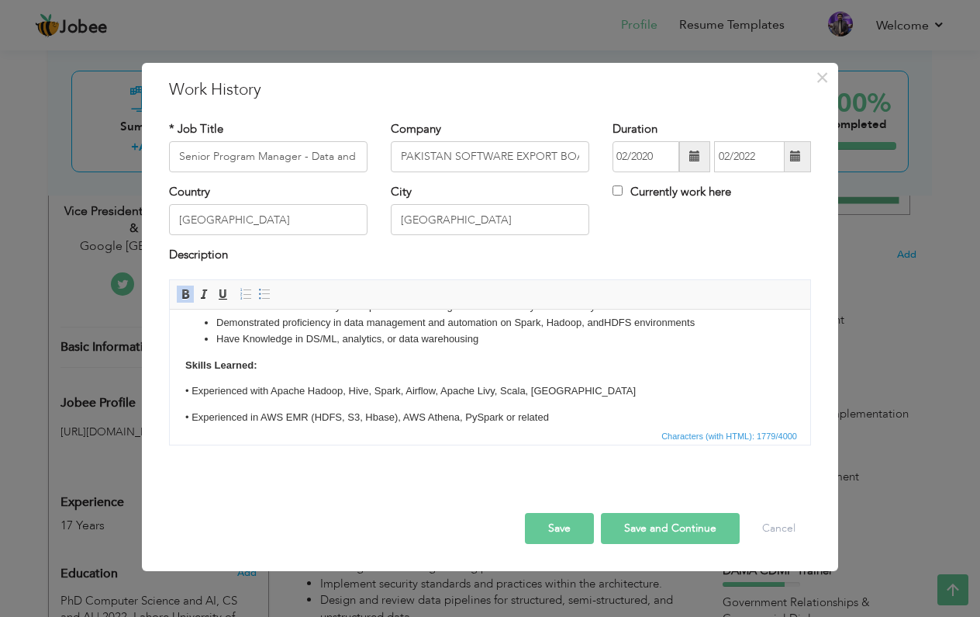
scroll to position [240, 0]
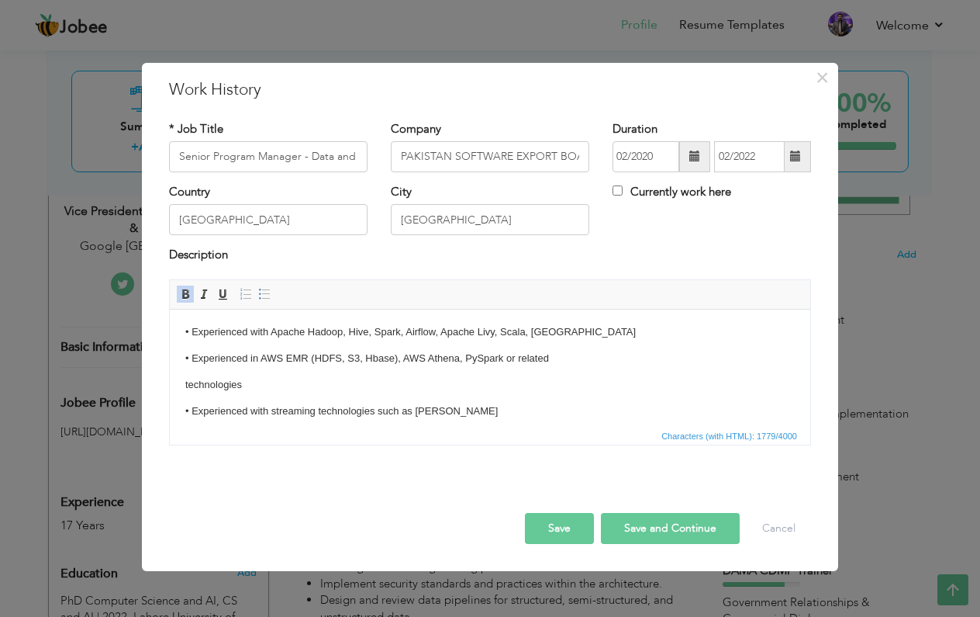
click at [189, 403] on p "• Experienced with Apache Hadoop, Hive, Spark, Airflow, Apache Livy, Scala, [GE…" at bounding box center [490, 411] width 610 height 16
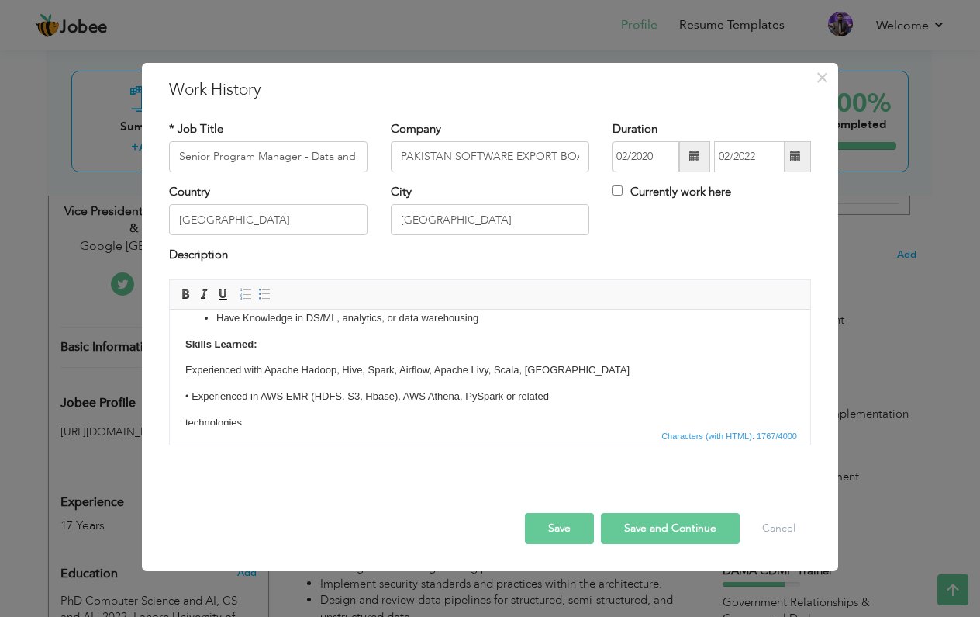
scroll to position [123, 0]
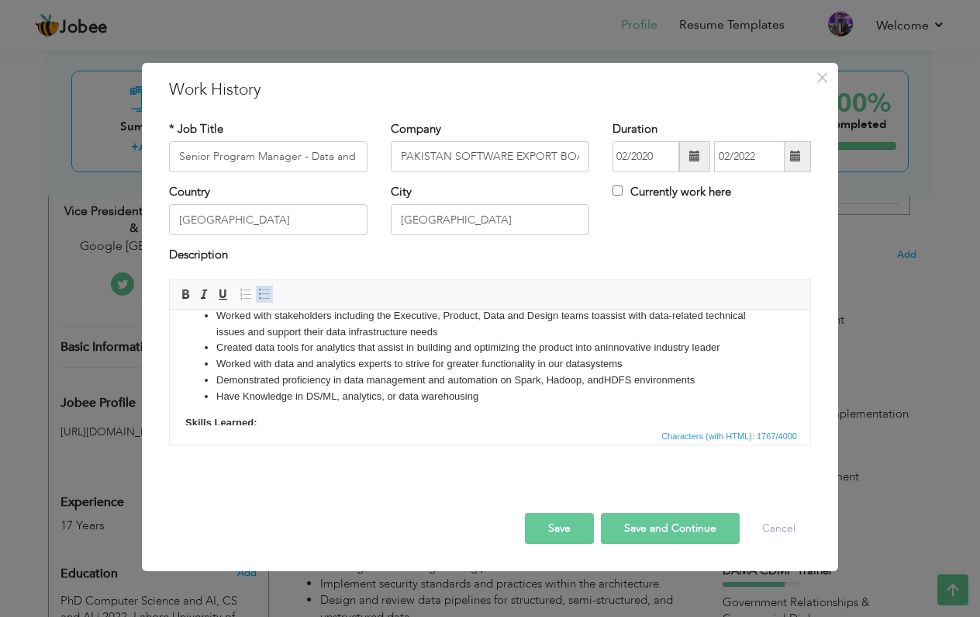
click at [261, 297] on span at bounding box center [264, 294] width 12 height 12
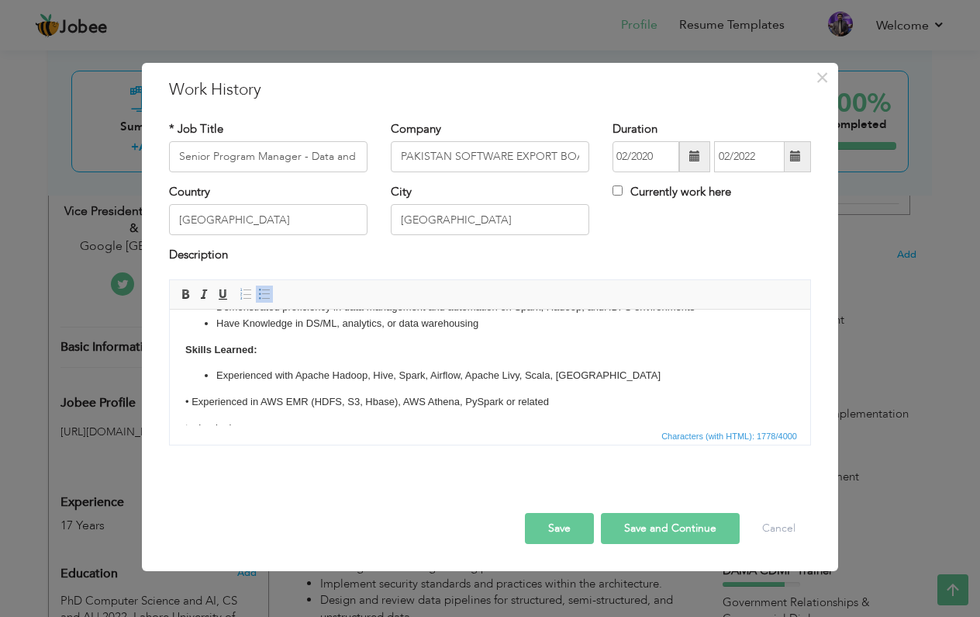
scroll to position [254, 0]
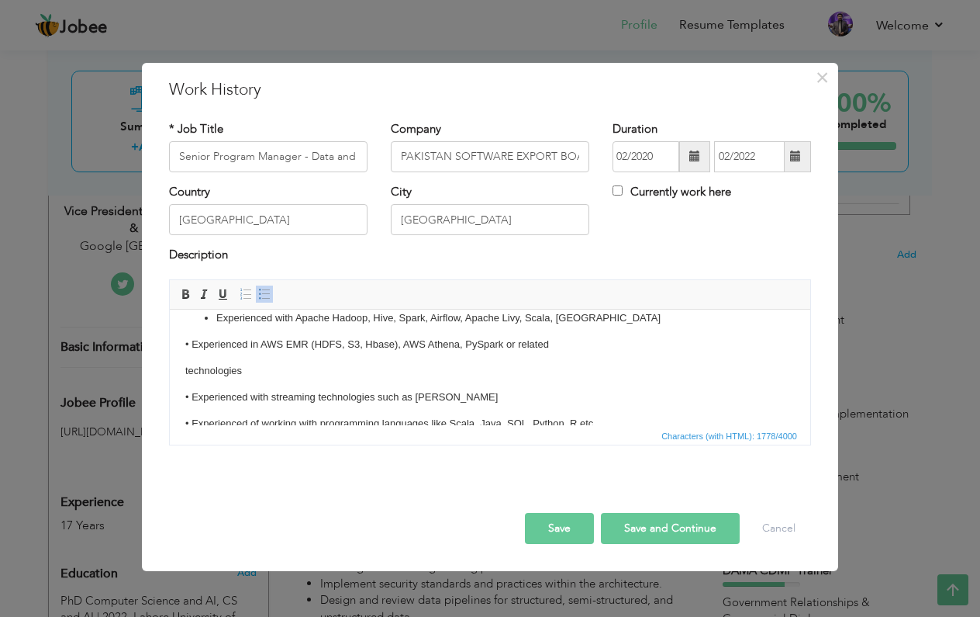
click at [193, 415] on p "• Experienced in AWS EMR (HDFS, S3, Hbase), AWS Athena, PySpark or related" at bounding box center [490, 423] width 610 height 16
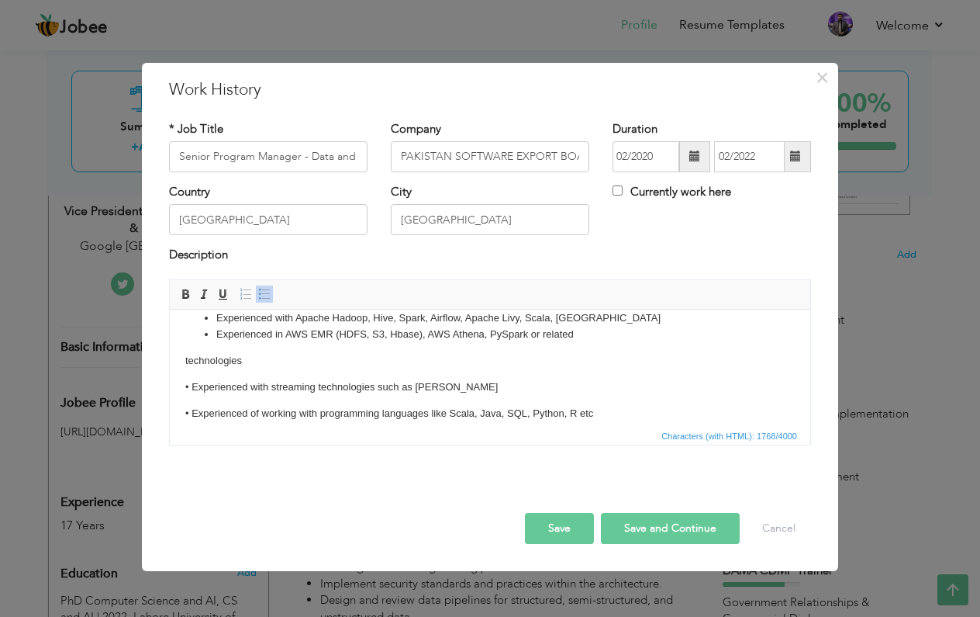
click at [192, 431] on p "technologies" at bounding box center [490, 439] width 610 height 16
click at [193, 431] on p "• Experienced with streaming technologies such as [PERSON_NAME]" at bounding box center [490, 439] width 610 height 16
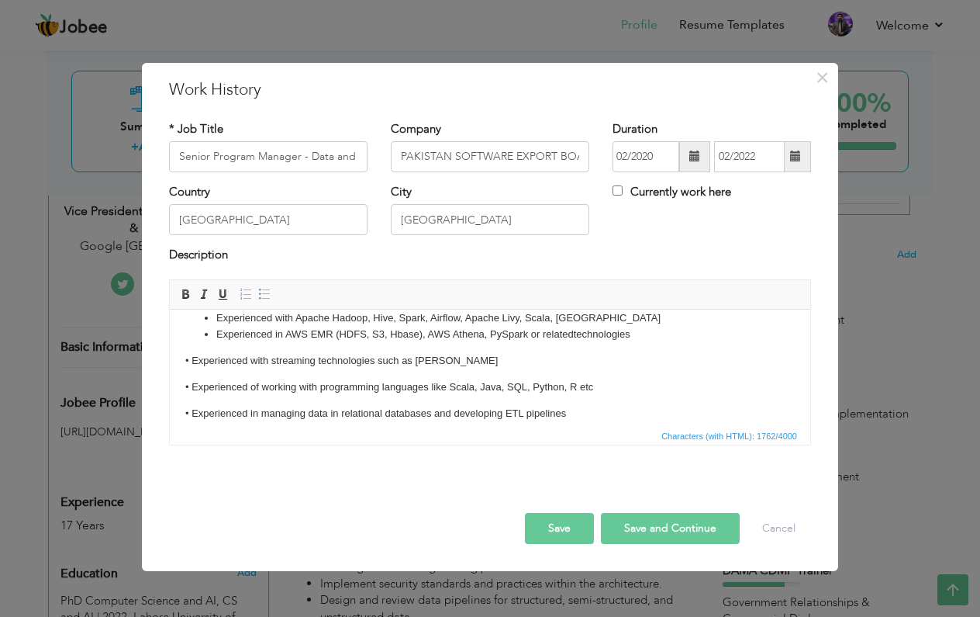
click at [194, 431] on p "• Experienced with streaming technologies such as [PERSON_NAME]" at bounding box center [490, 439] width 610 height 16
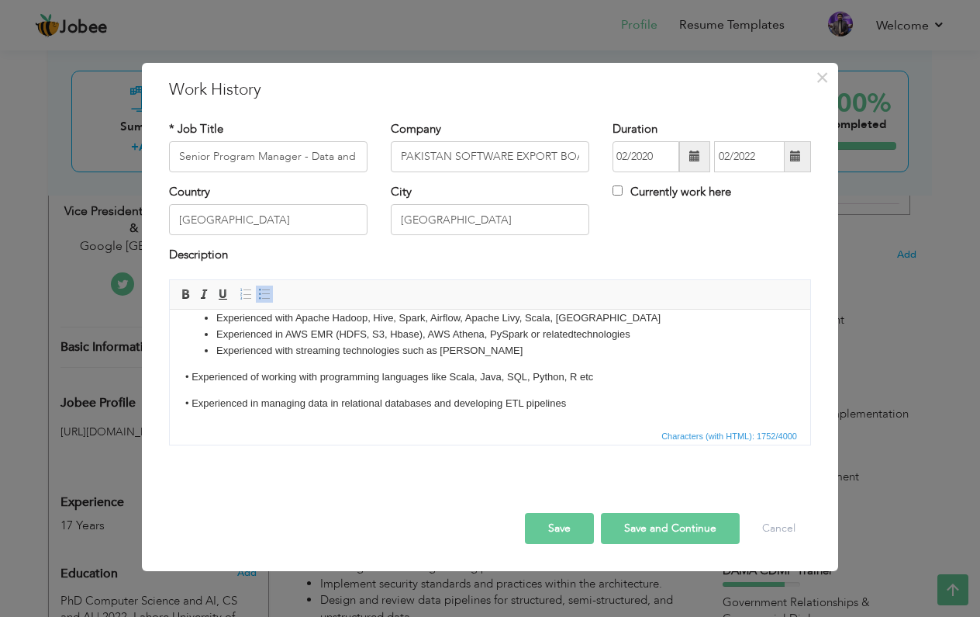
click at [192, 447] on p "• Experienced of working with programming languages like Scala, Java, SQL, Pyth…" at bounding box center [490, 455] width 610 height 16
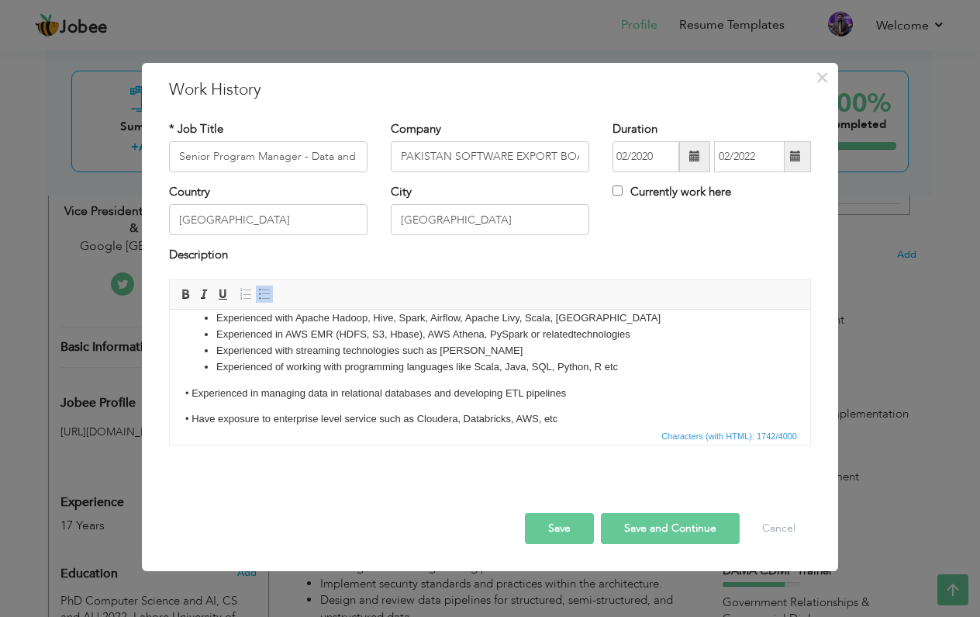
click at [194, 463] on p "• Experienced in managing data in relational databases and developing ETL pipel…" at bounding box center [490, 471] width 610 height 16
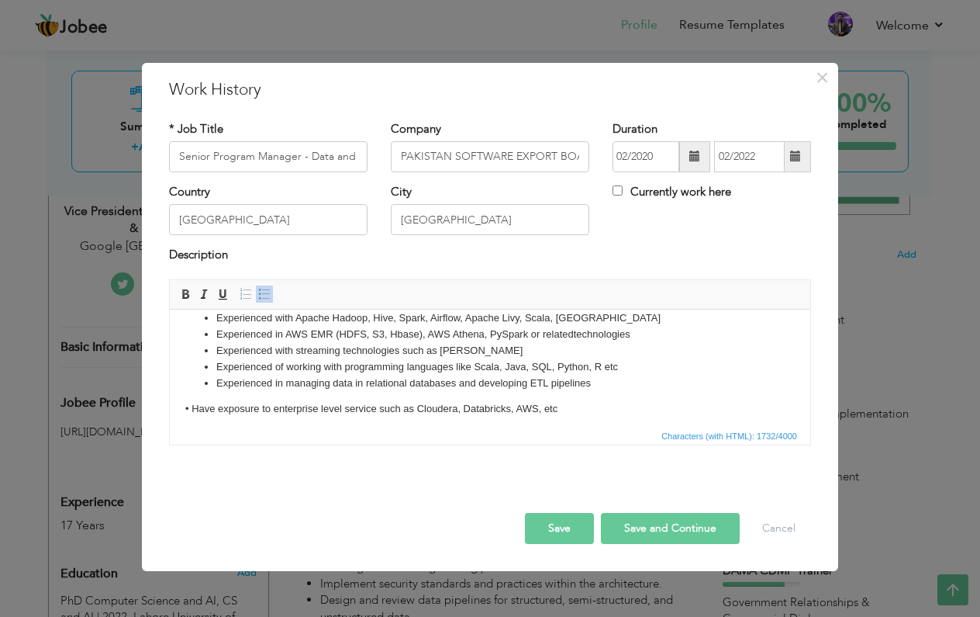
click p "• Have exposure to enterprise level service such as Cloudera, Databricks, AWS, …"
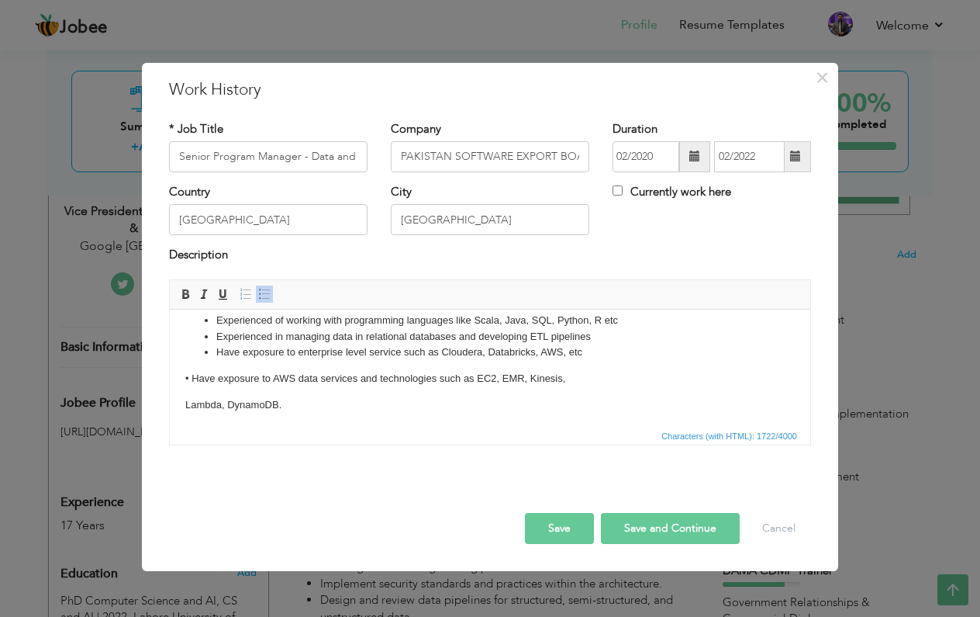
scroll to position [299, 0]
click p "• Have exposure to AWS data services and technologies such as EC2, EMR, Kinesis,"
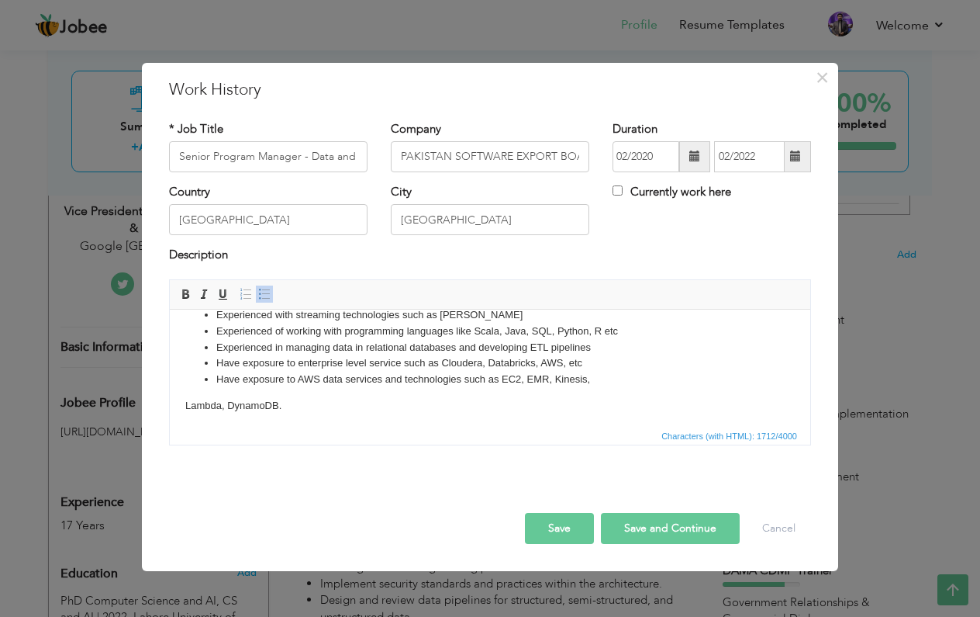
click p "Lambda, DynamoDB."
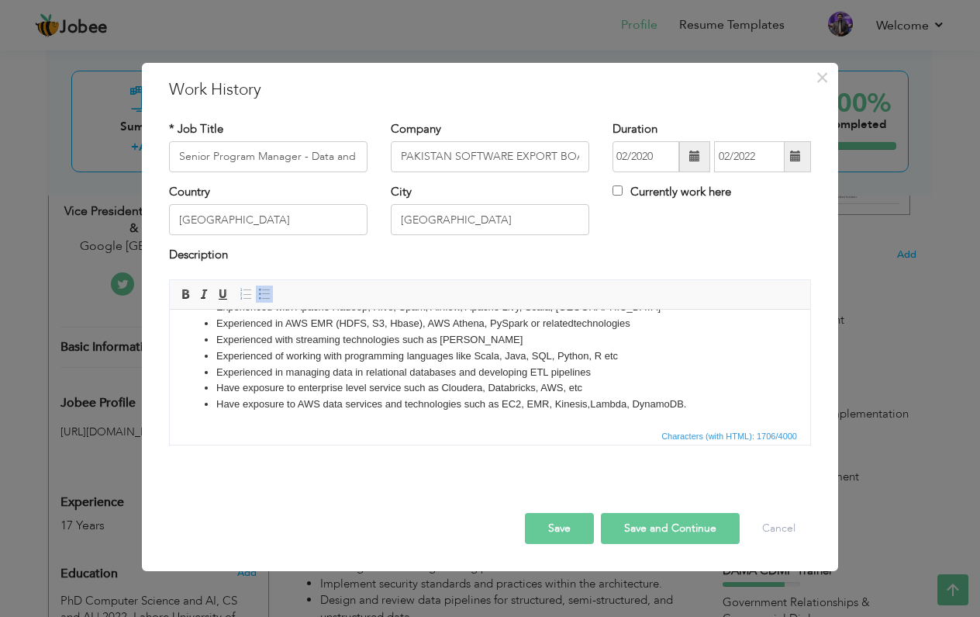
click at [558, 520] on button "Save" at bounding box center [559, 528] width 69 height 31
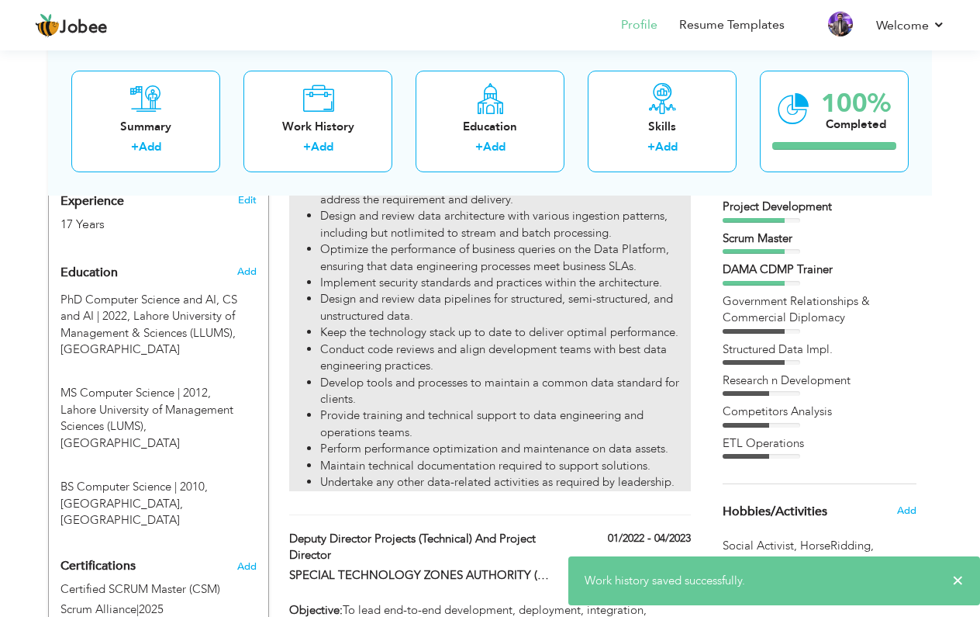
scroll to position [728, 0]
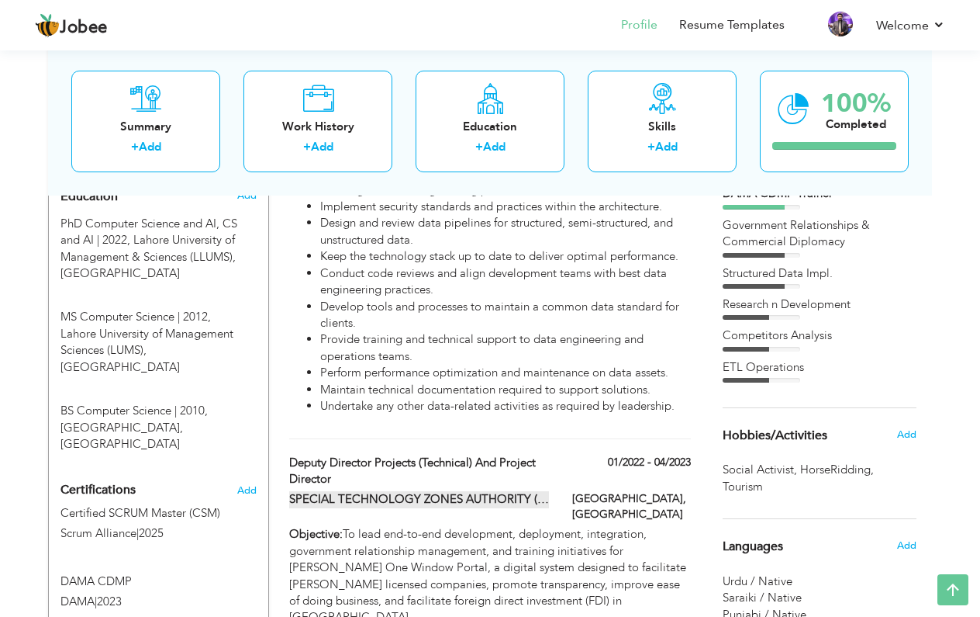
click at [448, 491] on label "SPECIAL TECHNOLOGY ZONES AUTHORITY ([PERSON_NAME]) CABINET DIVISION, GOVERNMENT…" at bounding box center [419, 499] width 261 height 16
type input "Deputy Director Projects (Technical) and Project Director"
type input "SPECIAL TECHNOLOGY ZONES AUTHORITY ([PERSON_NAME]) CABINET DIVISION, GOVERNMENT…"
type input "01/2022"
type input "04/2023"
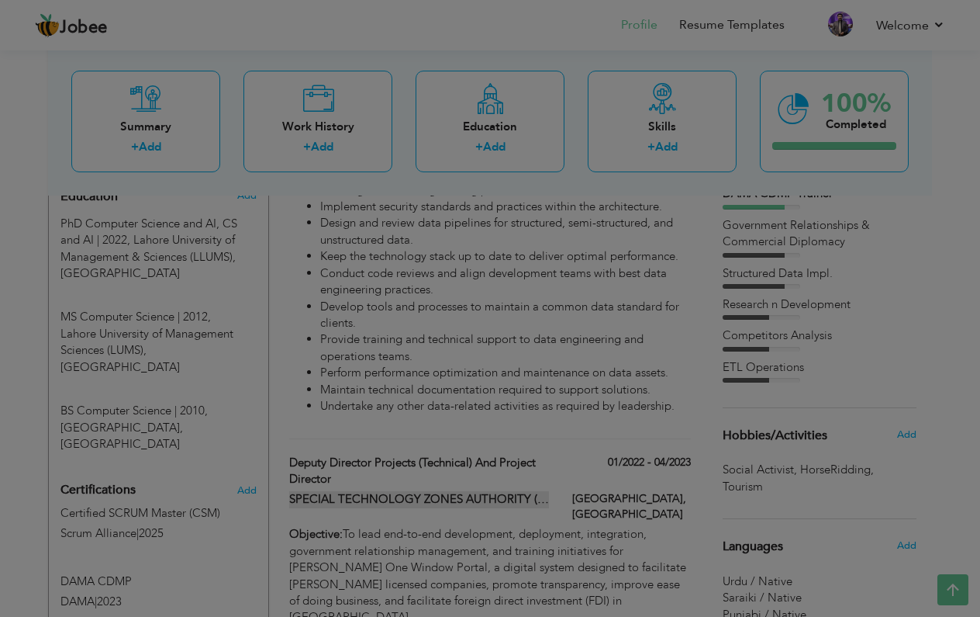
scroll to position [265, 0]
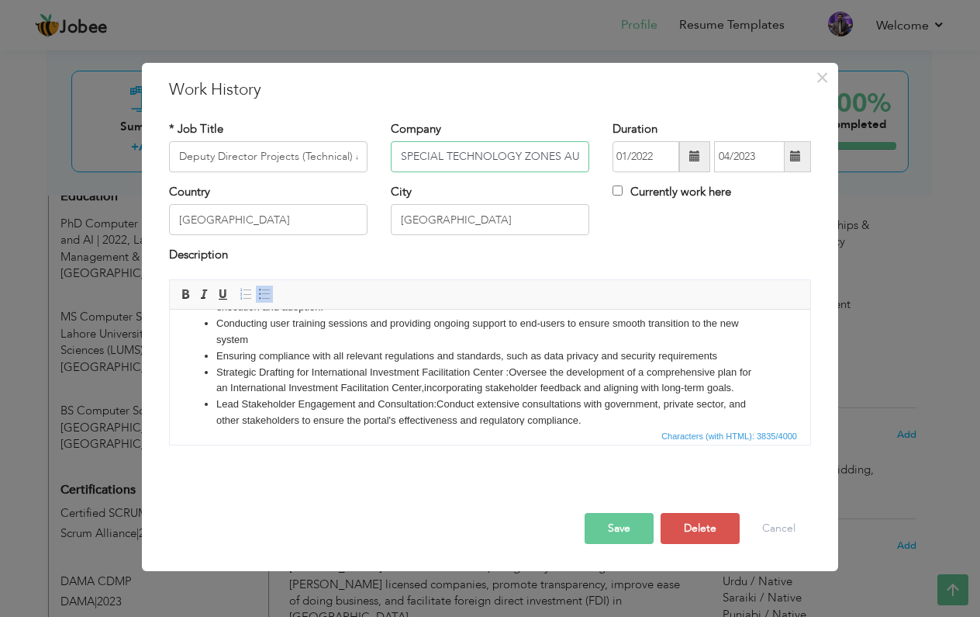
click at [512, 161] on input "SPECIAL TECHNOLOGY ZONES AUTHORITY ([PERSON_NAME]) CABINET DIVISION, GOVERNMENT…" at bounding box center [490, 156] width 199 height 31
type input "SPECIAL TECHNOLOGY ZONES AUTHORITY ([PERSON_NAME]) CABINET DIVISION, GOVERNMENT…"
click at [617, 531] on button "Save" at bounding box center [619, 528] width 69 height 31
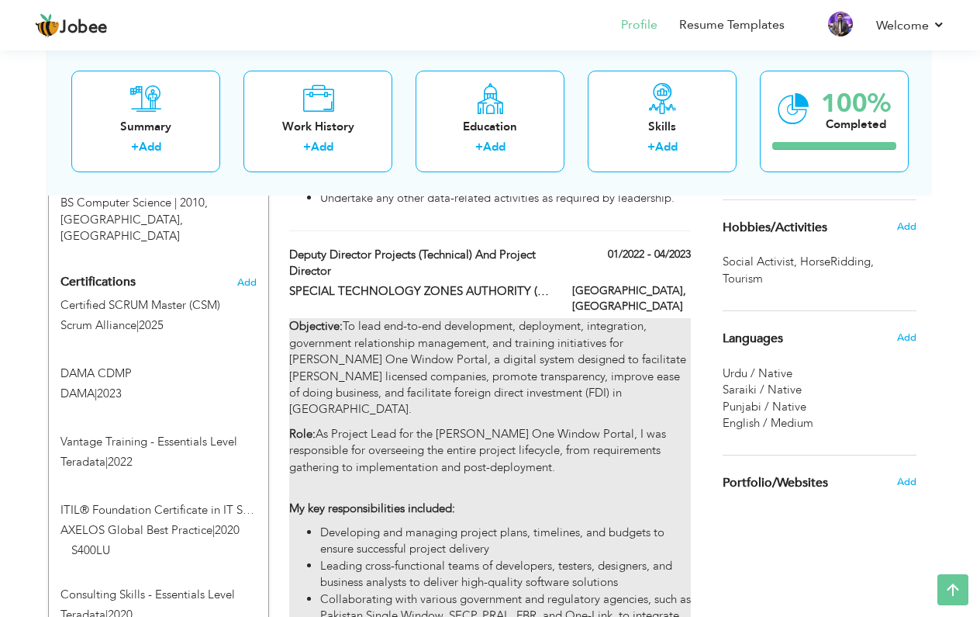
scroll to position [924, 0]
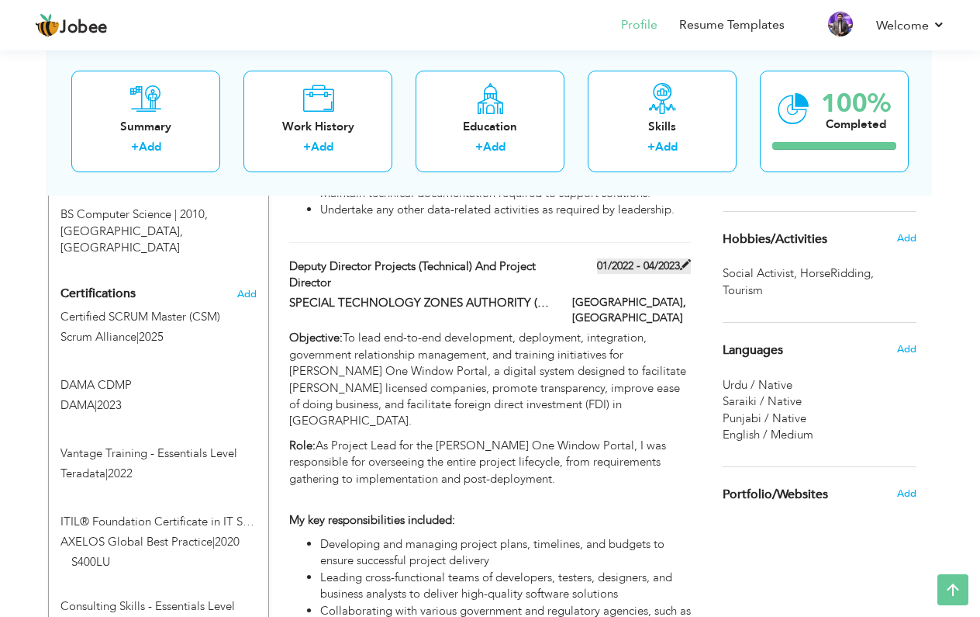
click at [635, 258] on label "01/2022 - 04/2023" at bounding box center [644, 266] width 94 height 16
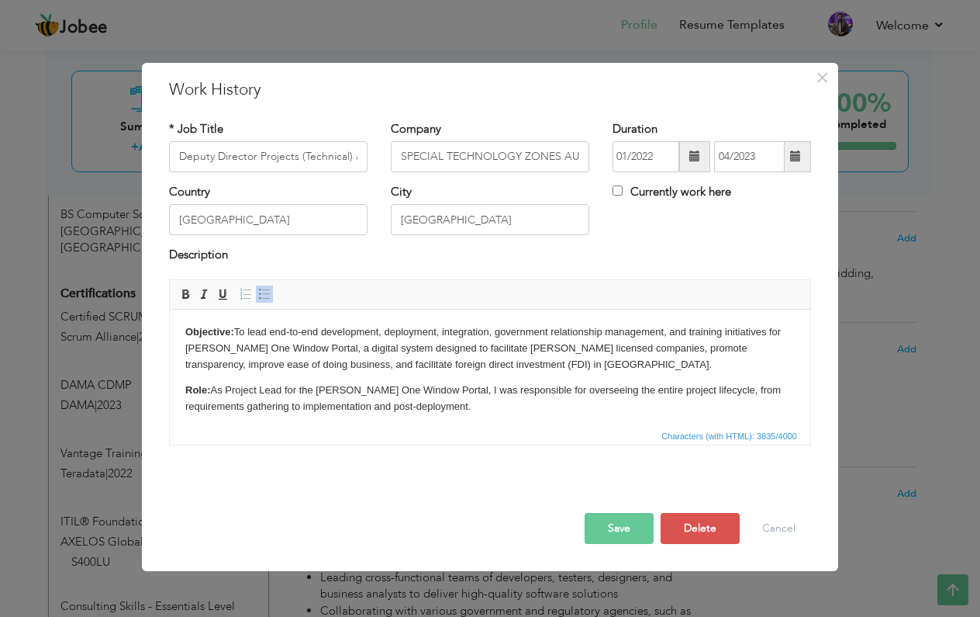
scroll to position [265, 0]
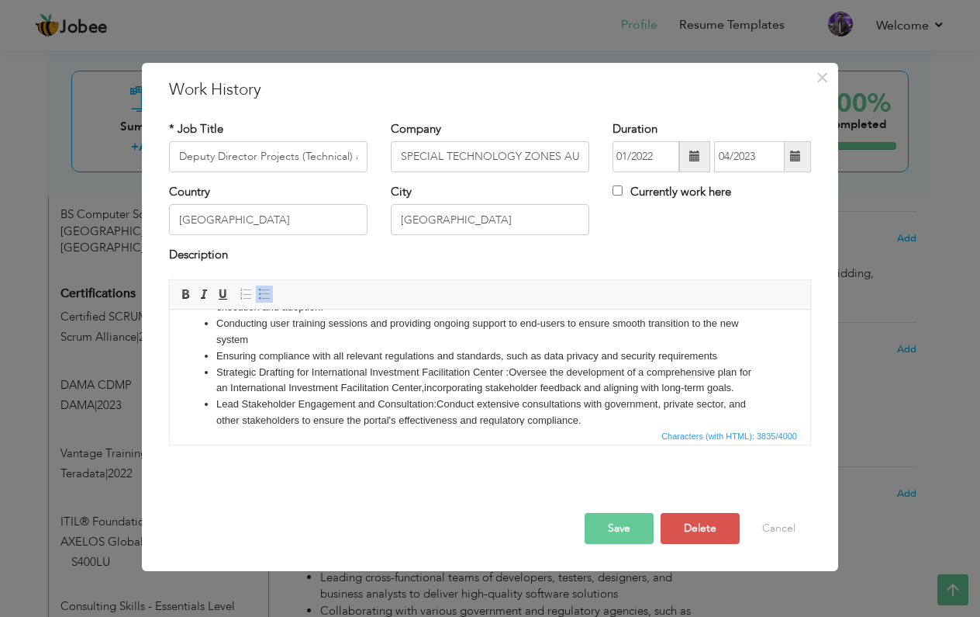
click at [699, 157] on span at bounding box center [695, 155] width 11 height 11
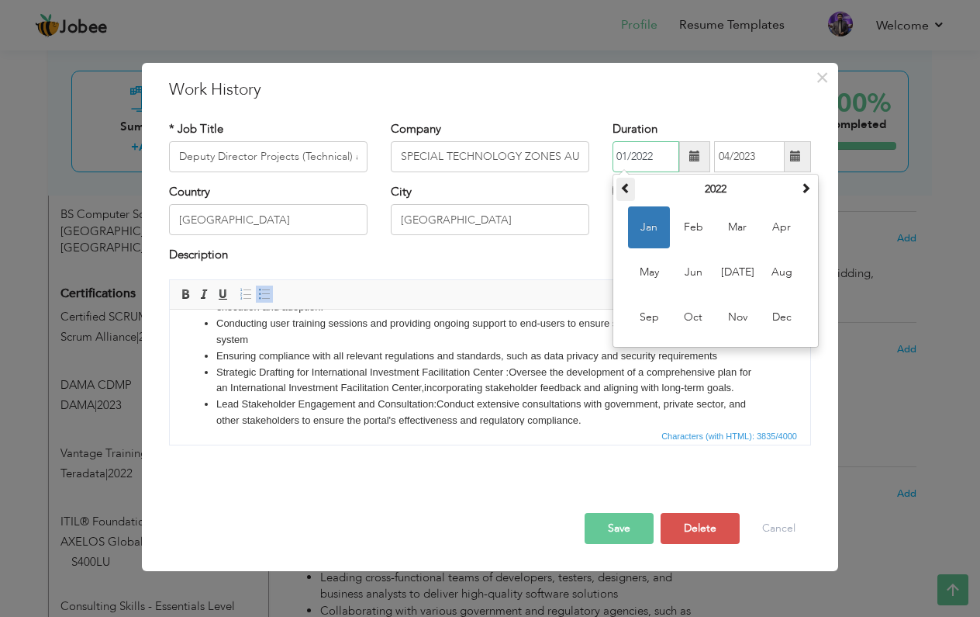
click at [619, 185] on th at bounding box center [626, 189] width 19 height 23
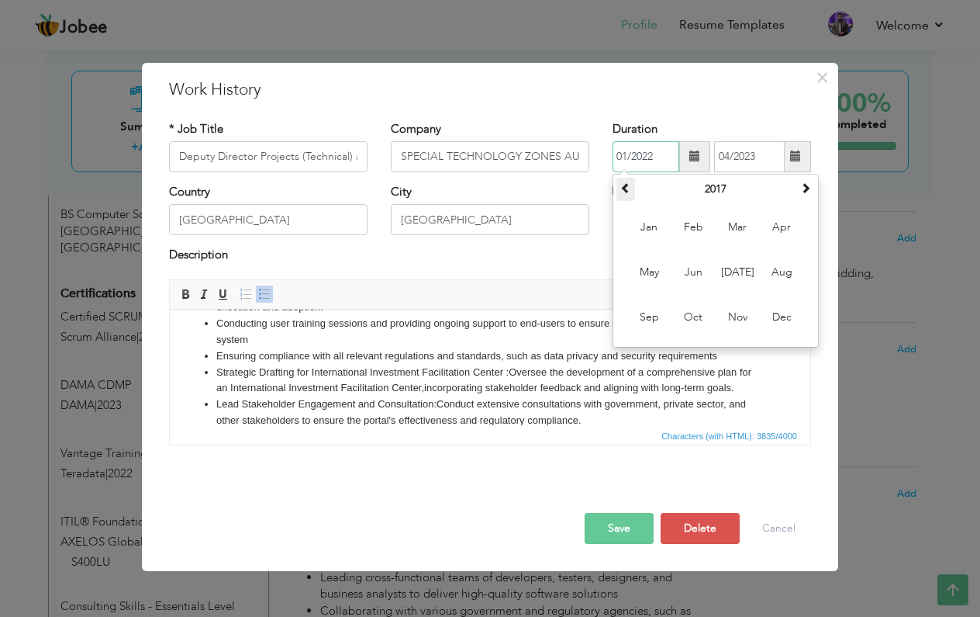
click at [619, 185] on th at bounding box center [626, 189] width 19 height 23
drag, startPoint x: 619, startPoint y: 185, endPoint x: 705, endPoint y: 228, distance: 96.4
click at [705, 228] on table "[DATE] Feb Mar Apr May Jun [DATE] Aug Sep Oct Nov Dec" at bounding box center [716, 261] width 199 height 166
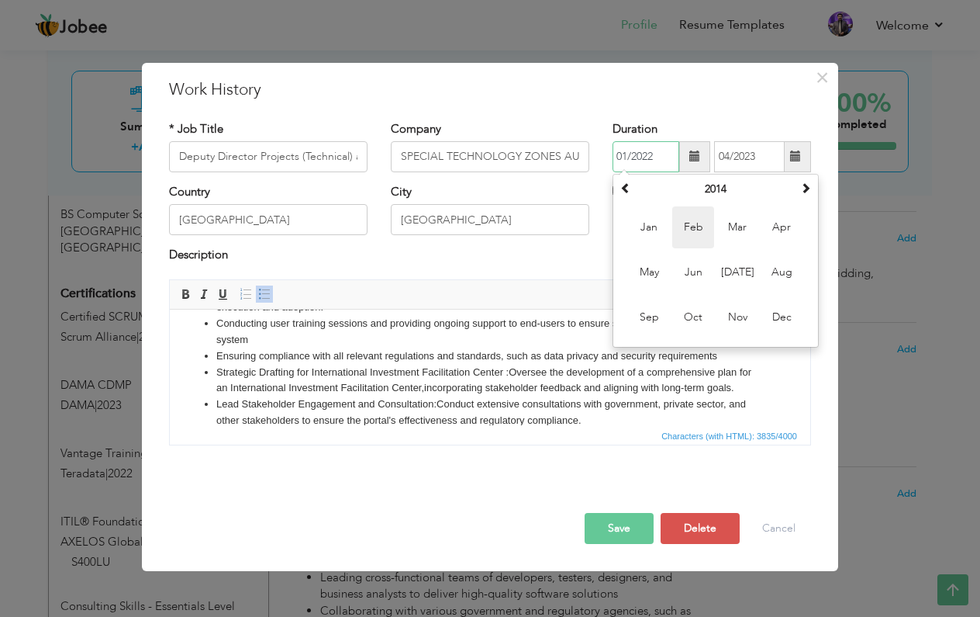
click at [705, 228] on span "Feb" at bounding box center [694, 227] width 42 height 42
type input "02/2014"
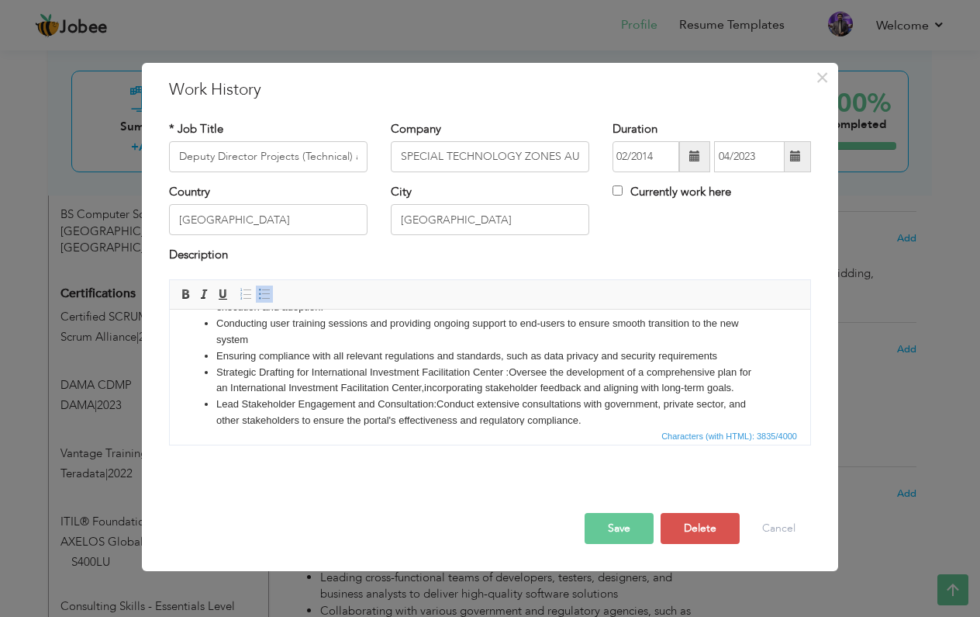
click at [608, 524] on button "Save" at bounding box center [619, 528] width 69 height 31
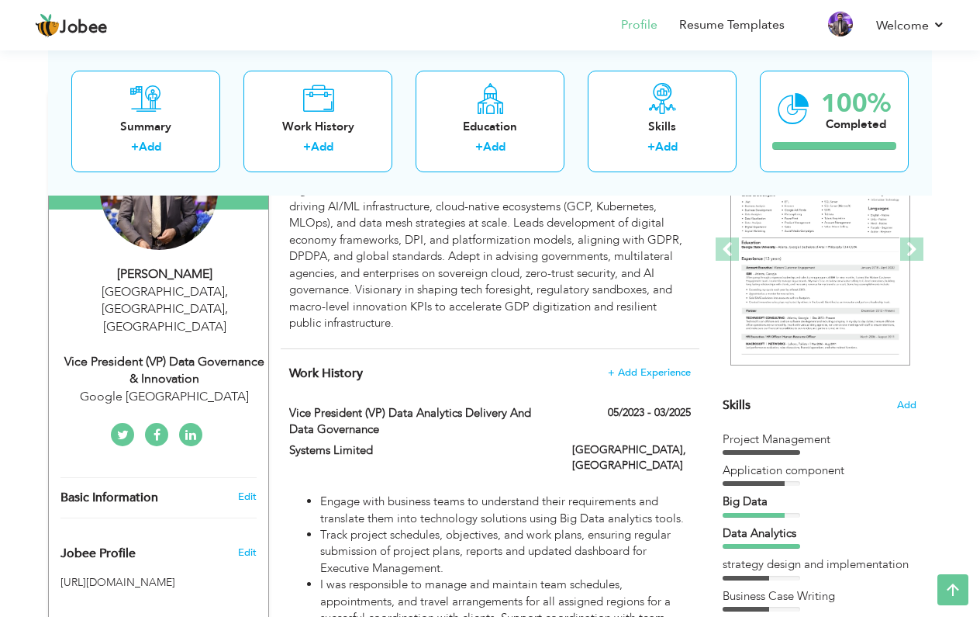
scroll to position [202, 0]
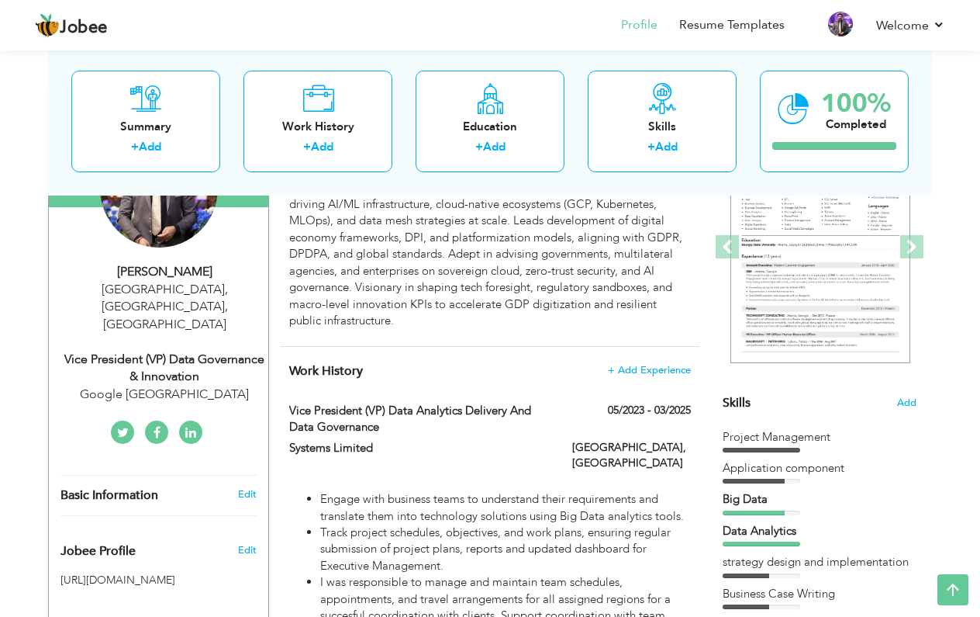
click at [142, 266] on div "[PERSON_NAME]" at bounding box center [165, 272] width 208 height 18
type input "[PERSON_NAME]"
type input "Khan"
type input "[PHONE_NUMBER]"
select select "number:166"
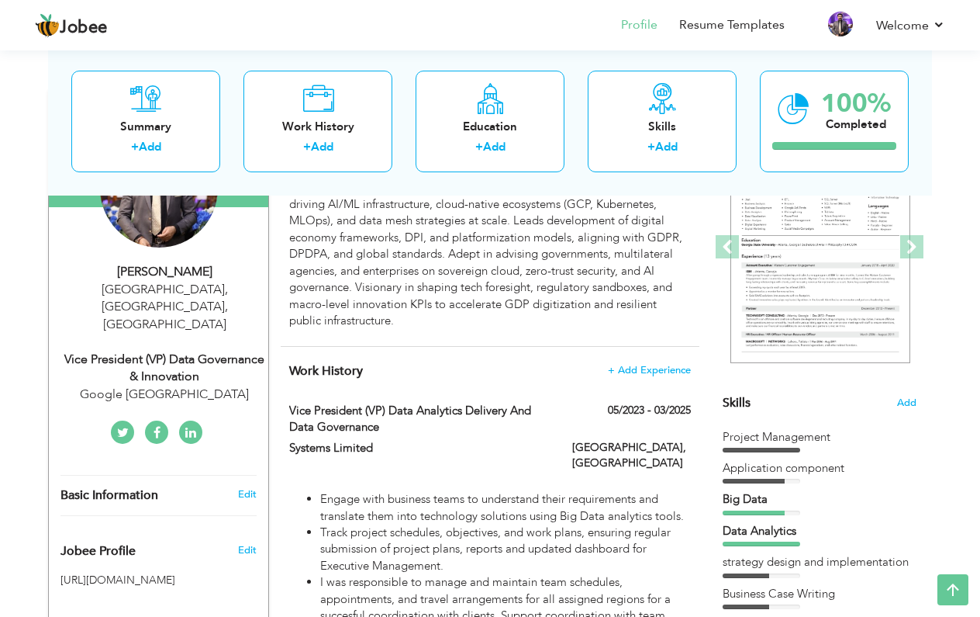
type input "[GEOGRAPHIC_DATA], [GEOGRAPHIC_DATA]"
select select "number:19"
type input "Google [GEOGRAPHIC_DATA]"
type input "Vice President (VP) Data Governance & Innovation"
type input "ikramkhan"
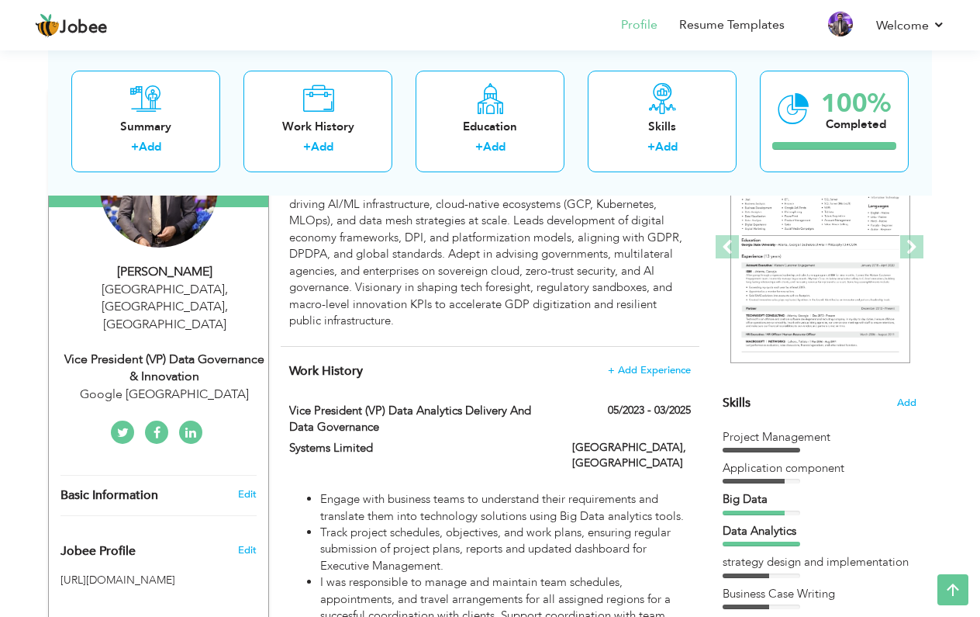
type input "Ikram.Khan"
type input "SAPBILUMS"
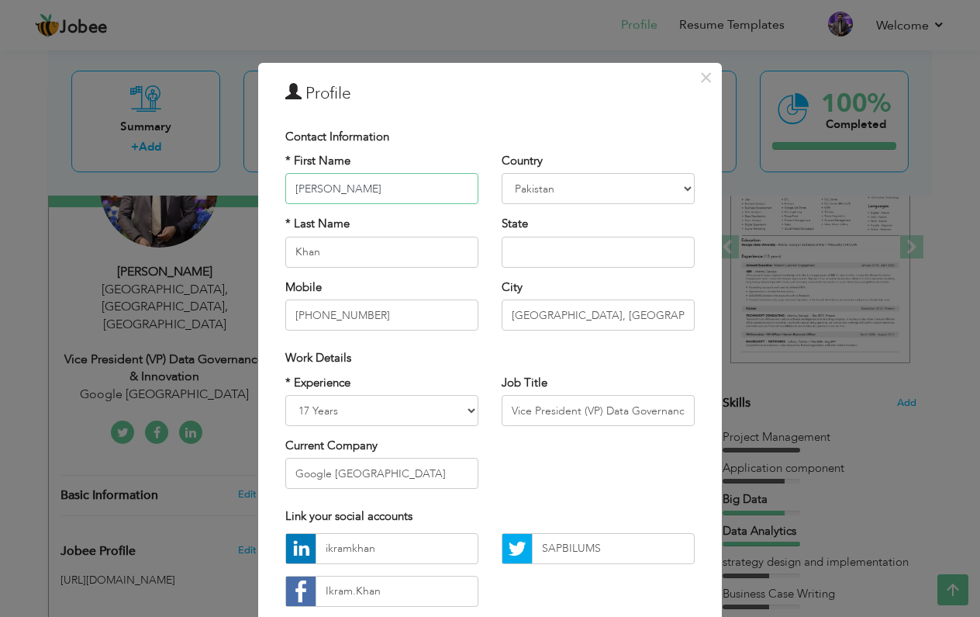
click at [303, 187] on input "[PERSON_NAME]" at bounding box center [381, 188] width 193 height 31
type input "[PERSON_NAME]"
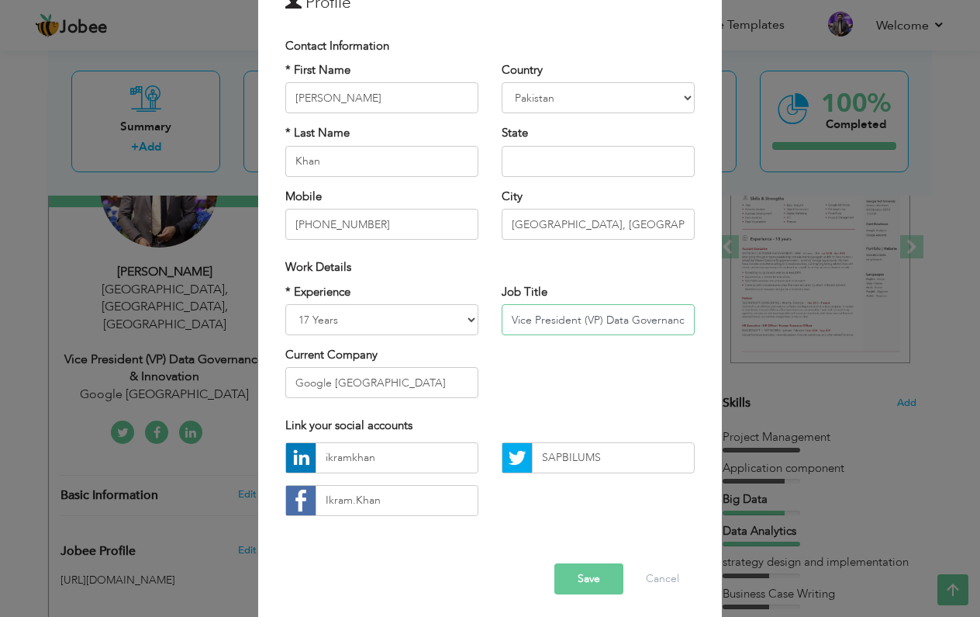
scroll to position [92, 0]
click at [358, 386] on input "Google [GEOGRAPHIC_DATA]" at bounding box center [381, 381] width 193 height 31
type input "Systems Limited"
click at [578, 572] on button "Save" at bounding box center [589, 577] width 69 height 31
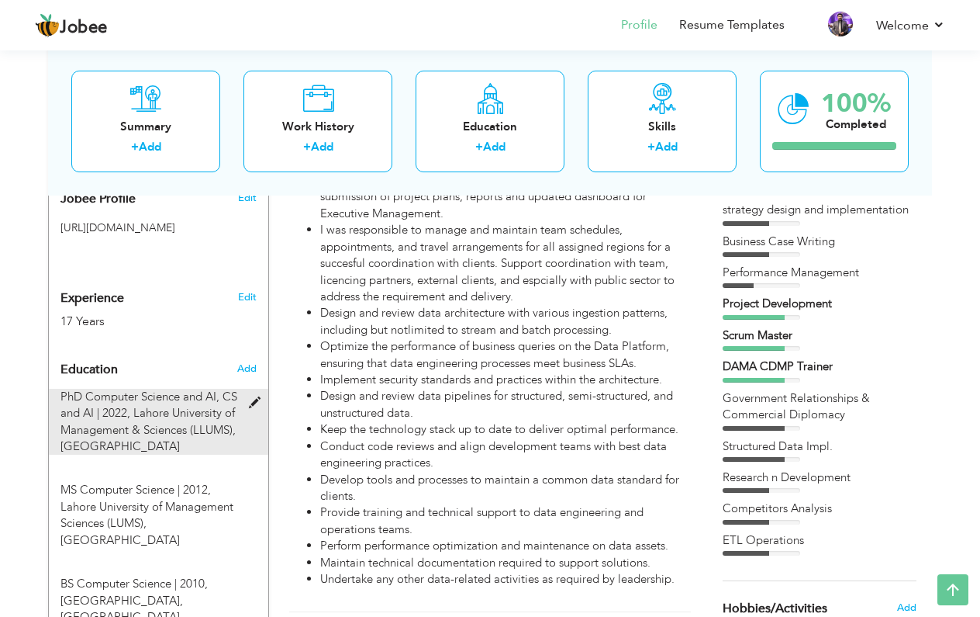
scroll to position [559, 0]
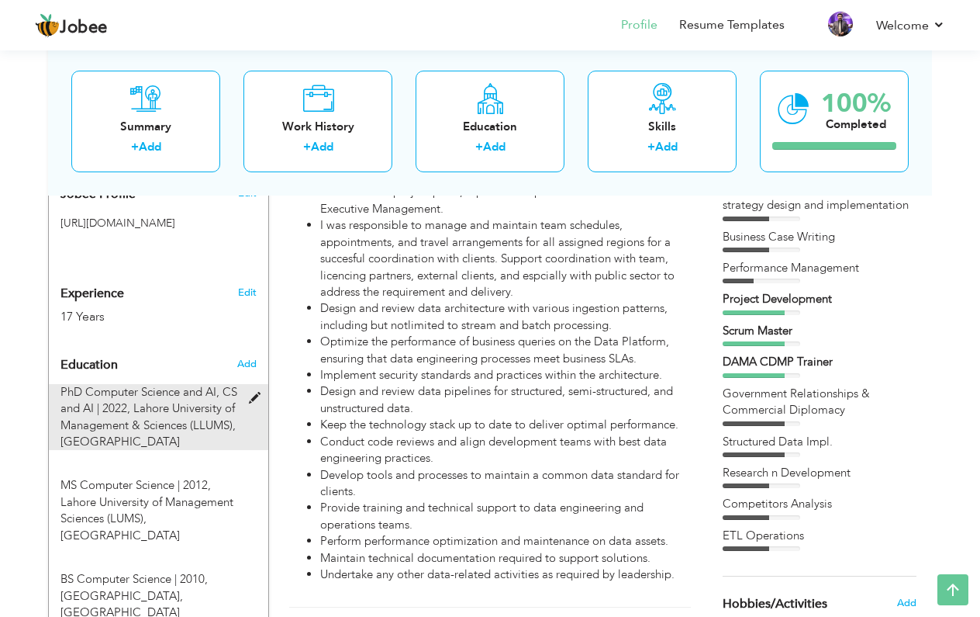
click at [258, 392] on span at bounding box center [258, 398] width 19 height 12
type input "PhD Computer Science and AI"
type input "CS and AI"
type input "2022"
type input "Lahore University of Management & Sciences (LLUMS)"
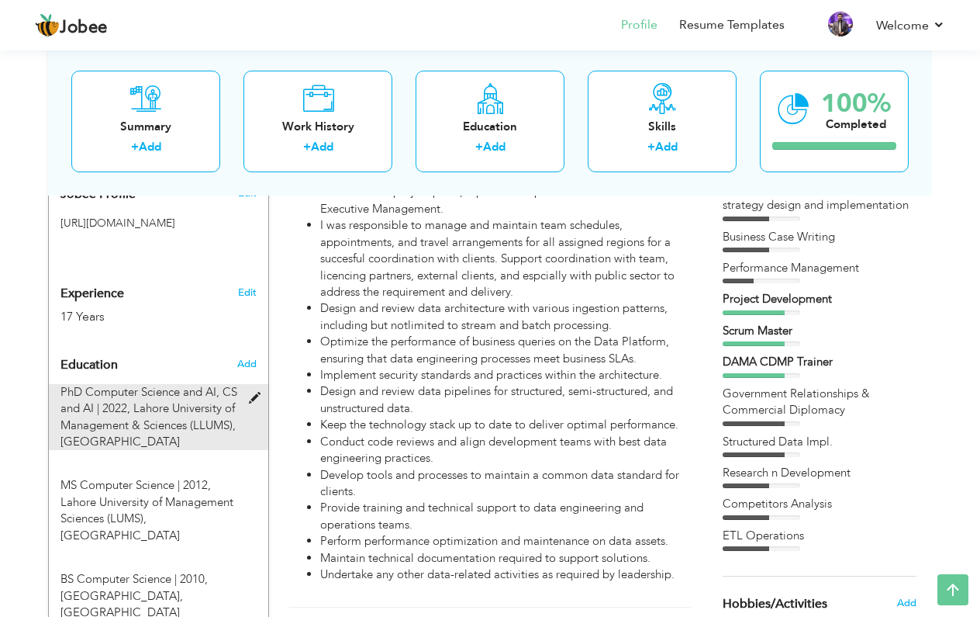
type input "3.67"
radio input "true"
type input "[GEOGRAPHIC_DATA]"
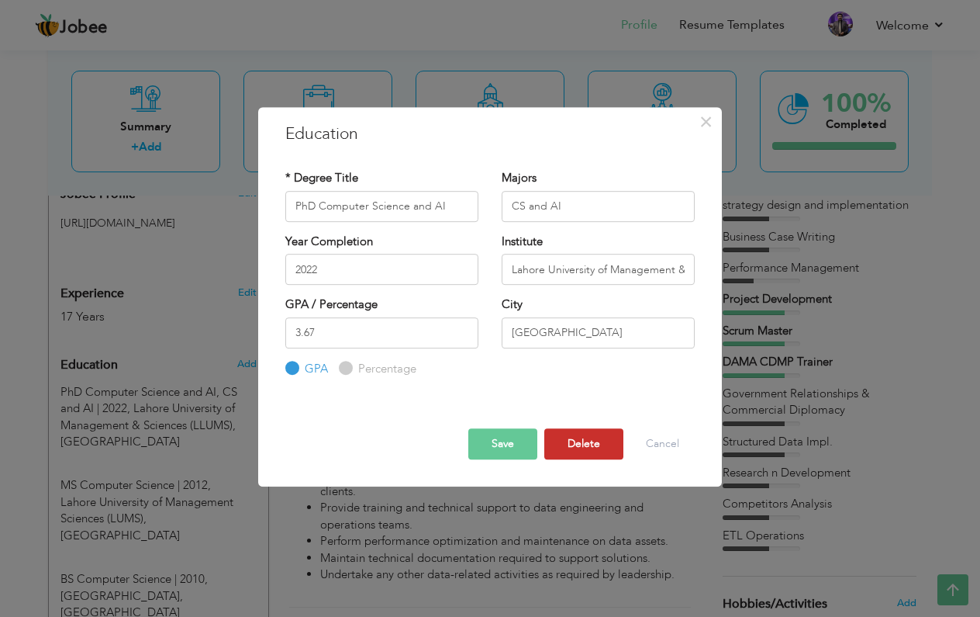
click at [578, 445] on button "Delete" at bounding box center [584, 443] width 79 height 31
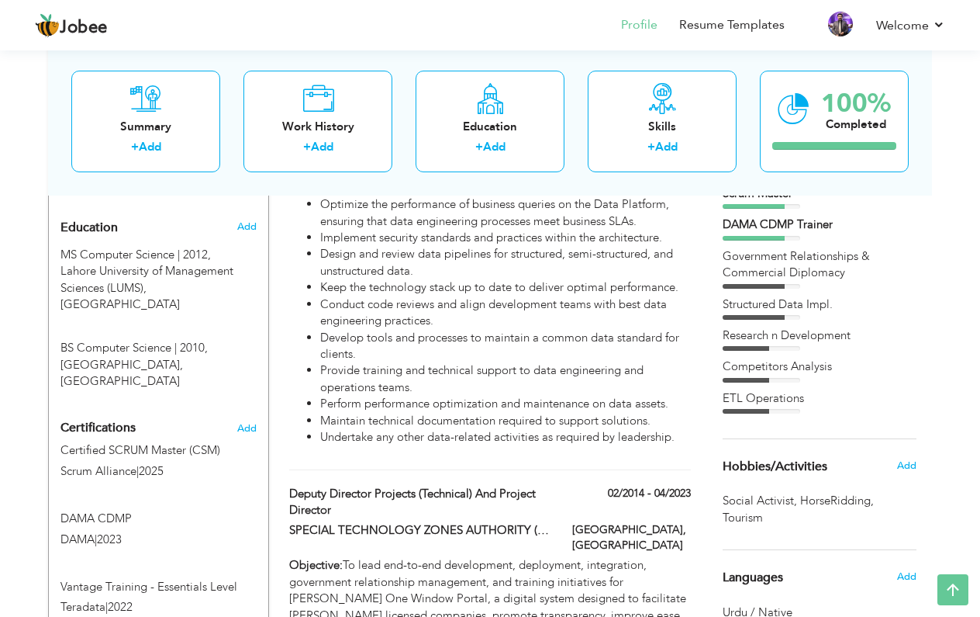
scroll to position [392, 0]
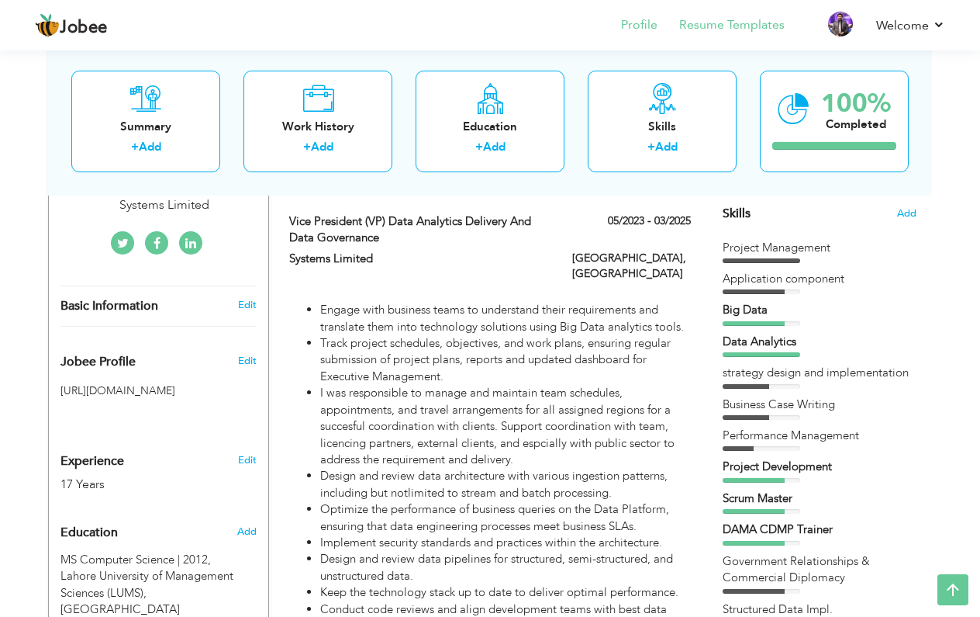
click at [746, 25] on link "Resume Templates" at bounding box center [732, 25] width 105 height 18
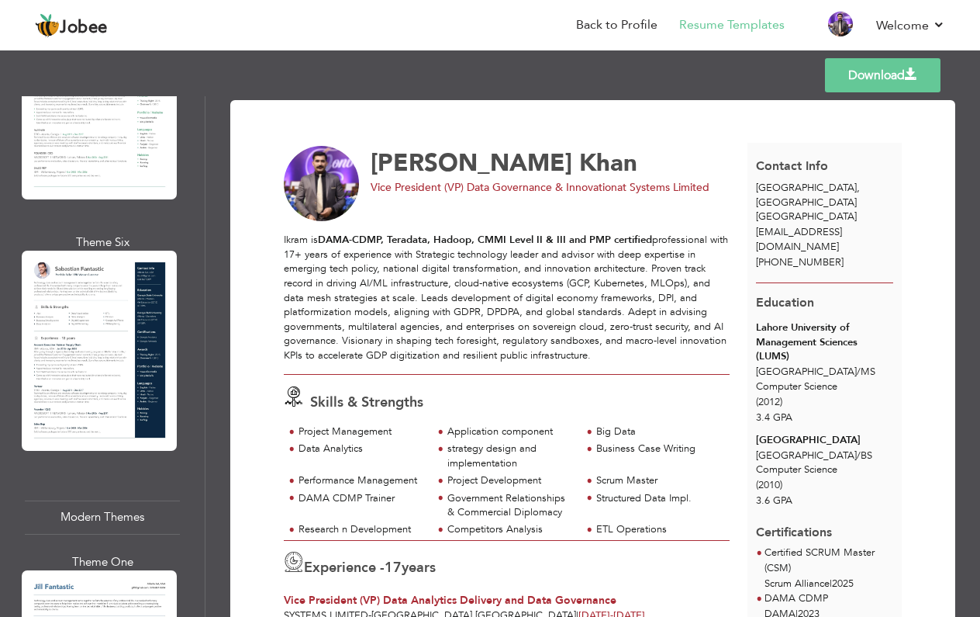
scroll to position [1216, 0]
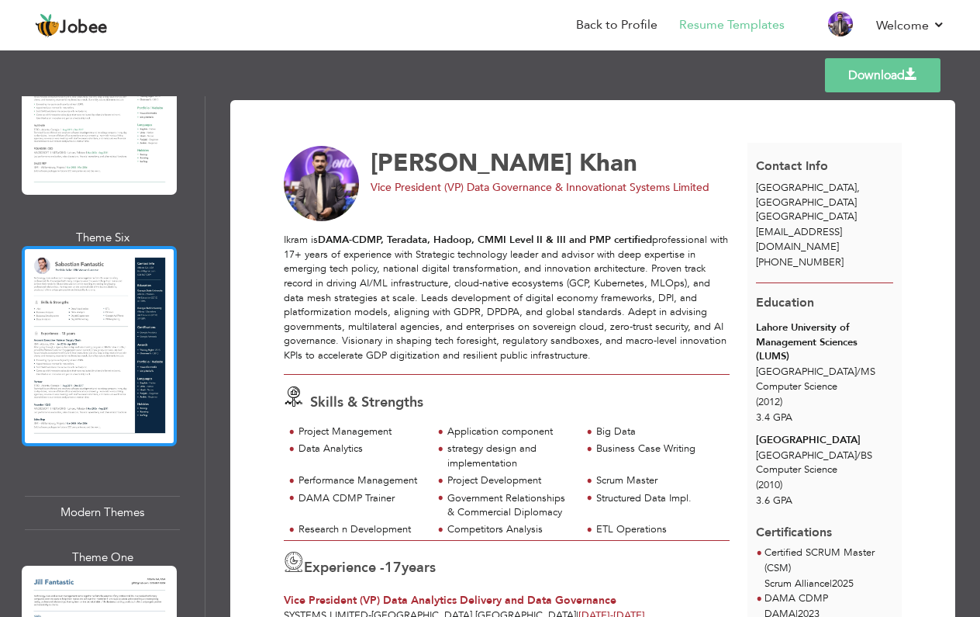
click at [107, 299] on div at bounding box center [99, 346] width 155 height 200
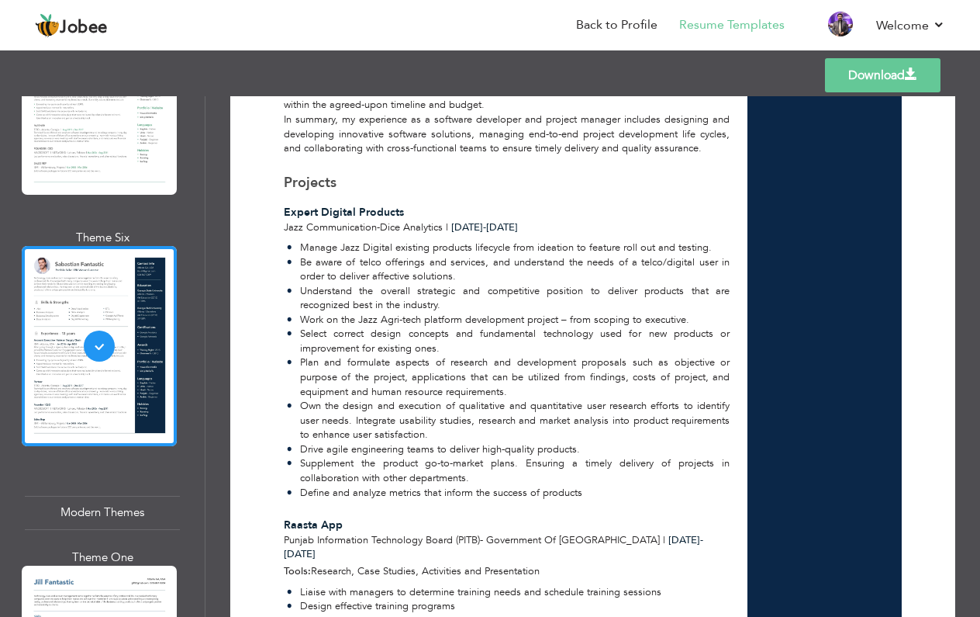
scroll to position [3346, 0]
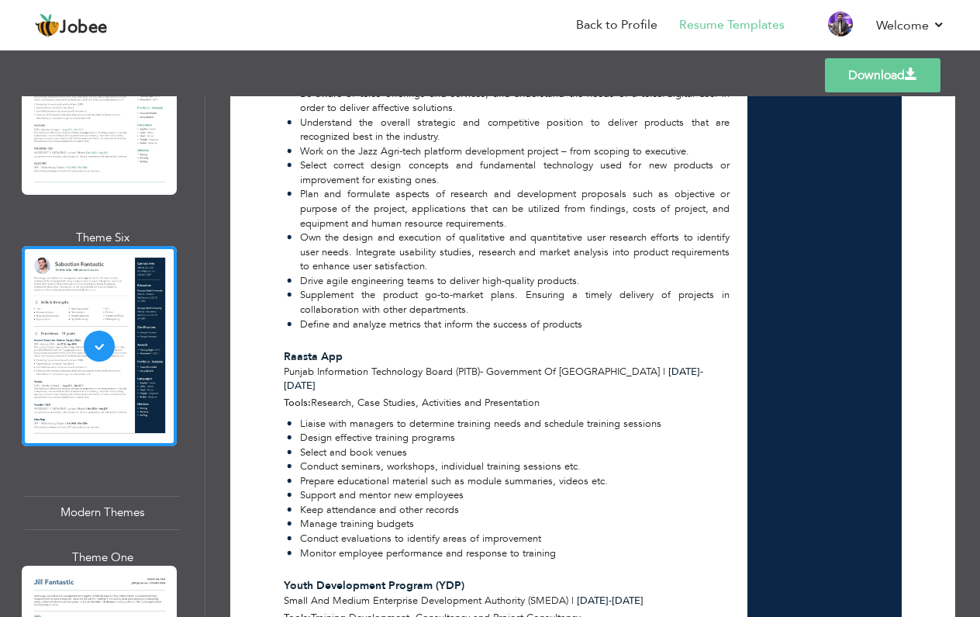
click at [898, 78] on link "Download" at bounding box center [883, 75] width 116 height 34
